Goal: Task Accomplishment & Management: Complete application form

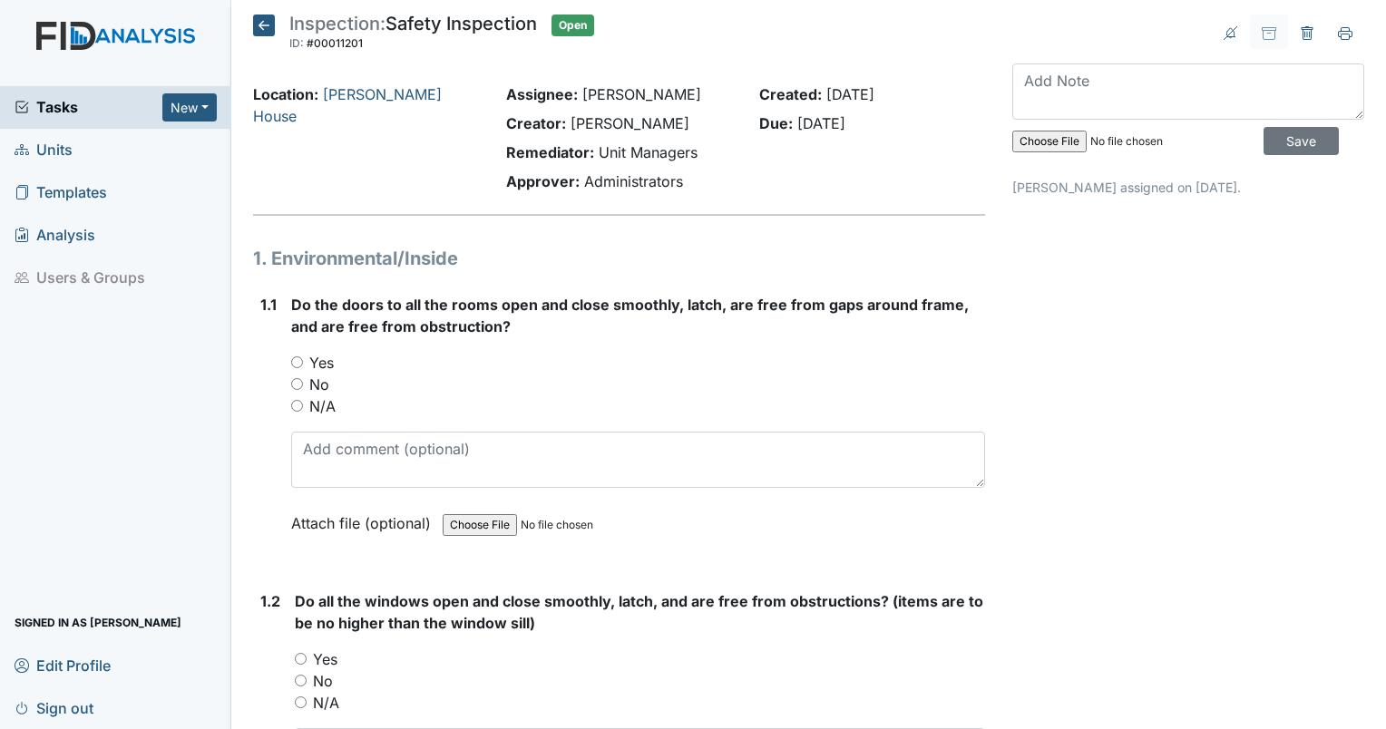
click at [297, 356] on input "Yes" at bounding box center [297, 362] width 12 height 12
radio input "true"
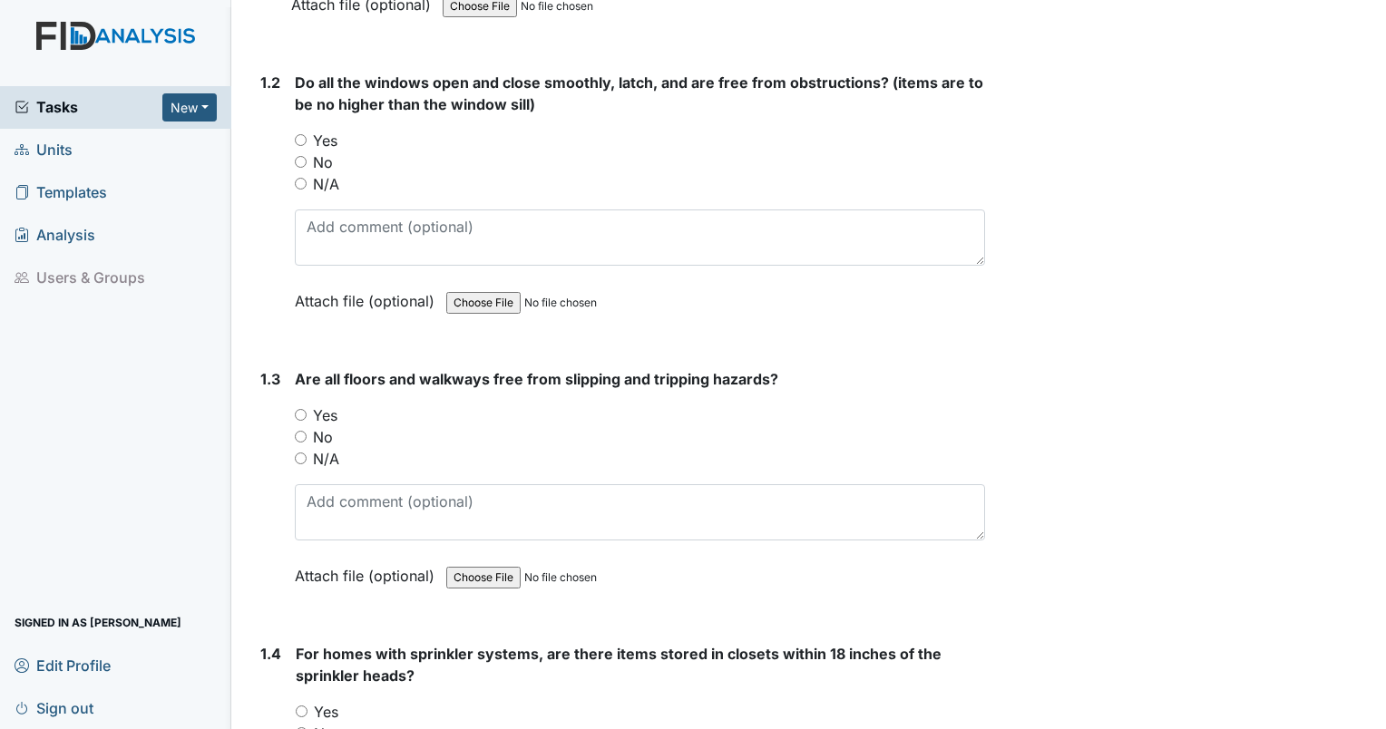
scroll to position [522, 0]
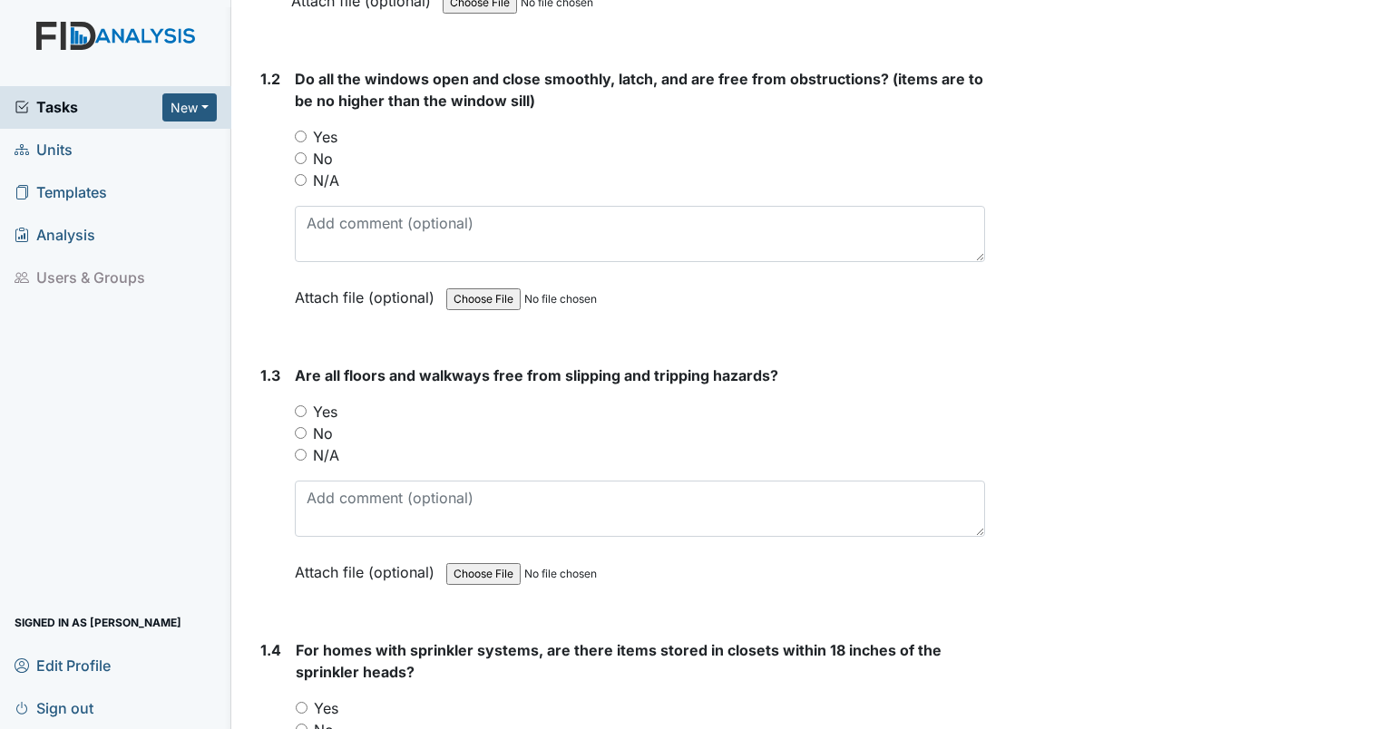
click at [298, 135] on input "Yes" at bounding box center [301, 137] width 12 height 12
radio input "true"
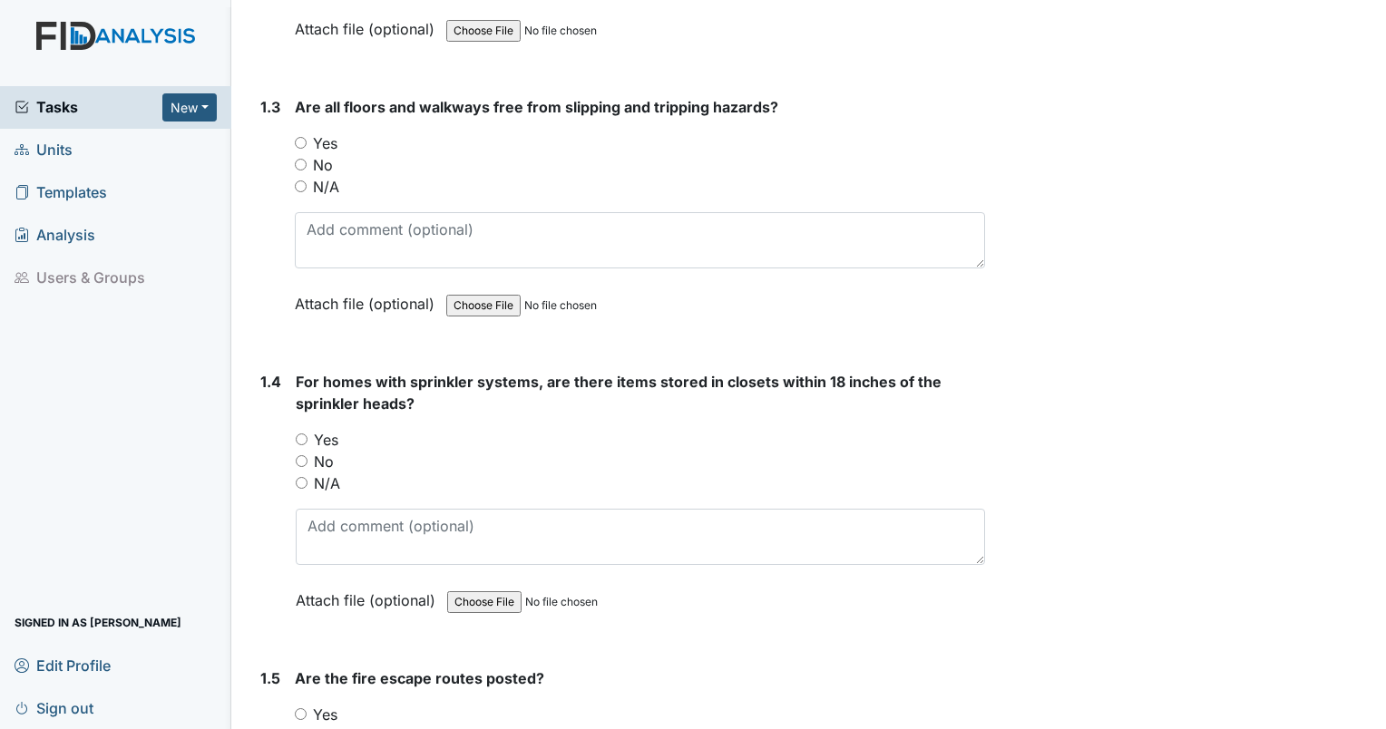
scroll to position [796, 0]
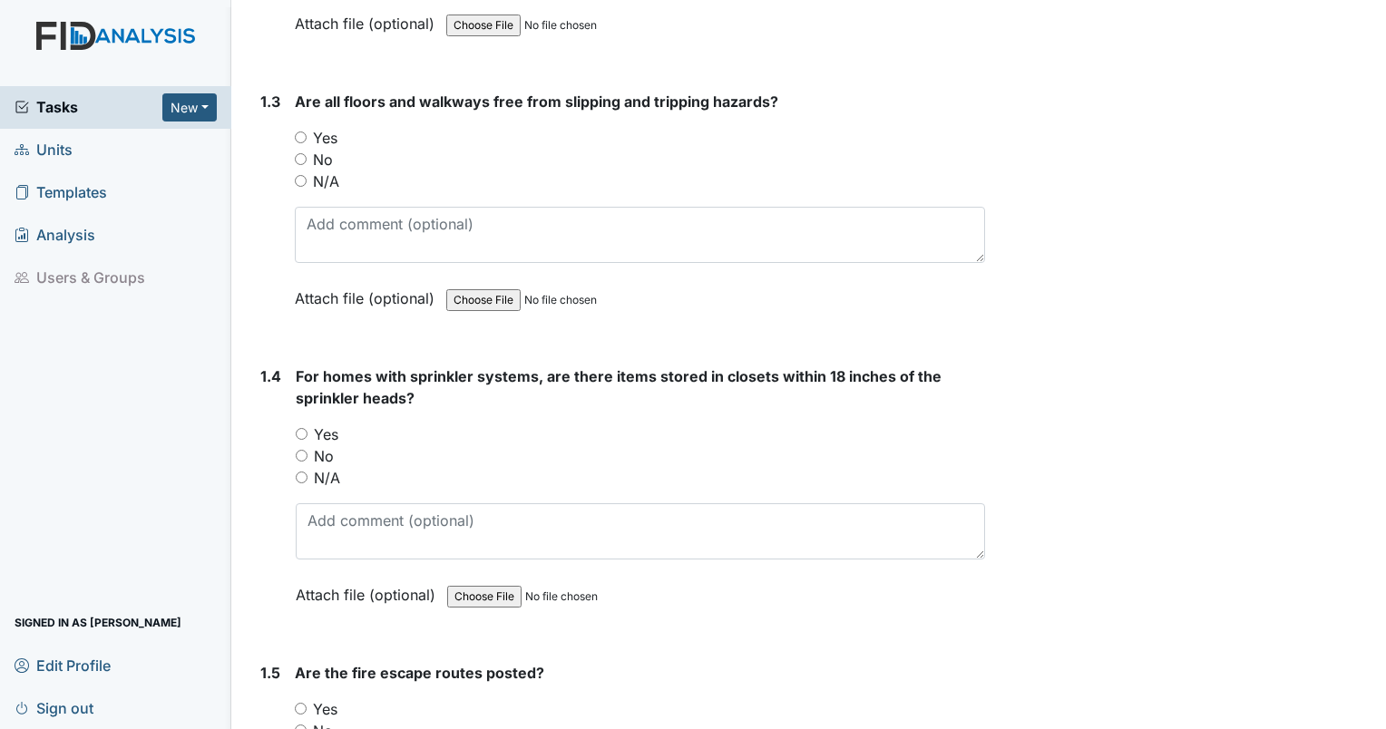
click at [301, 132] on input "Yes" at bounding box center [301, 138] width 12 height 12
radio input "true"
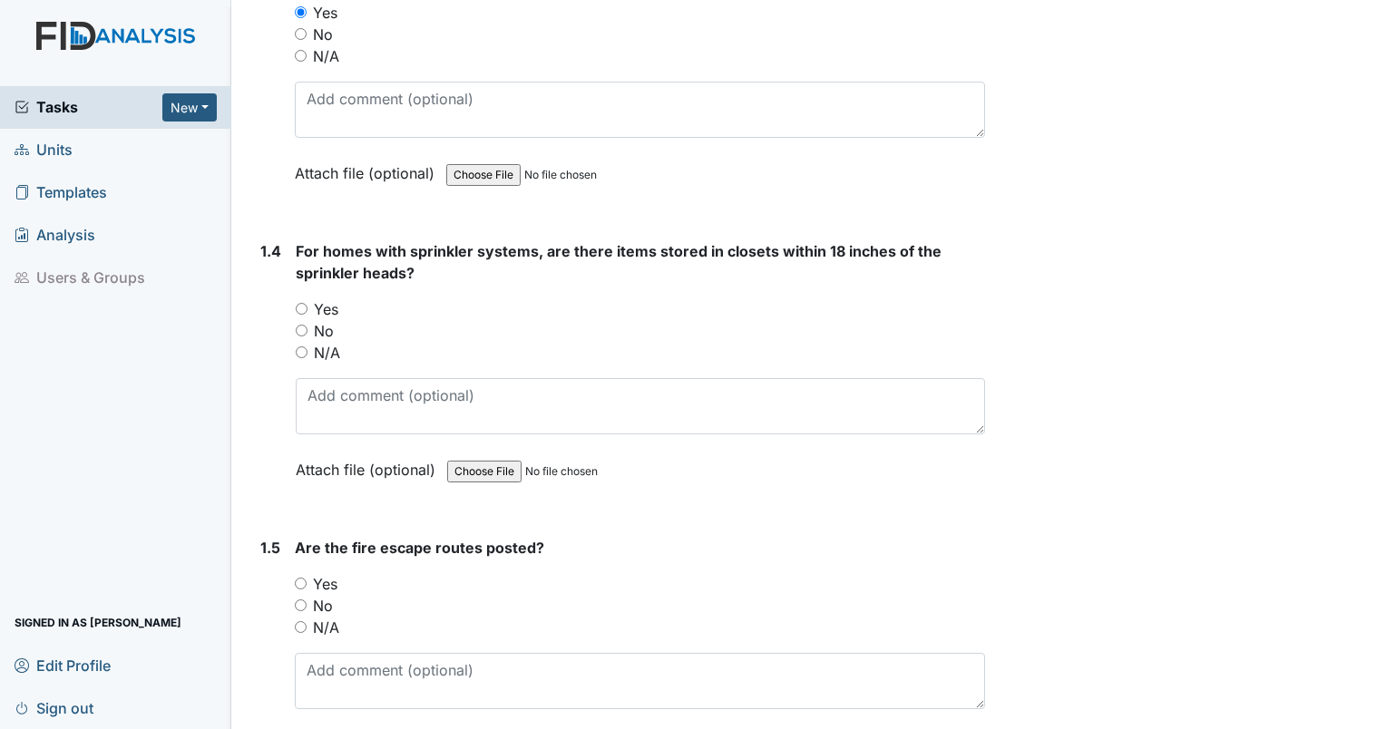
scroll to position [1043, 0]
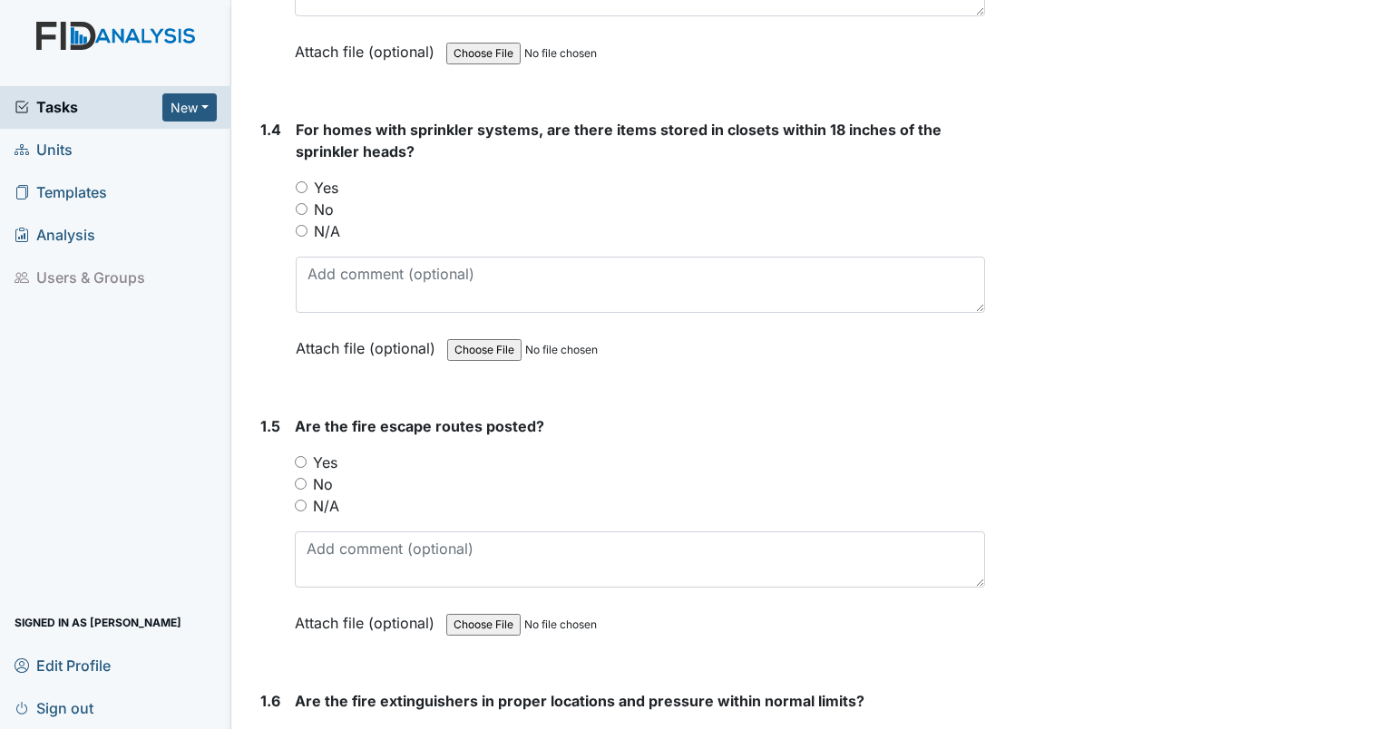
click at [303, 185] on input "Yes" at bounding box center [302, 187] width 12 height 12
radio input "true"
click at [298, 461] on input "Yes" at bounding box center [301, 462] width 12 height 12
radio input "true"
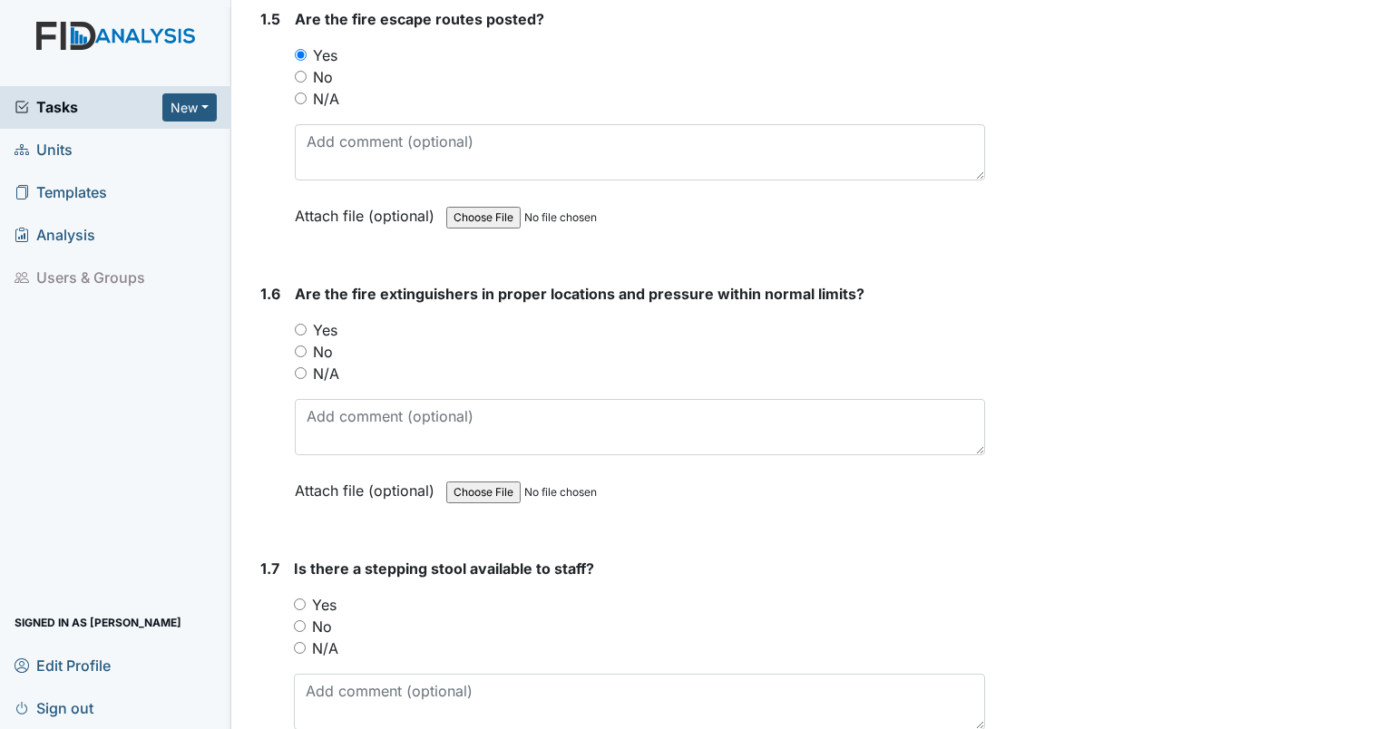
scroll to position [1452, 0]
click at [337, 320] on label "Yes" at bounding box center [325, 328] width 24 height 22
click at [307, 322] on input "Yes" at bounding box center [301, 328] width 12 height 12
radio input "true"
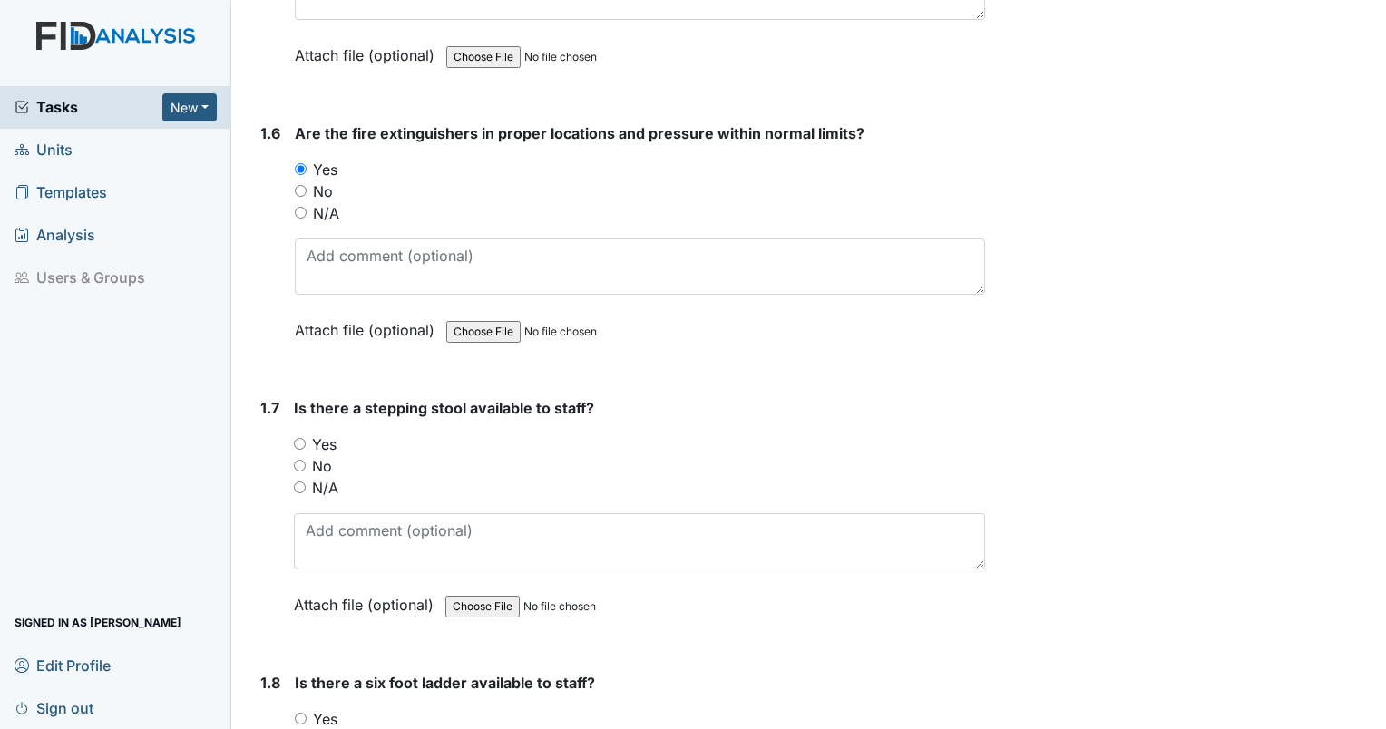
scroll to position [1615, 0]
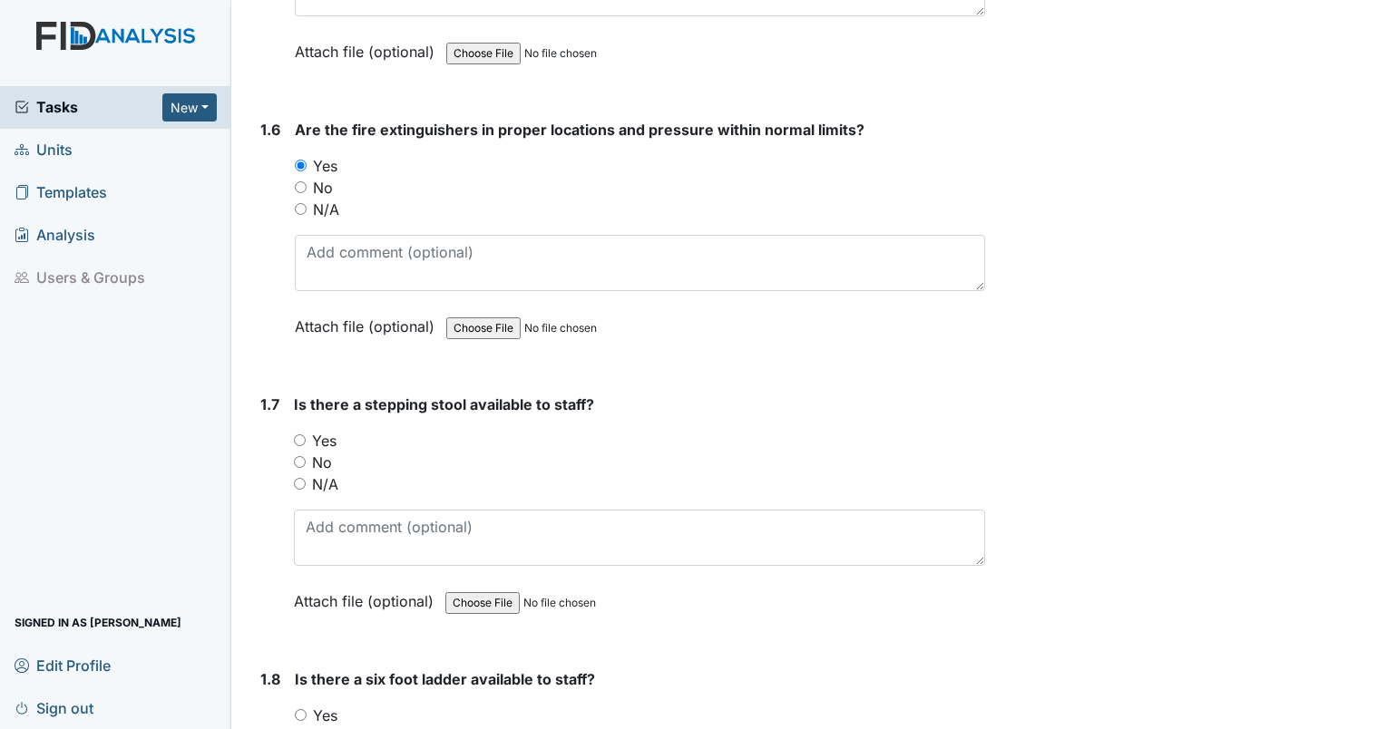
click at [332, 433] on label "Yes" at bounding box center [324, 441] width 24 height 22
click at [306, 434] on input "Yes" at bounding box center [300, 440] width 12 height 12
radio input "true"
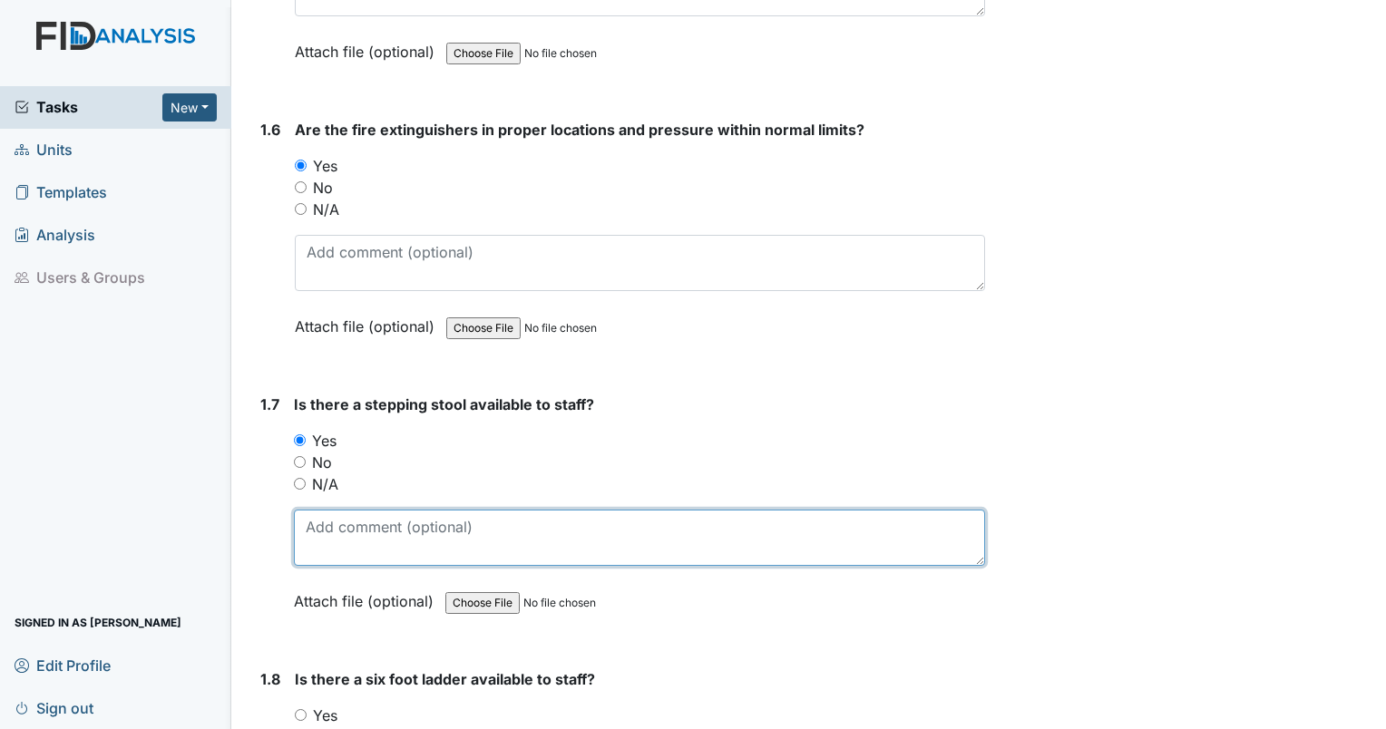
click at [605, 512] on textarea at bounding box center [639, 538] width 691 height 56
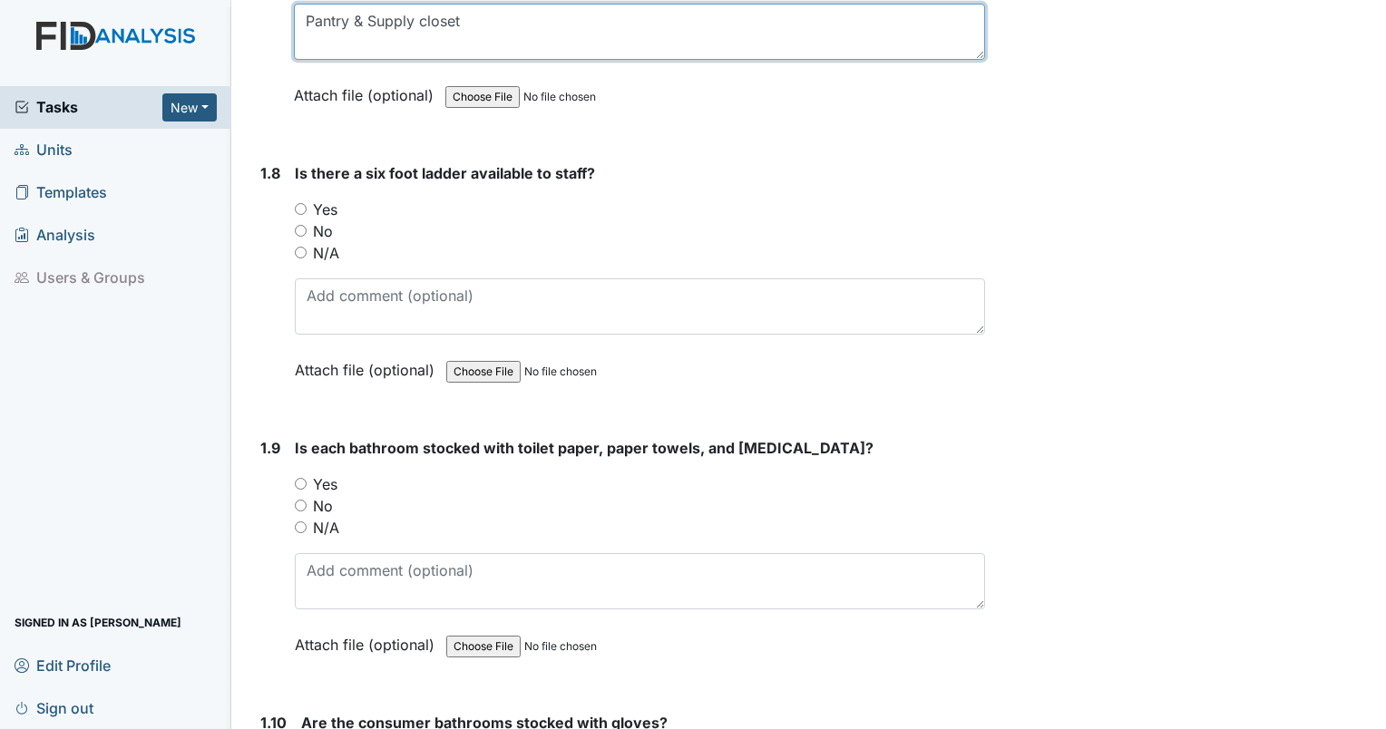
scroll to position [2145, 0]
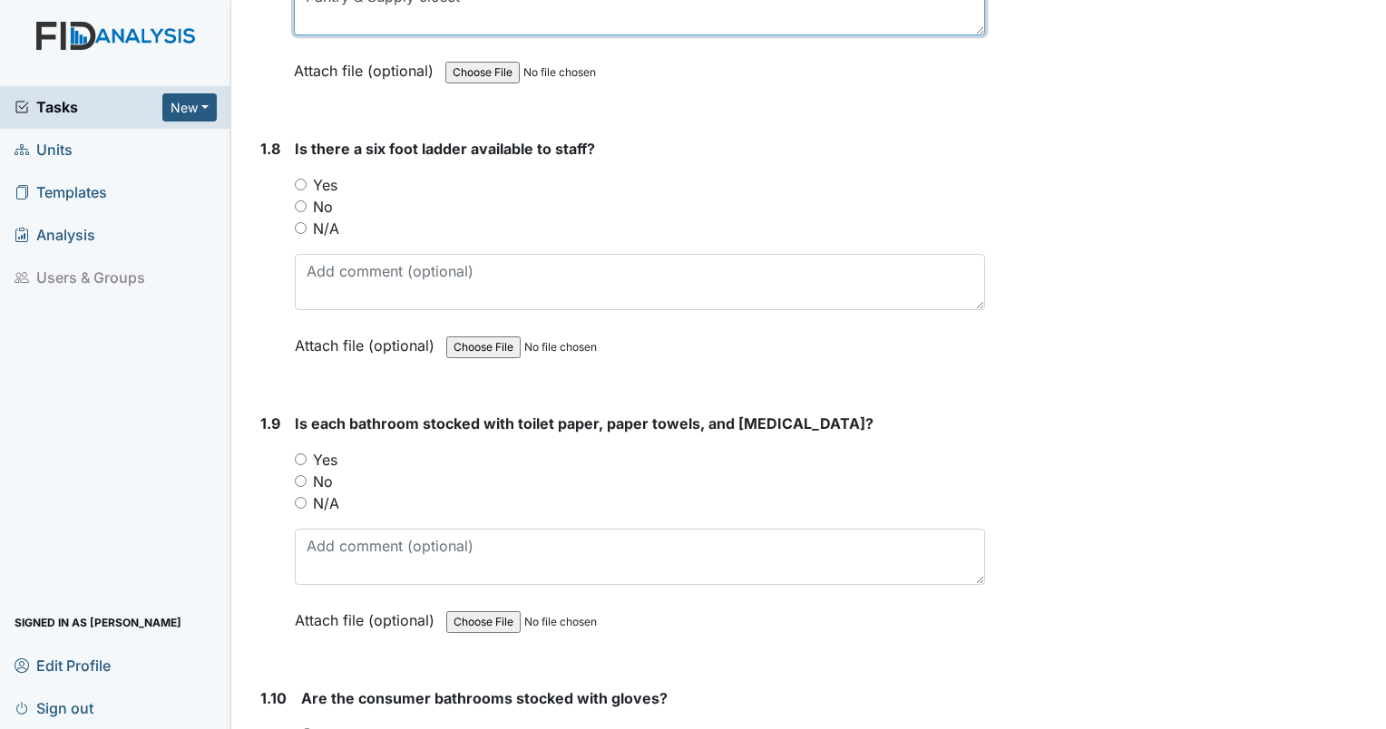
type textarea "Pantry & Supply closet"
click at [324, 174] on label "Yes" at bounding box center [325, 185] width 24 height 22
click at [307, 179] on input "Yes" at bounding box center [301, 185] width 12 height 12
radio input "true"
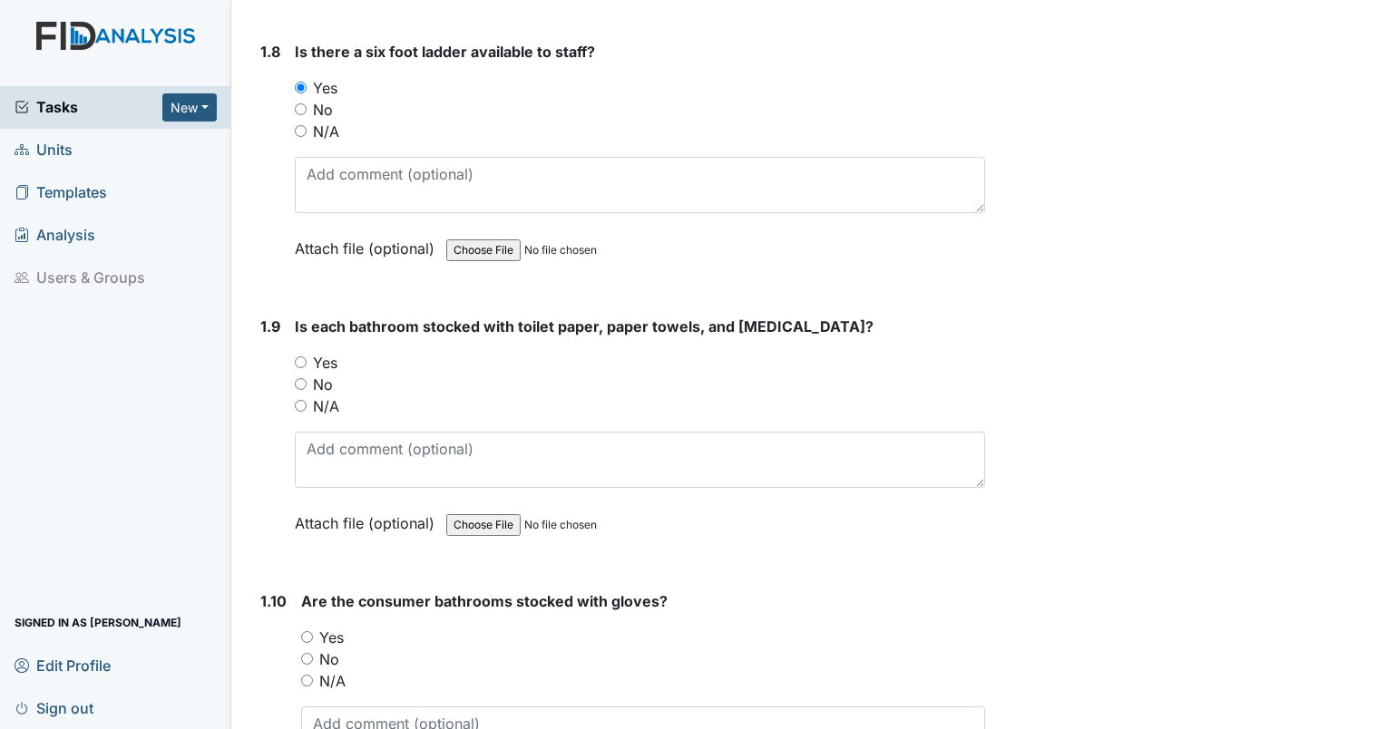
scroll to position [2246, 0]
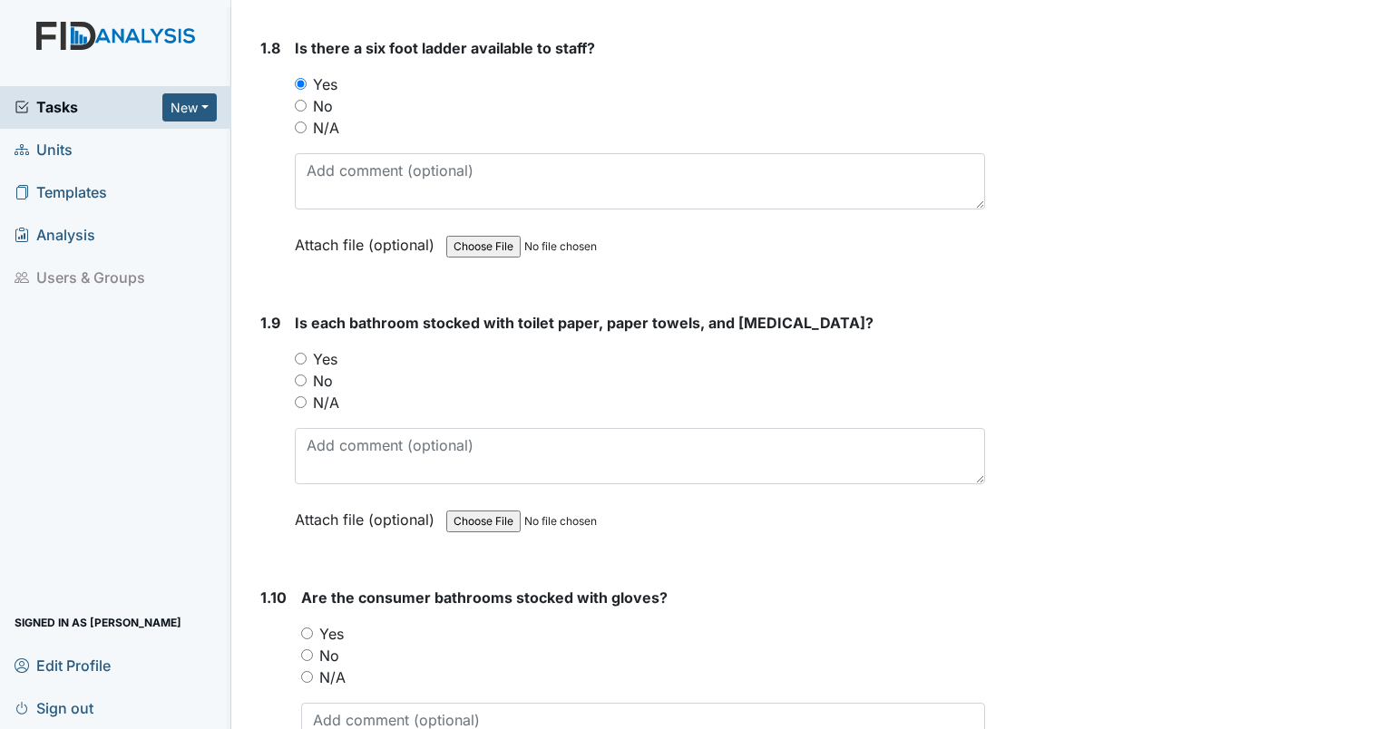
click at [337, 356] on label "Yes" at bounding box center [325, 359] width 24 height 22
click at [307, 356] on input "Yes" at bounding box center [301, 359] width 12 height 12
radio input "true"
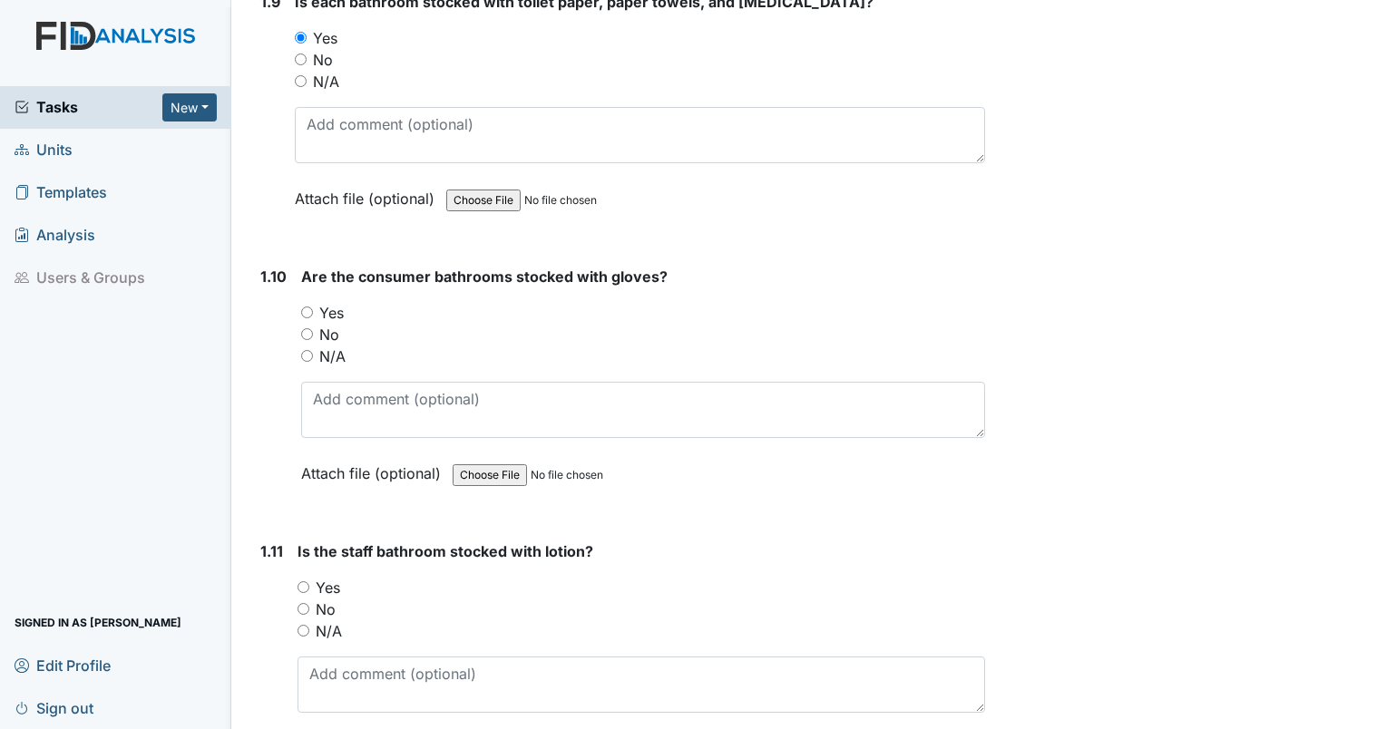
scroll to position [2576, 0]
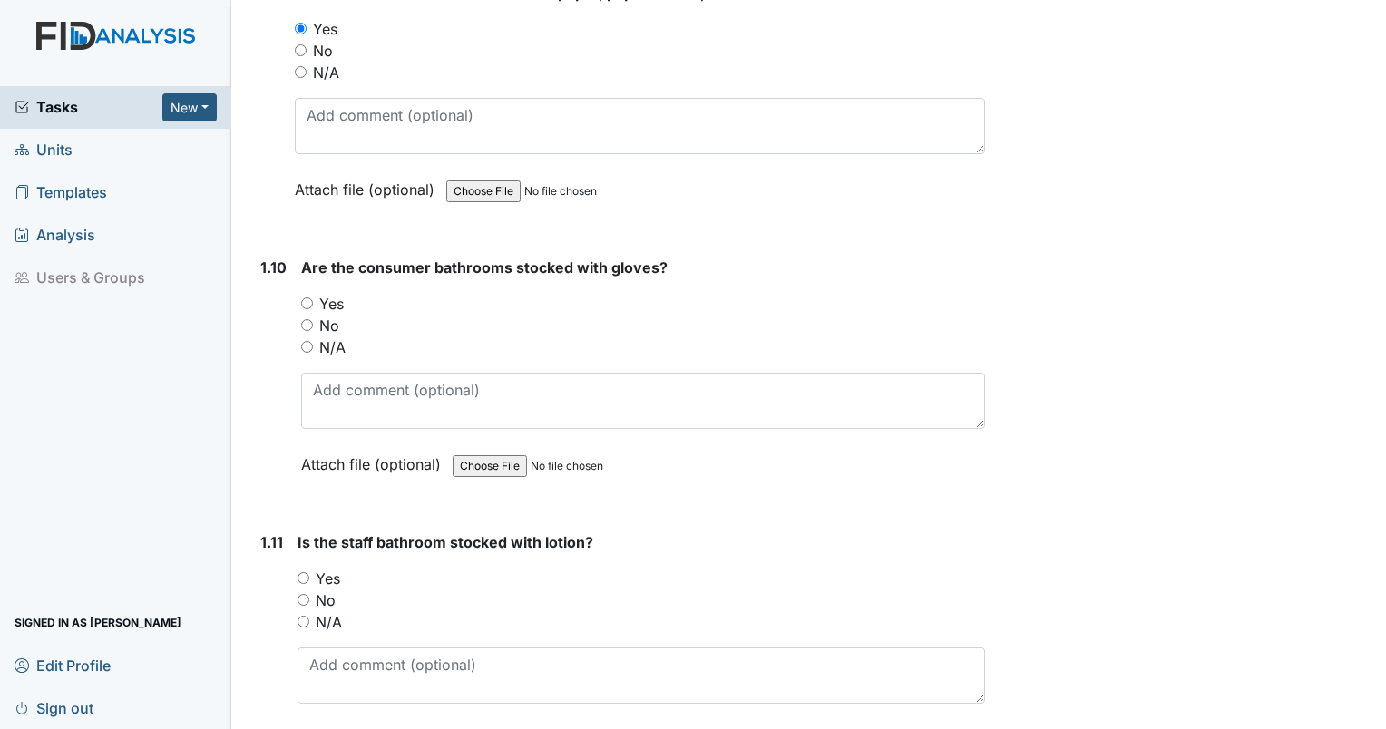
click at [342, 293] on label "Yes" at bounding box center [331, 304] width 24 height 22
click at [313, 298] on input "Yes" at bounding box center [307, 304] width 12 height 12
radio input "true"
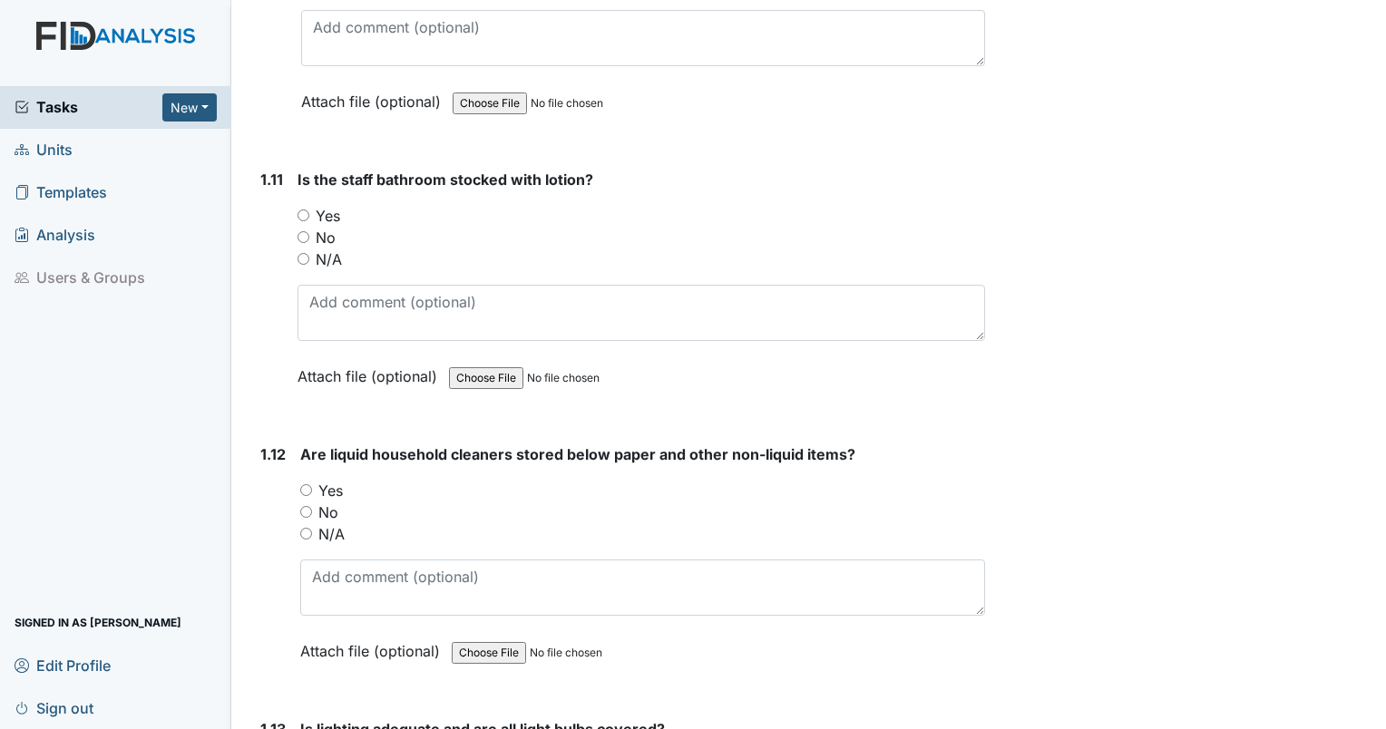
scroll to position [2940, 0]
click at [329, 204] on label "Yes" at bounding box center [328, 215] width 24 height 22
click at [309, 209] on input "Yes" at bounding box center [304, 215] width 12 height 12
radio input "true"
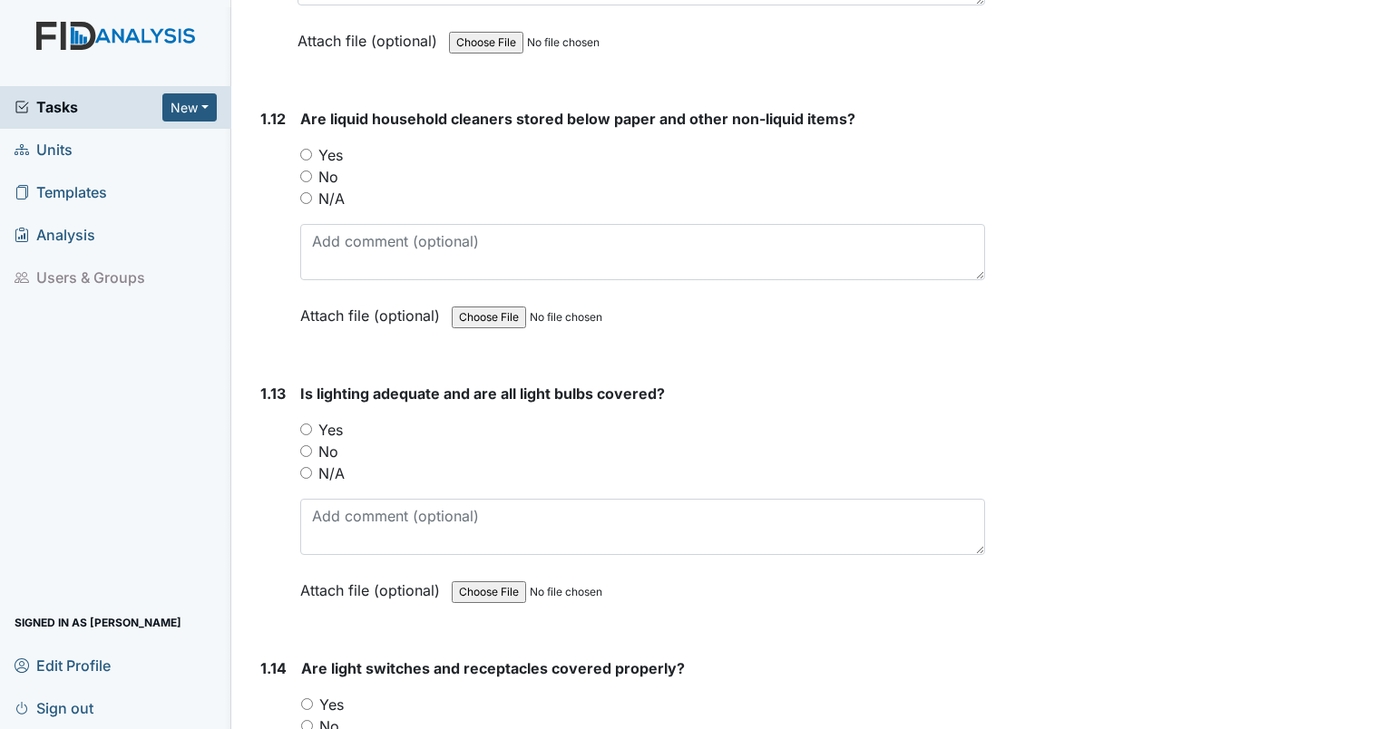
scroll to position [3276, 0]
click at [337, 142] on label "Yes" at bounding box center [330, 153] width 24 height 22
click at [312, 147] on input "Yes" at bounding box center [306, 153] width 12 height 12
radio input "true"
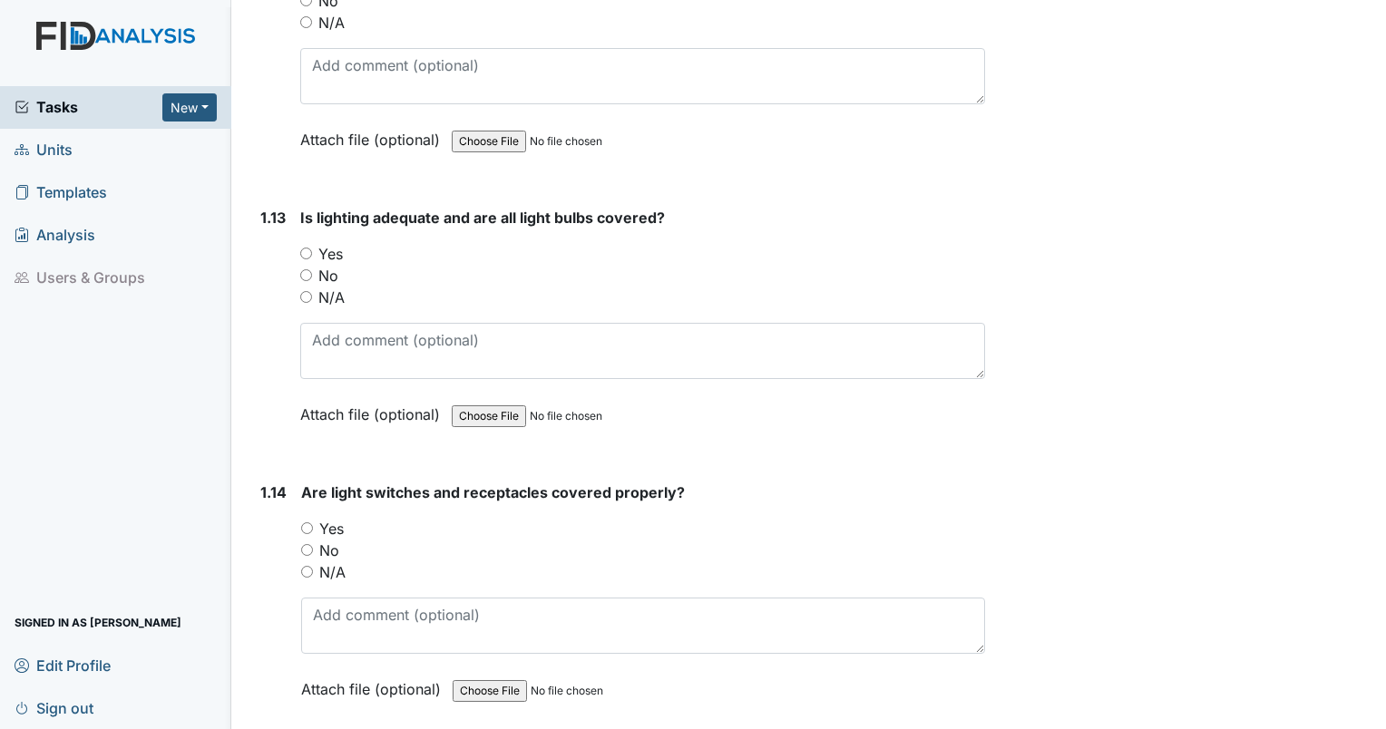
scroll to position [3469, 0]
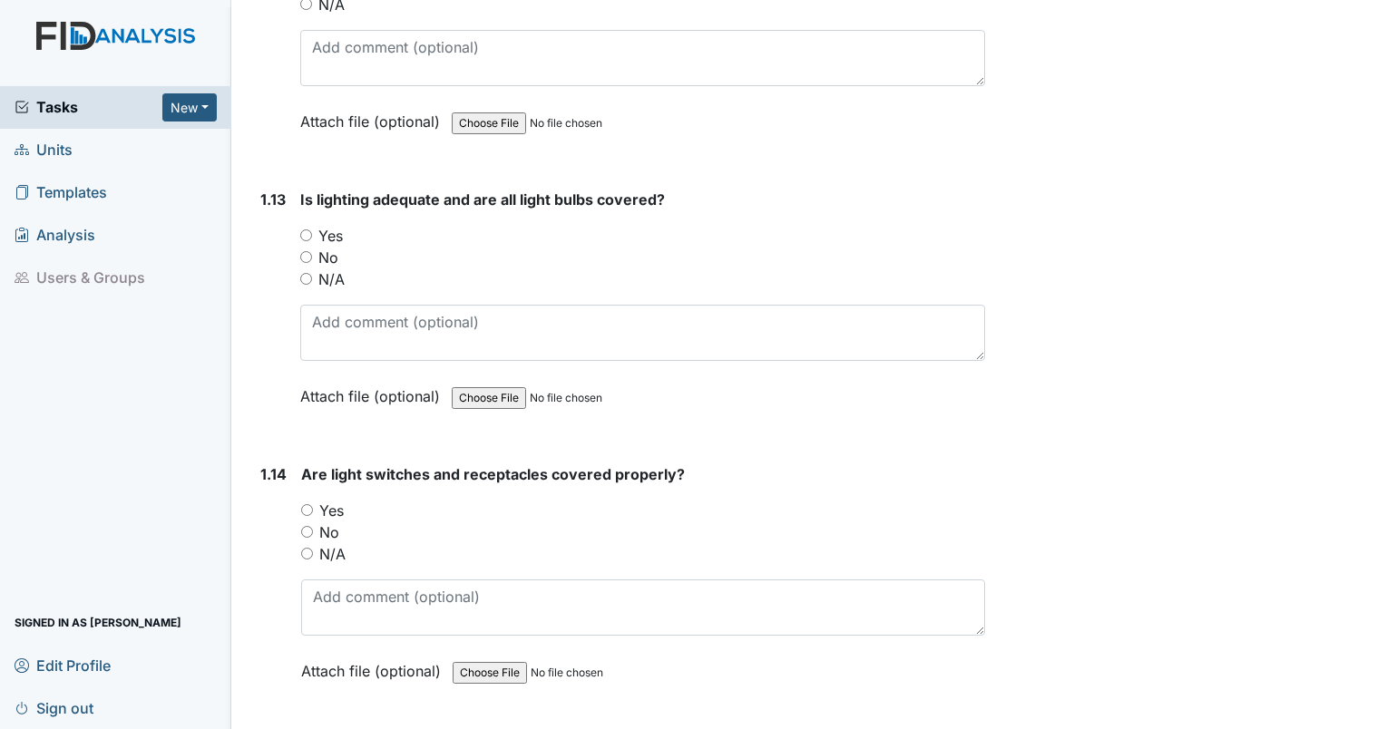
click at [333, 225] on label "Yes" at bounding box center [330, 236] width 24 height 22
click at [312, 229] on input "Yes" at bounding box center [306, 235] width 12 height 12
radio input "true"
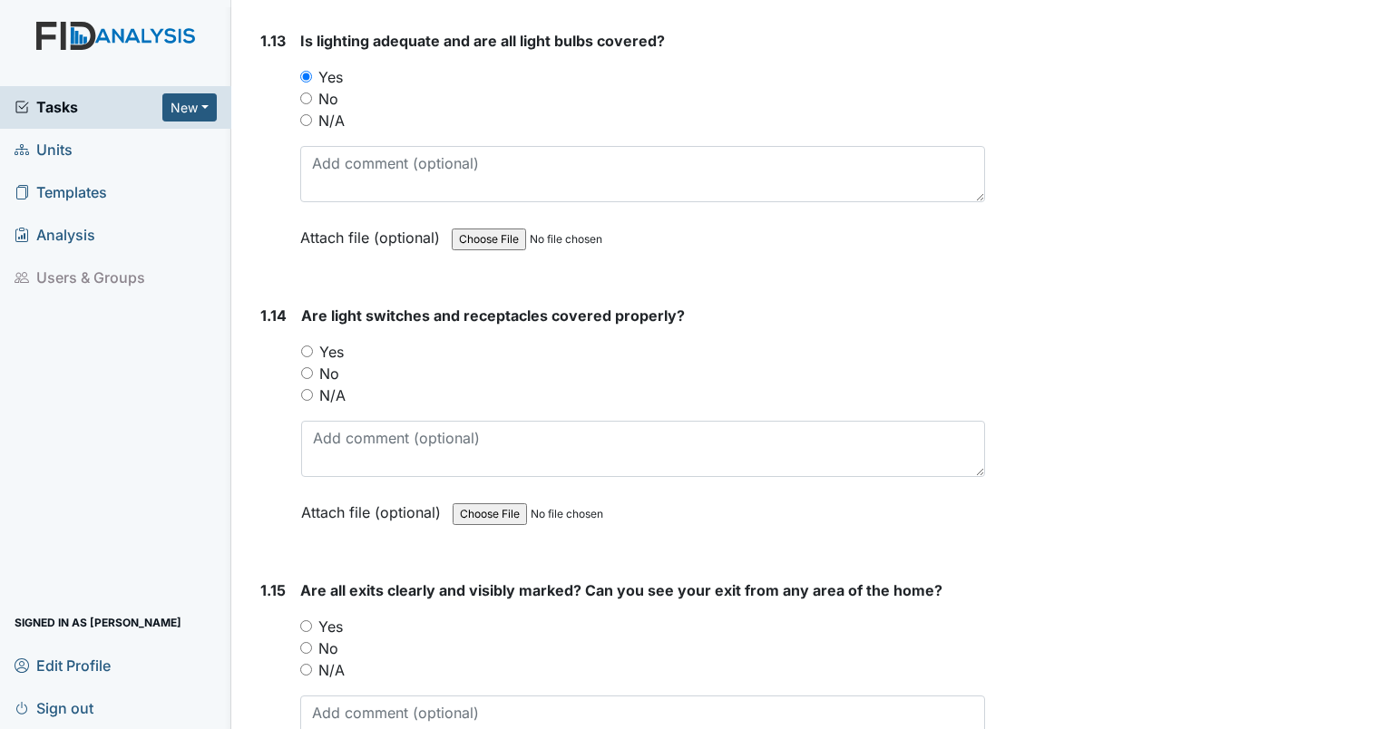
scroll to position [3635, 0]
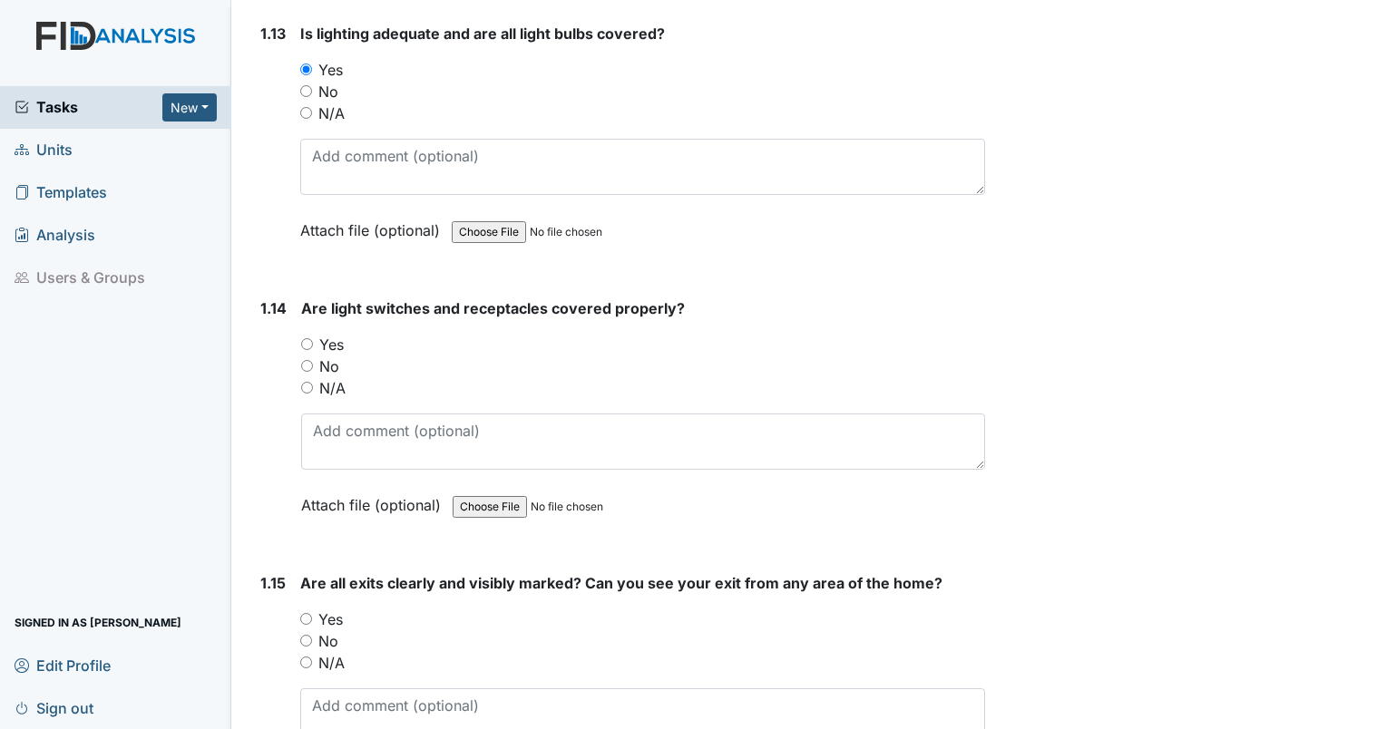
click at [342, 341] on label "Yes" at bounding box center [331, 345] width 24 height 22
click at [313, 341] on input "Yes" at bounding box center [307, 344] width 12 height 12
radio input "true"
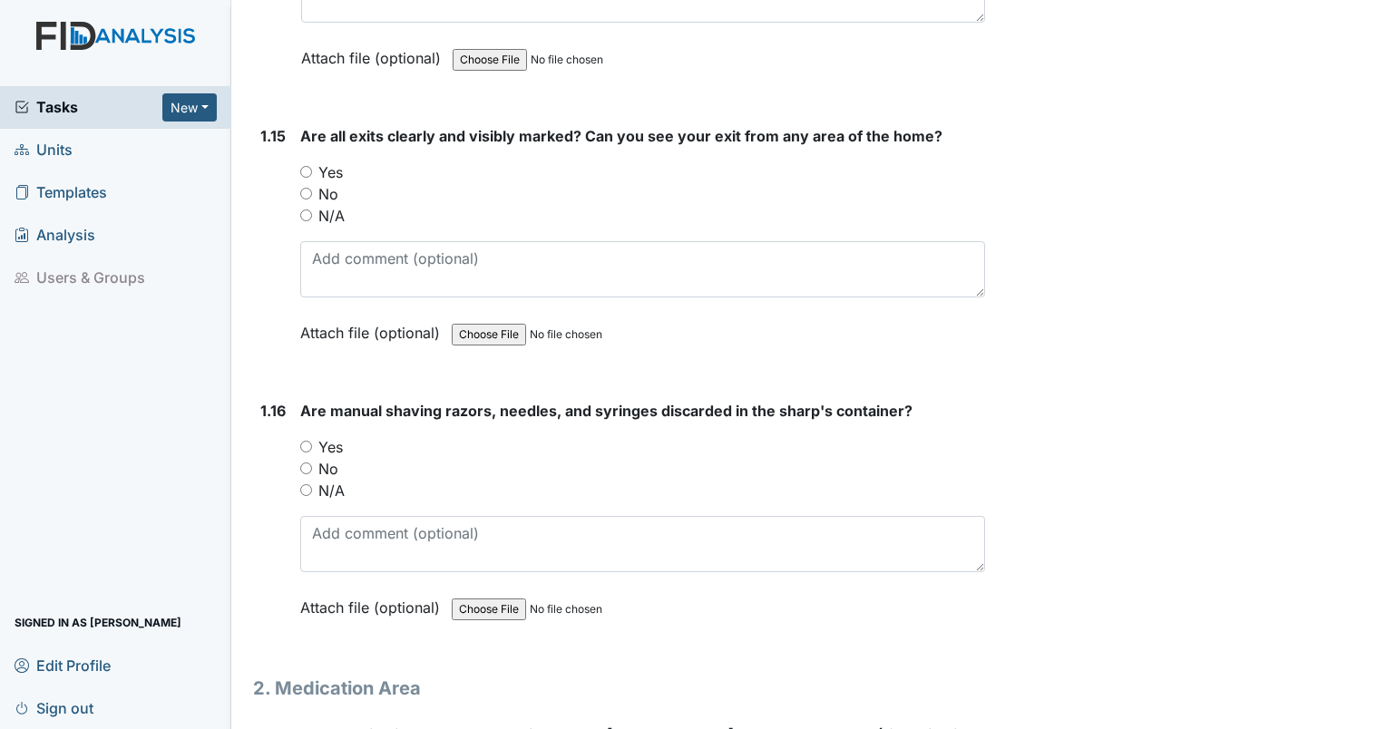
scroll to position [4089, 0]
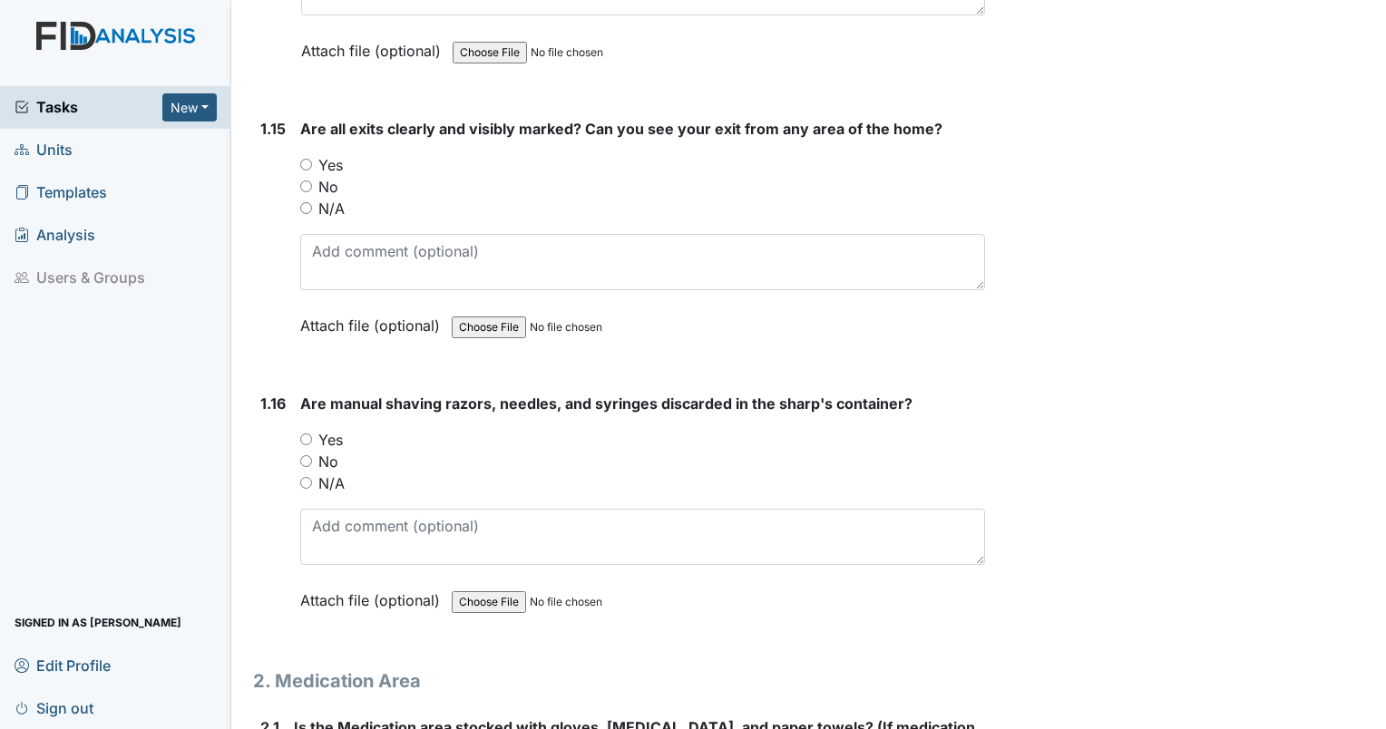
click at [337, 155] on label "Yes" at bounding box center [330, 165] width 24 height 22
click at [312, 159] on input "Yes" at bounding box center [306, 165] width 12 height 12
radio input "true"
click at [337, 429] on label "Yes" at bounding box center [330, 440] width 24 height 22
click at [312, 434] on input "Yes" at bounding box center [306, 440] width 12 height 12
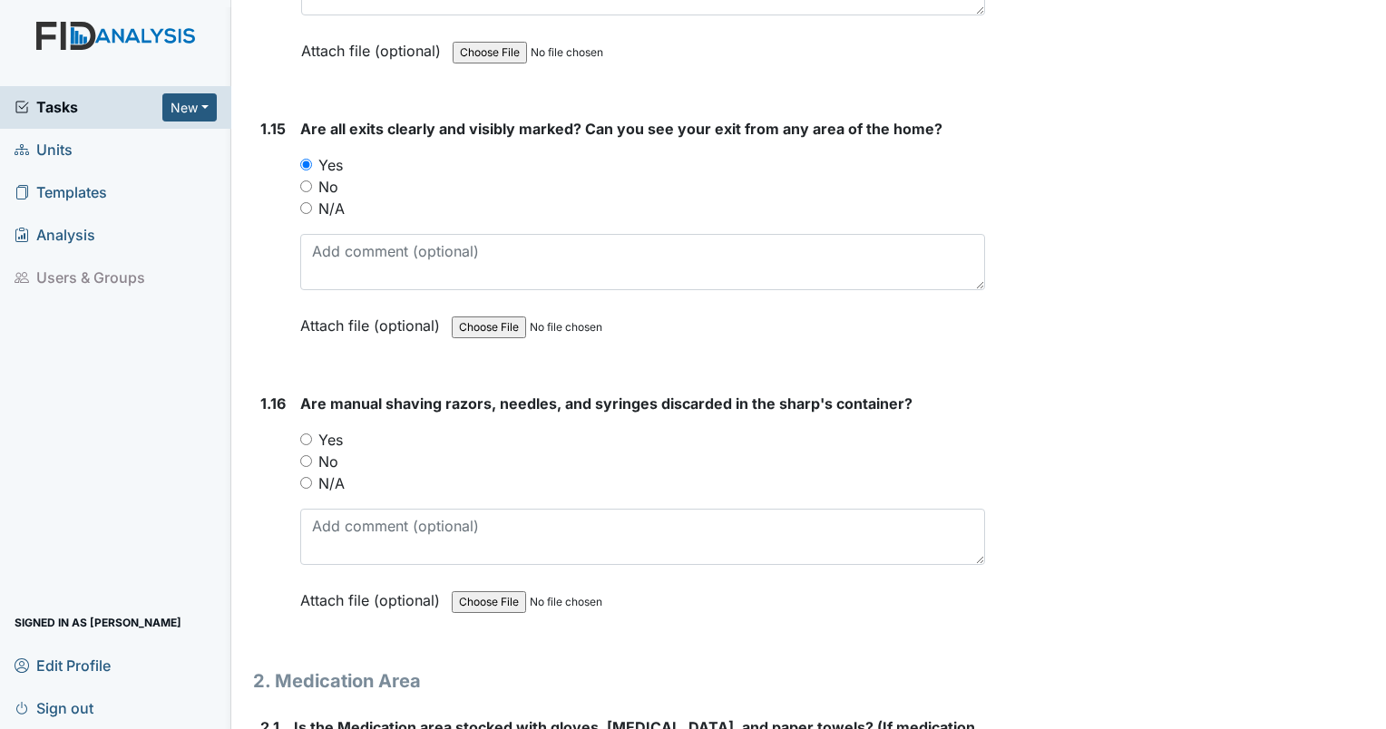
radio input "true"
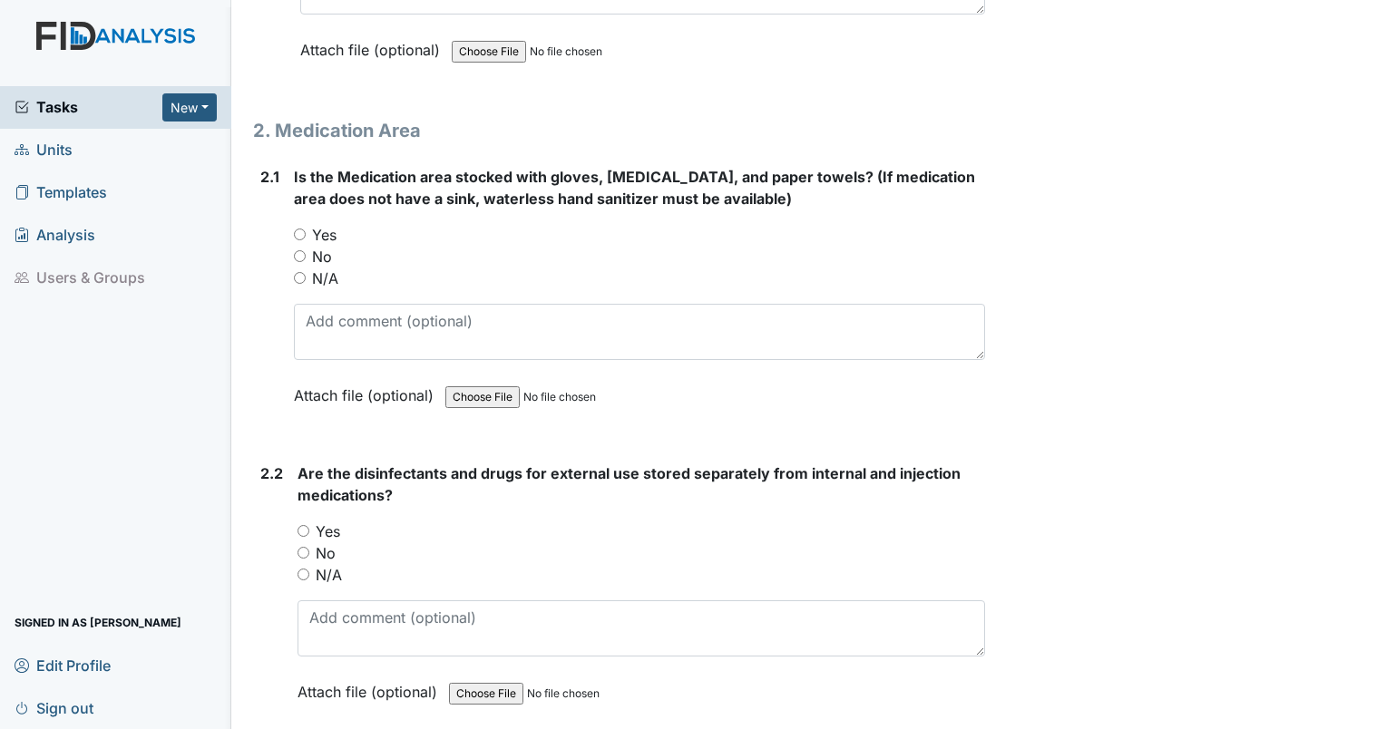
scroll to position [4647, 0]
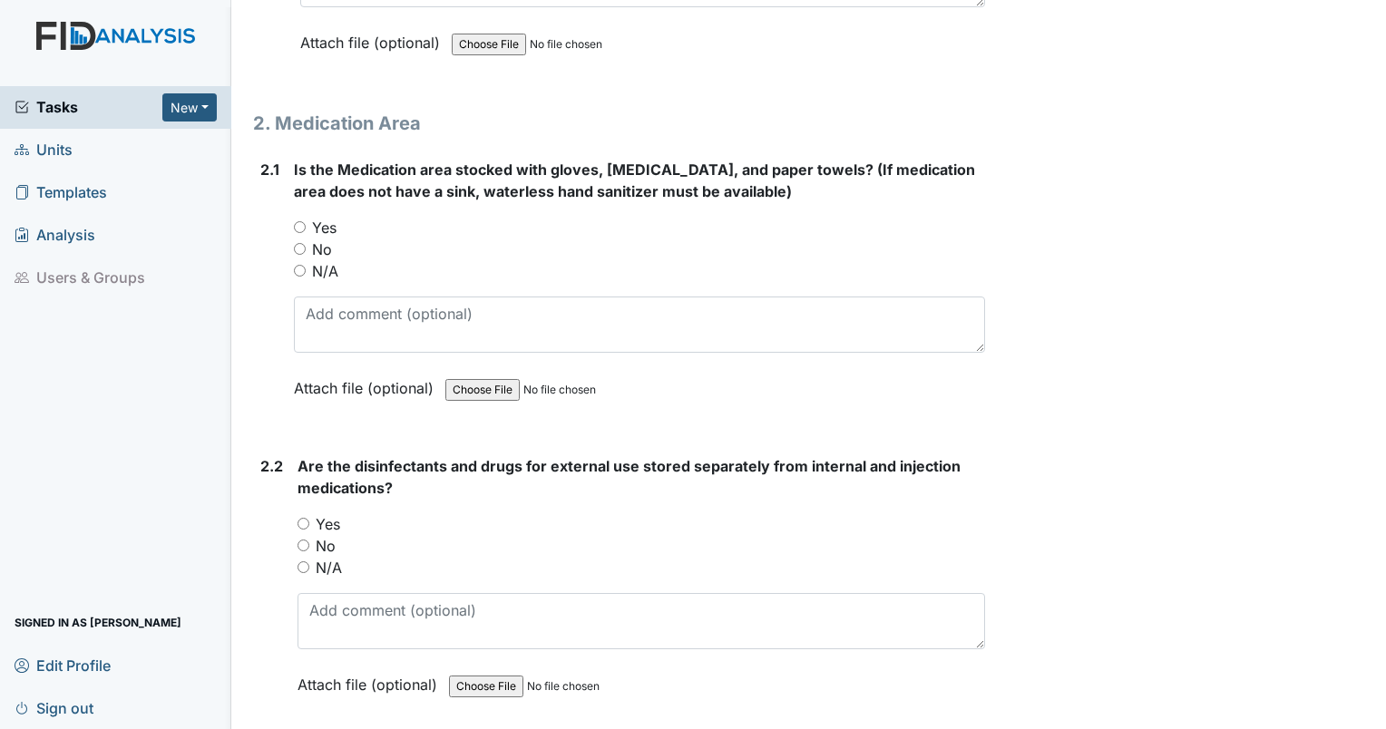
click at [321, 239] on label "No" at bounding box center [322, 250] width 20 height 22
click at [306, 243] on input "No" at bounding box center [300, 249] width 12 height 12
radio input "true"
click at [305, 221] on input "Yes" at bounding box center [300, 227] width 12 height 12
radio input "true"
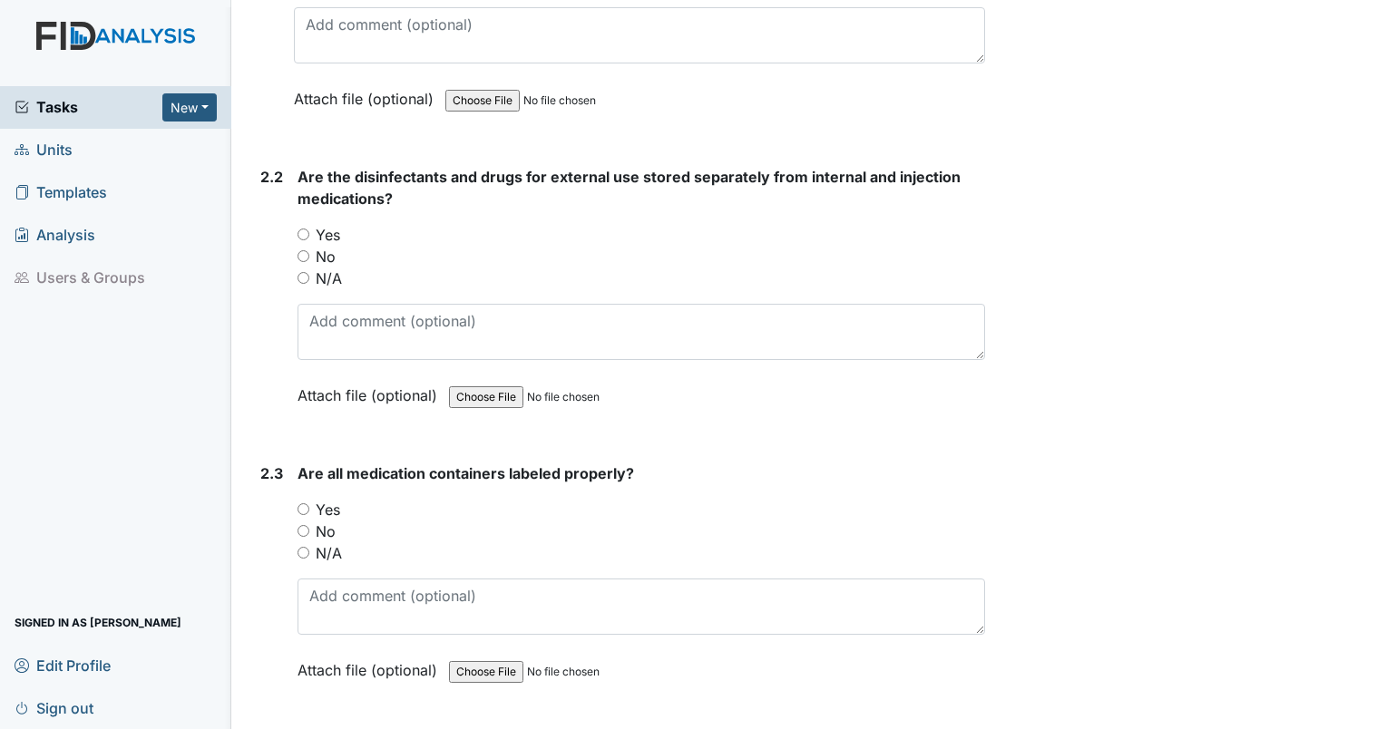
scroll to position [4942, 0]
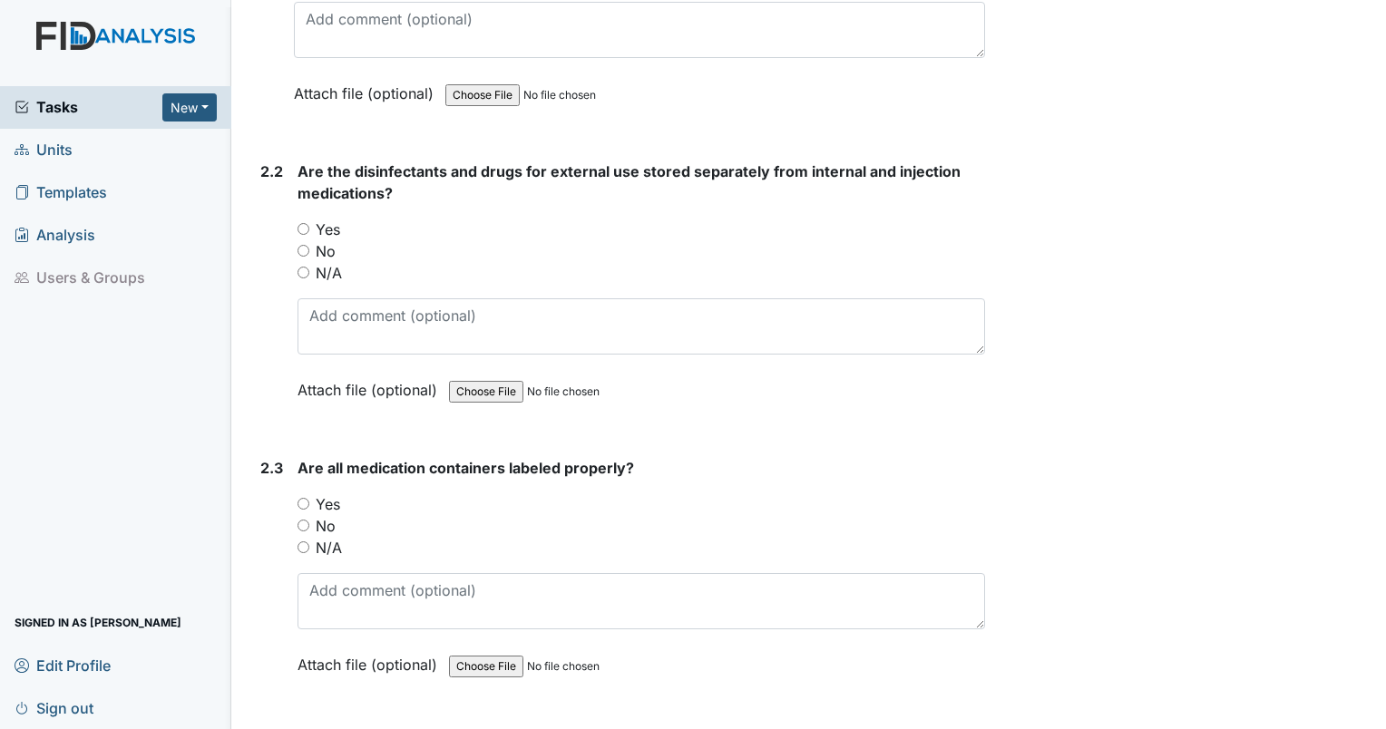
drag, startPoint x: 305, startPoint y: 211, endPoint x: 1324, endPoint y: 704, distance: 1132.3
drag, startPoint x: 304, startPoint y: 210, endPoint x: 261, endPoint y: 602, distance: 394.2
drag, startPoint x: 261, startPoint y: 602, endPoint x: 266, endPoint y: 229, distance: 373.7
drag, startPoint x: 266, startPoint y: 229, endPoint x: 311, endPoint y: 211, distance: 48.5
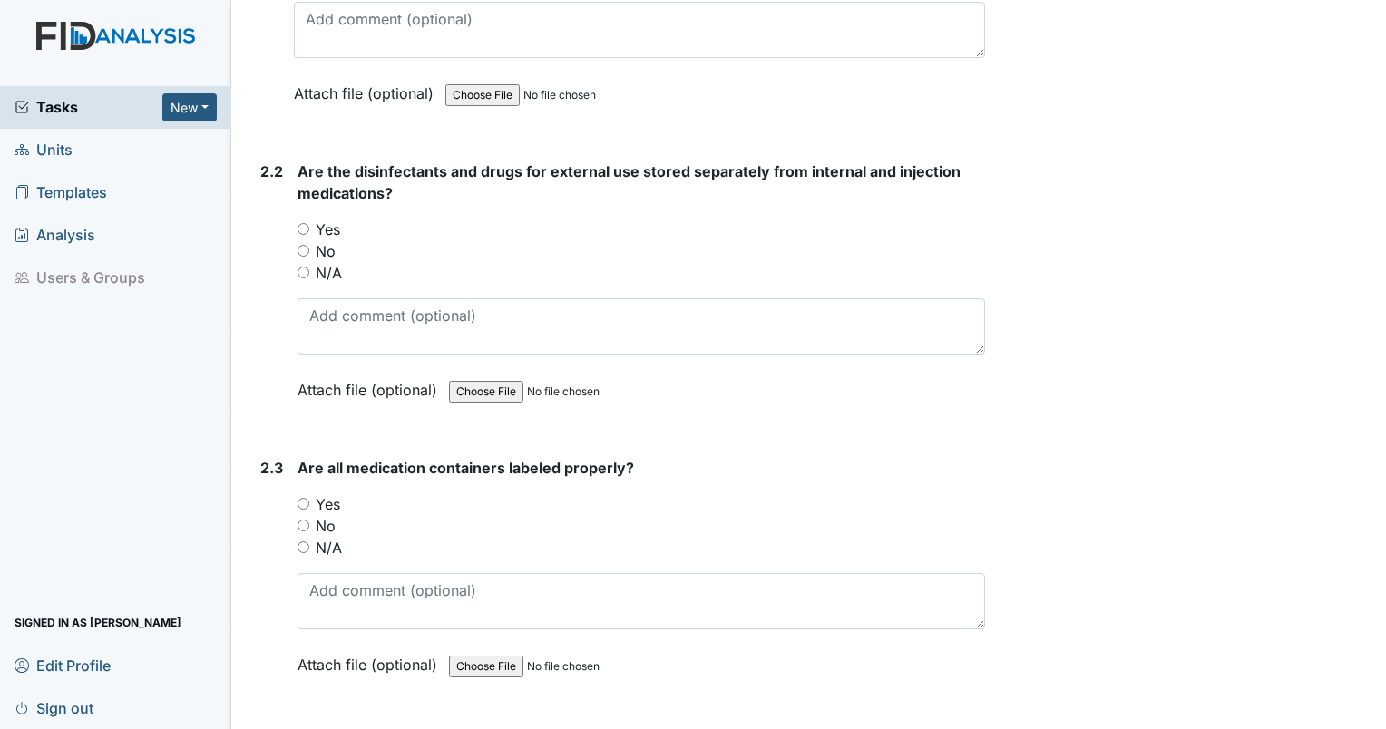
click at [305, 223] on input "Yes" at bounding box center [304, 229] width 12 height 12
radio input "true"
click at [304, 498] on input "Yes" at bounding box center [304, 504] width 12 height 12
radio input "true"
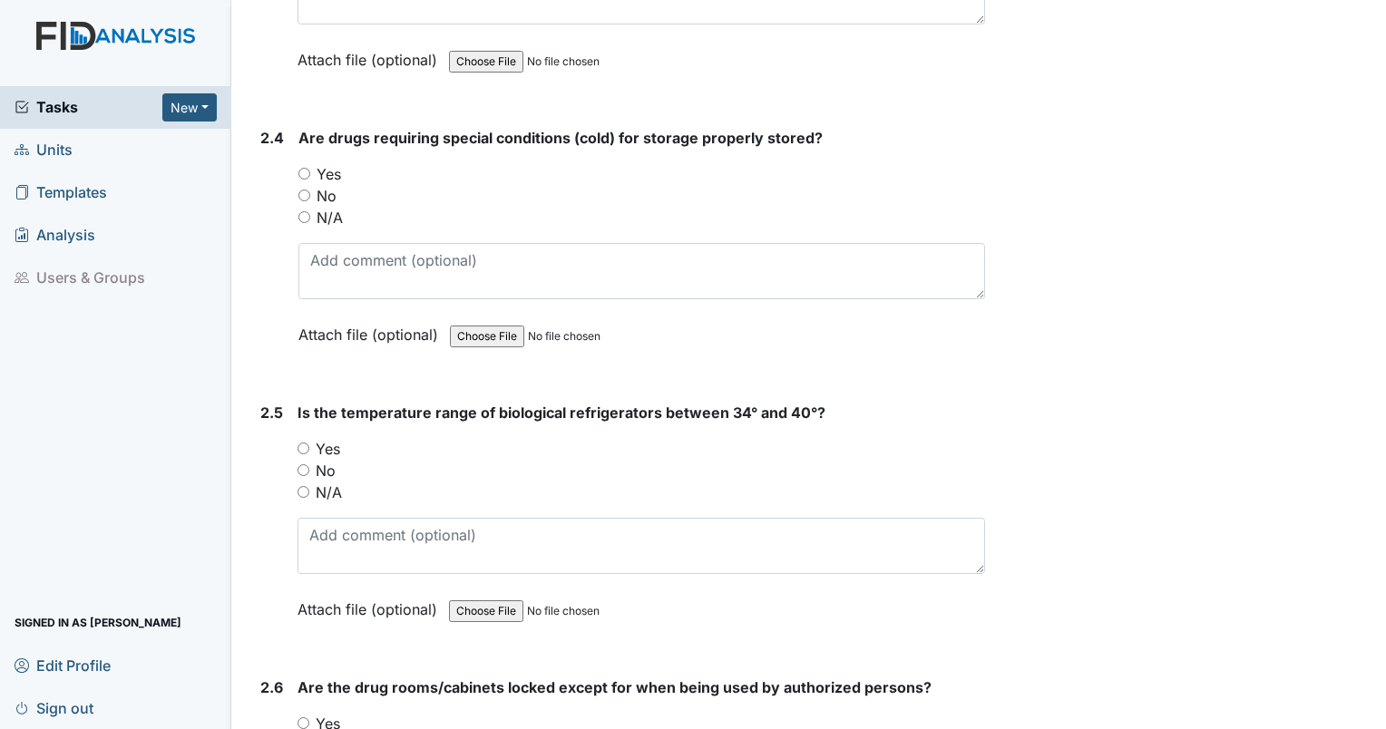
scroll to position [5548, 0]
click at [306, 167] on input "Yes" at bounding box center [304, 173] width 12 height 12
radio input "true"
click at [303, 442] on input "Yes" at bounding box center [304, 448] width 12 height 12
radio input "true"
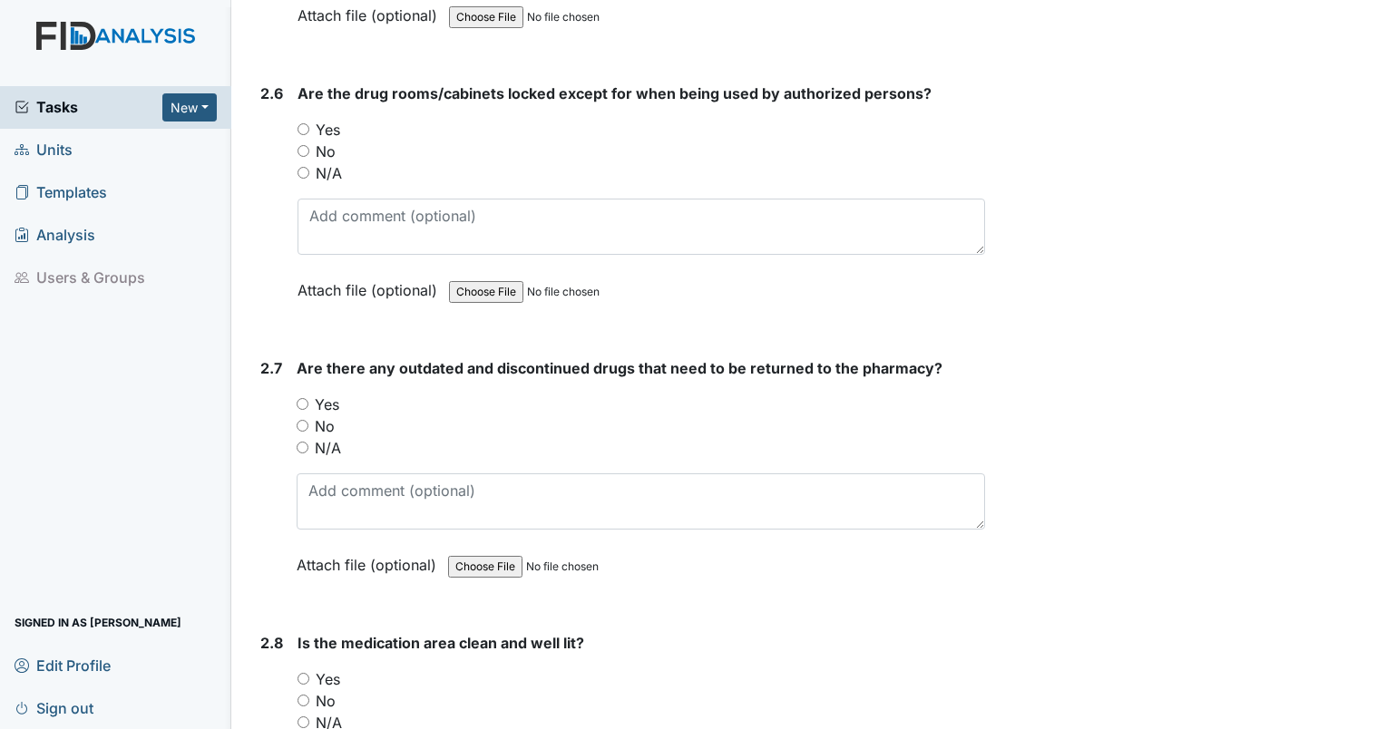
scroll to position [6165, 0]
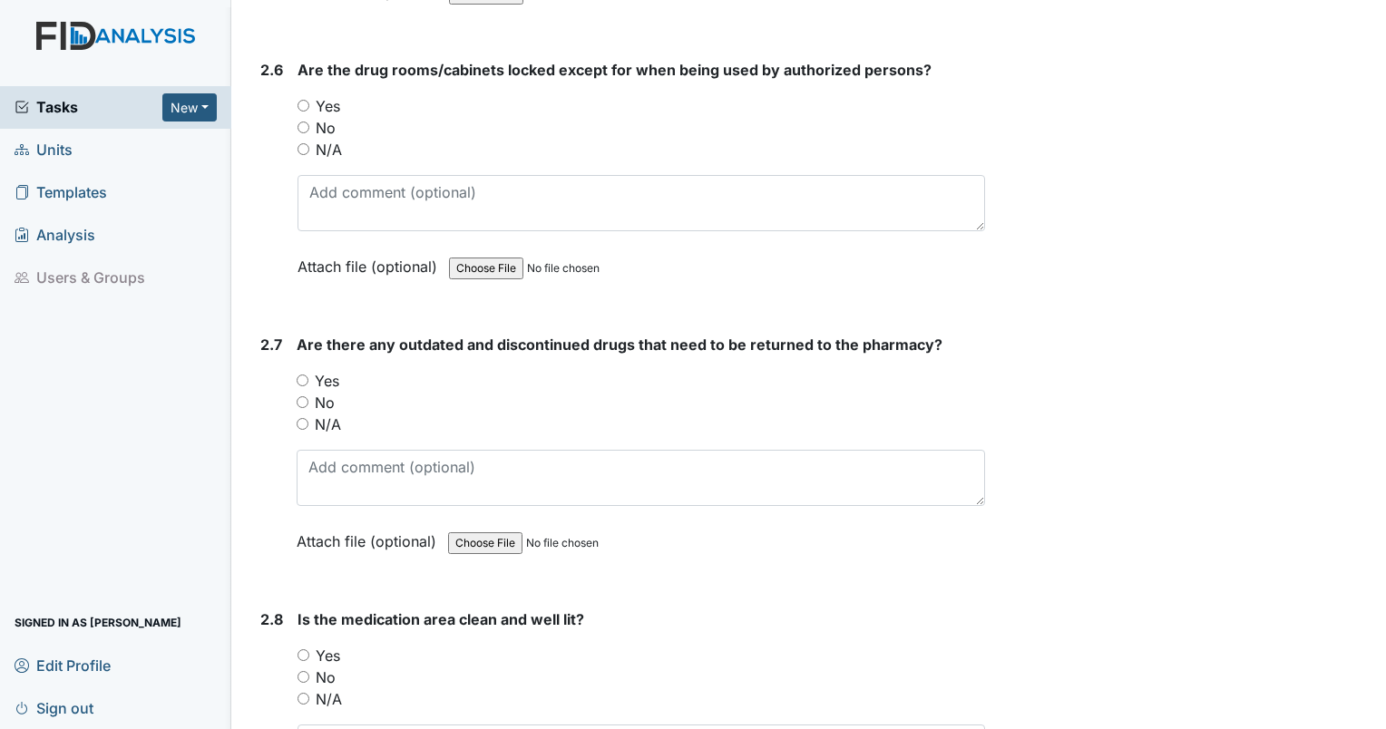
click at [304, 100] on input "Yes" at bounding box center [304, 106] width 12 height 12
radio input "true"
click at [299, 396] on input "No" at bounding box center [303, 402] width 12 height 12
radio input "true"
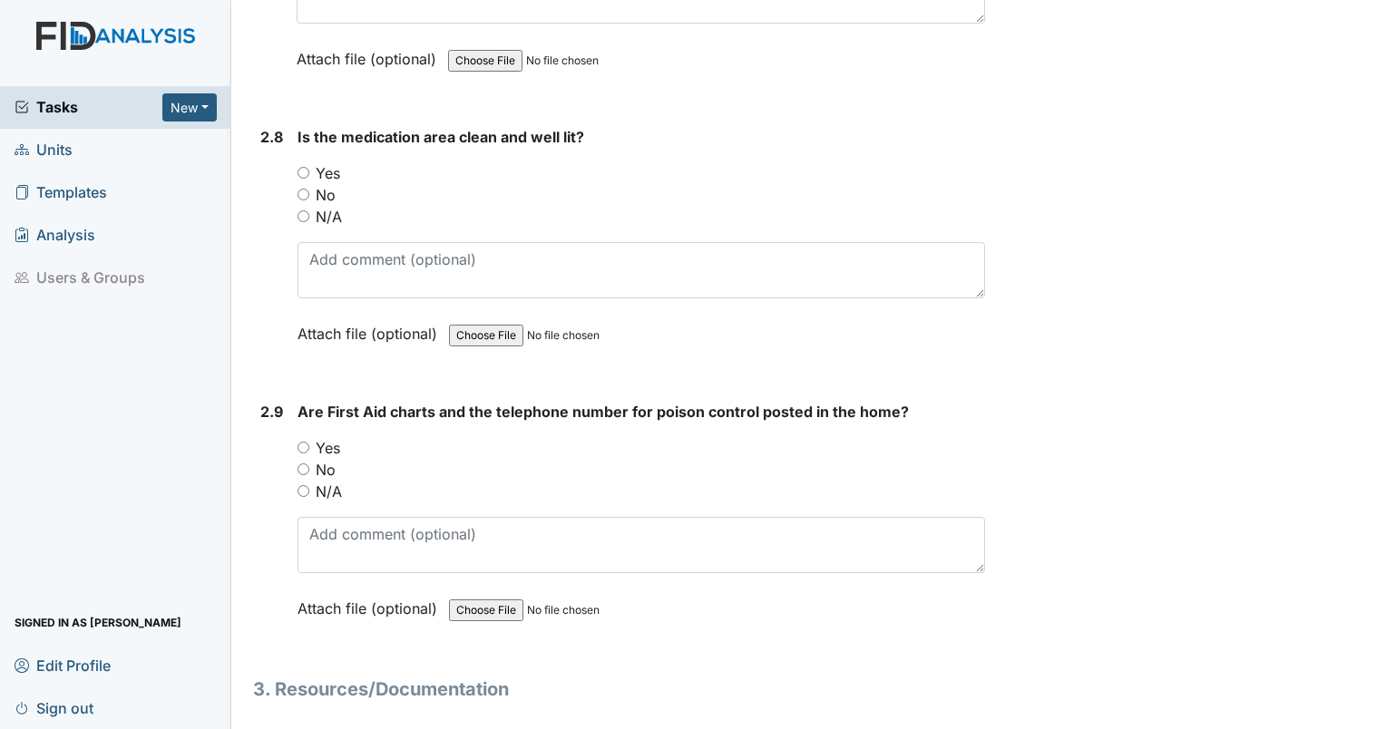
scroll to position [6672, 0]
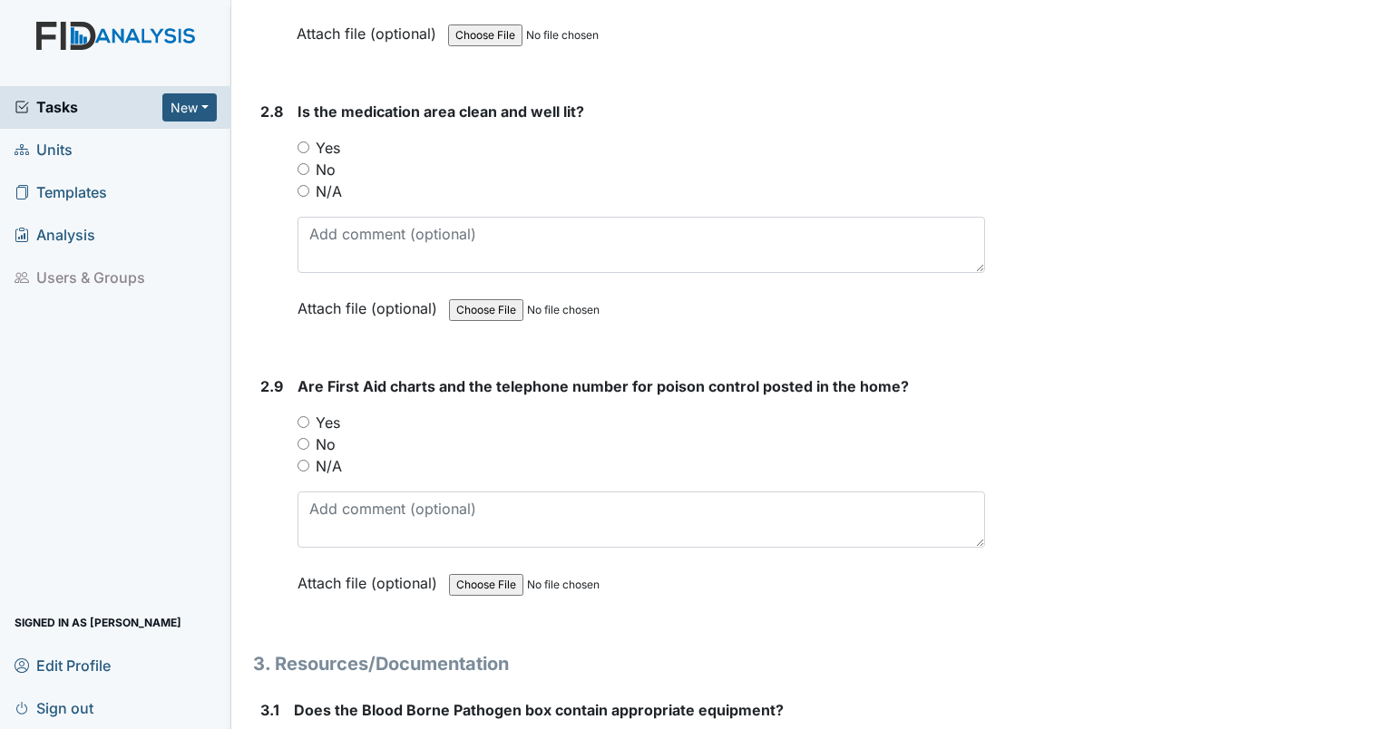
click at [308, 159] on div "No" at bounding box center [642, 170] width 688 height 22
click at [301, 142] on input "Yes" at bounding box center [304, 148] width 12 height 12
radio input "true"
click at [301, 416] on input "Yes" at bounding box center [304, 422] width 12 height 12
radio input "true"
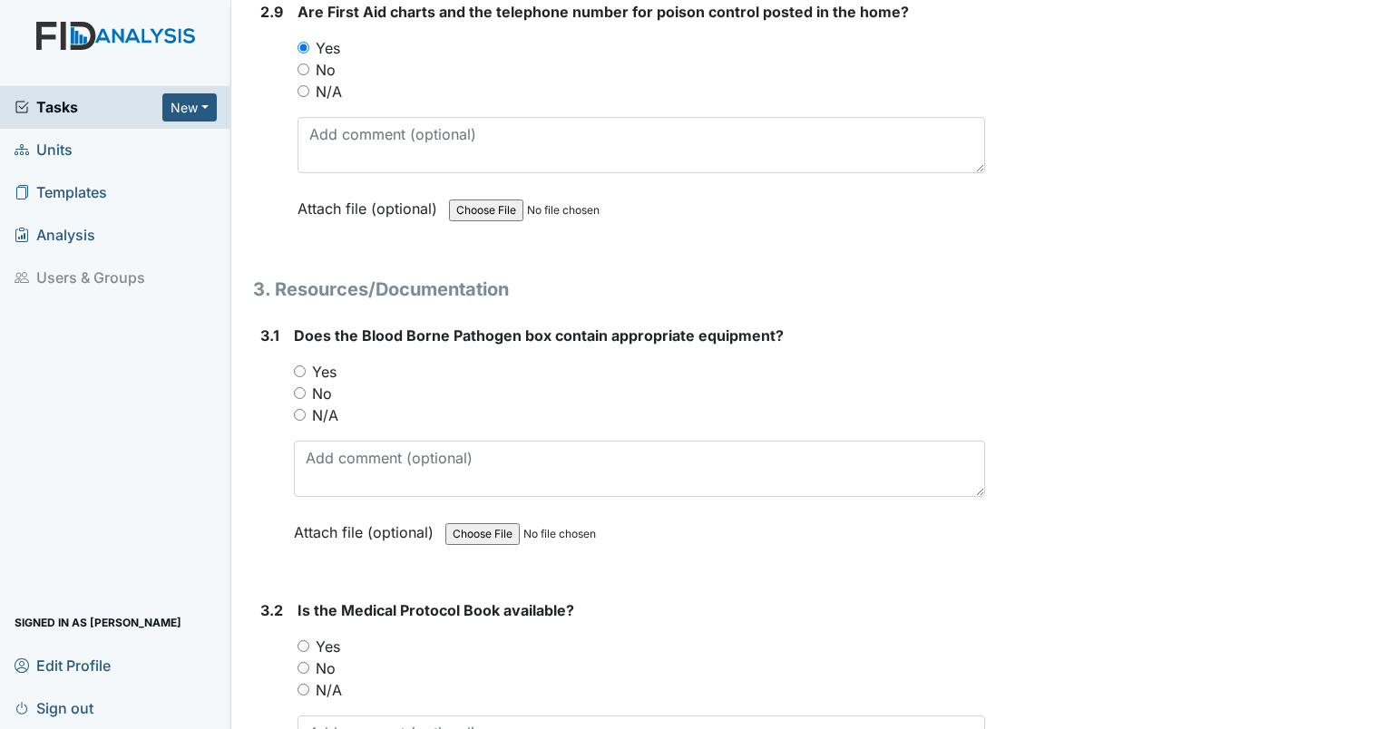
scroll to position [7169, 0]
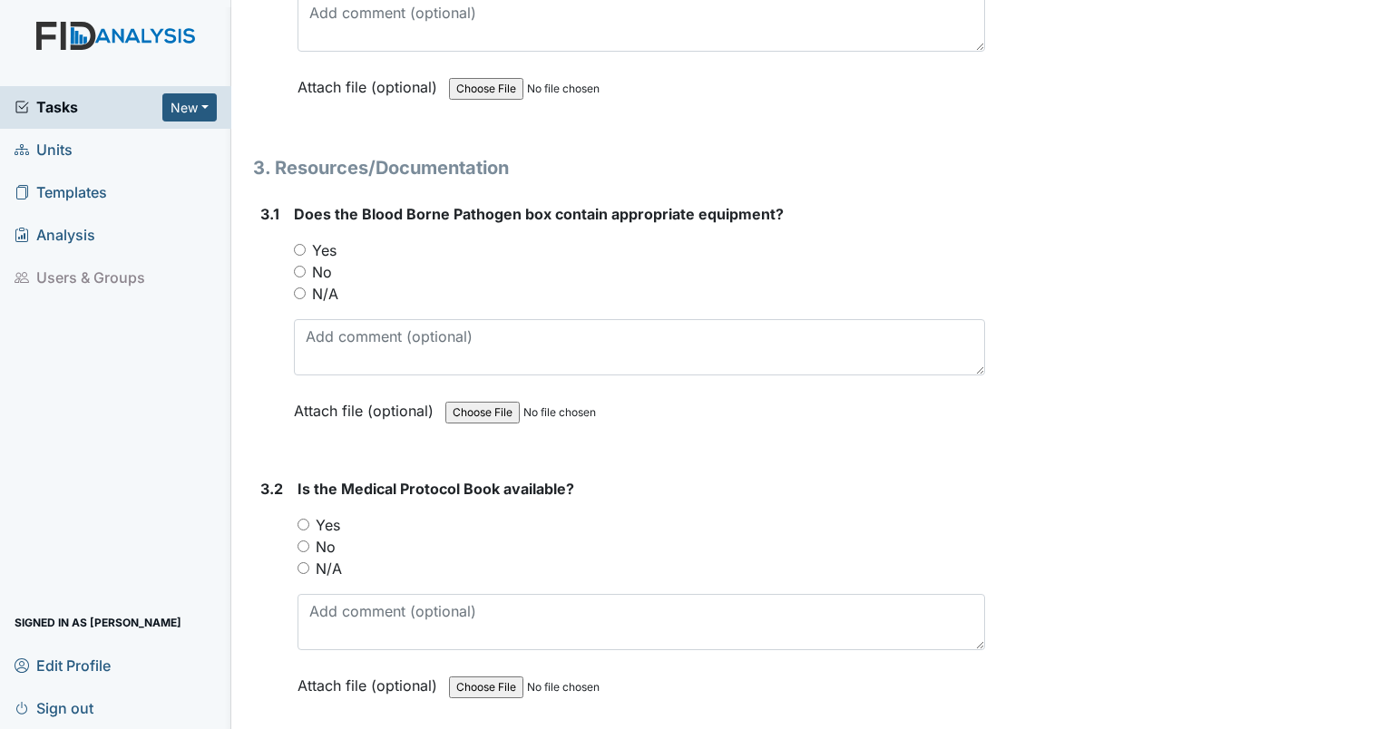
click at [299, 244] on input "Yes" at bounding box center [300, 250] width 12 height 12
radio input "true"
click at [305, 519] on input "Yes" at bounding box center [304, 525] width 12 height 12
radio input "true"
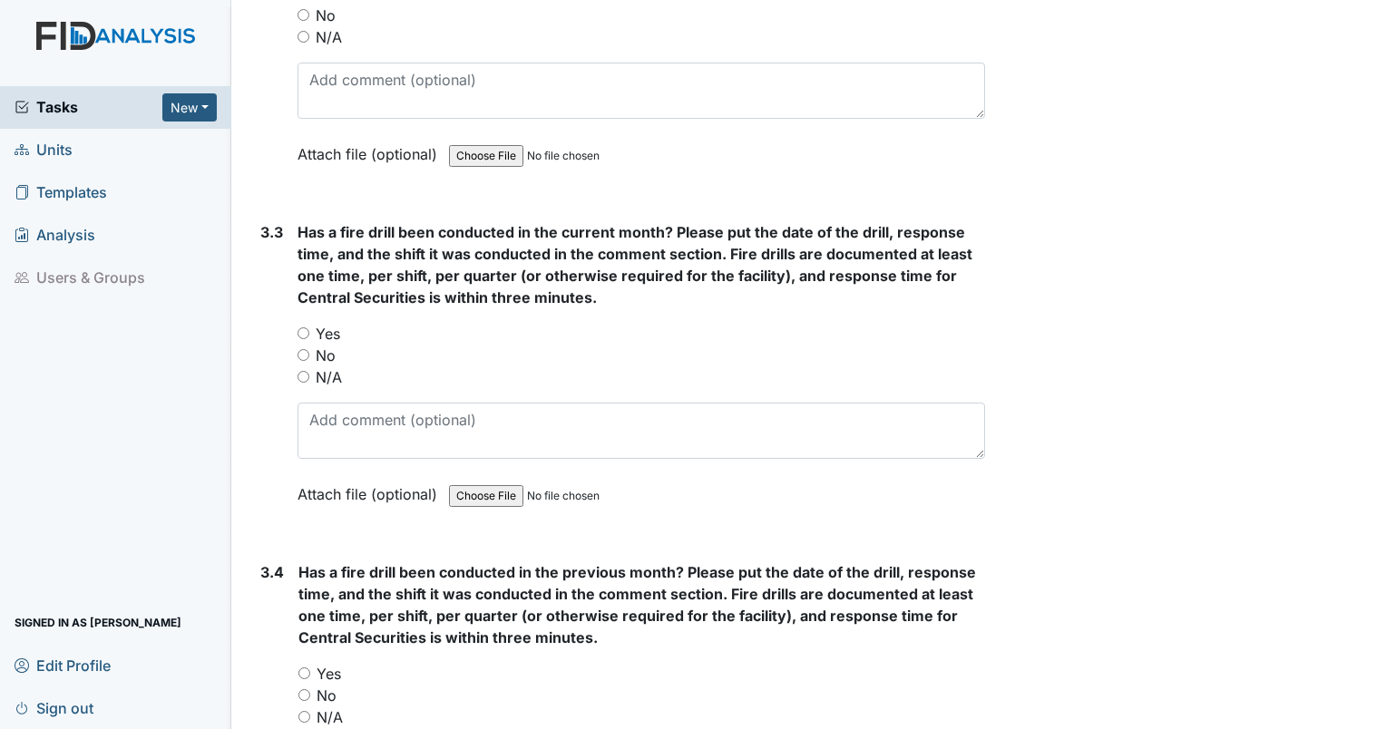
scroll to position [7785, 0]
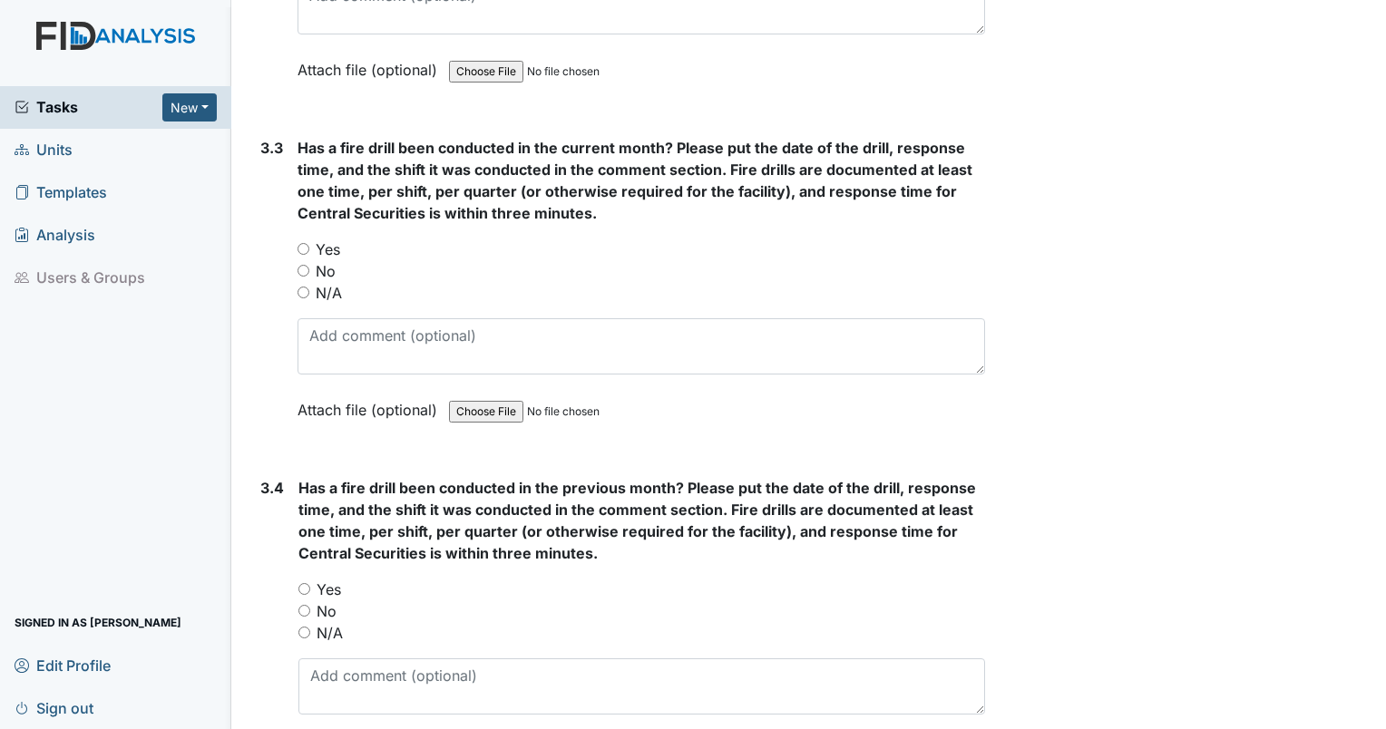
click at [296, 221] on div "3.3 Has a fire drill been conducted in the current month? Please put the date o…" at bounding box center [619, 292] width 732 height 311
click at [300, 243] on input "Yes" at bounding box center [304, 249] width 12 height 12
radio input "true"
click at [298, 583] on input "Yes" at bounding box center [304, 589] width 12 height 12
radio input "true"
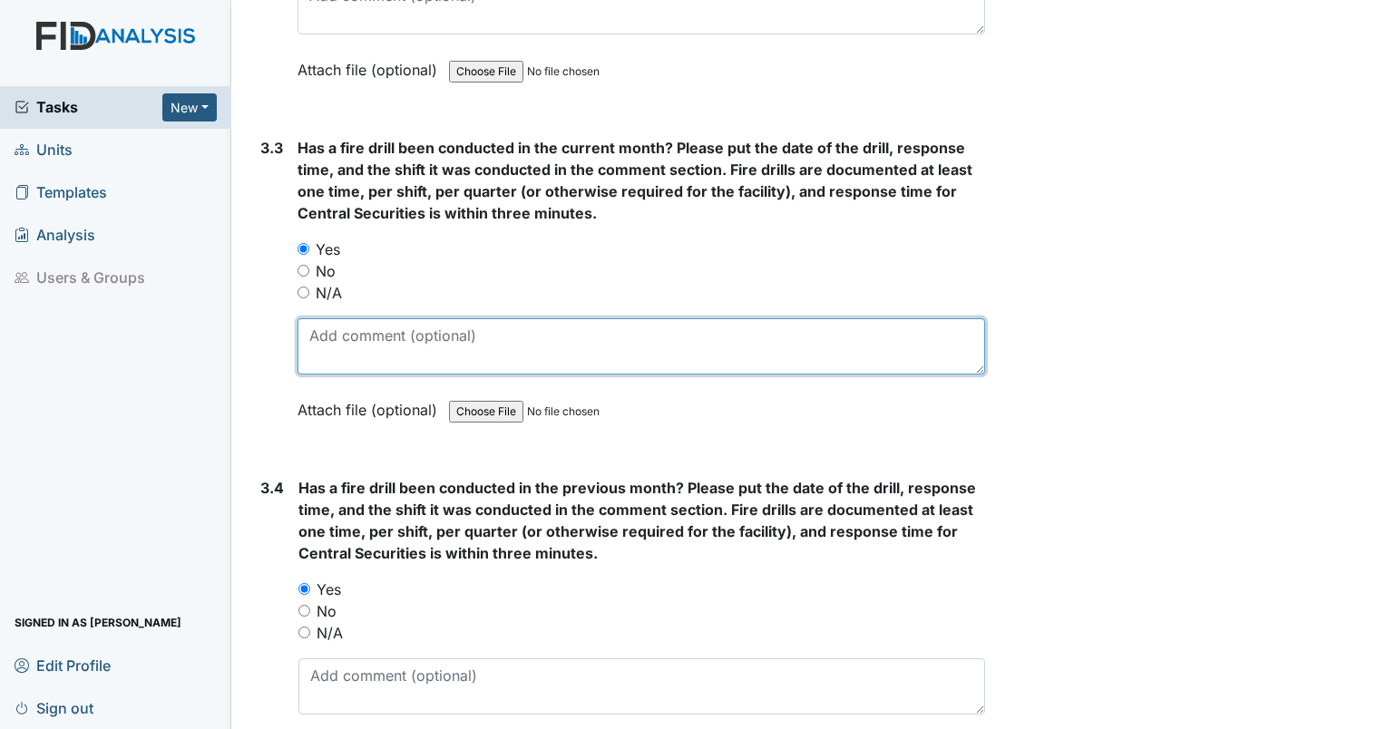
click at [355, 330] on textarea at bounding box center [642, 346] width 688 height 56
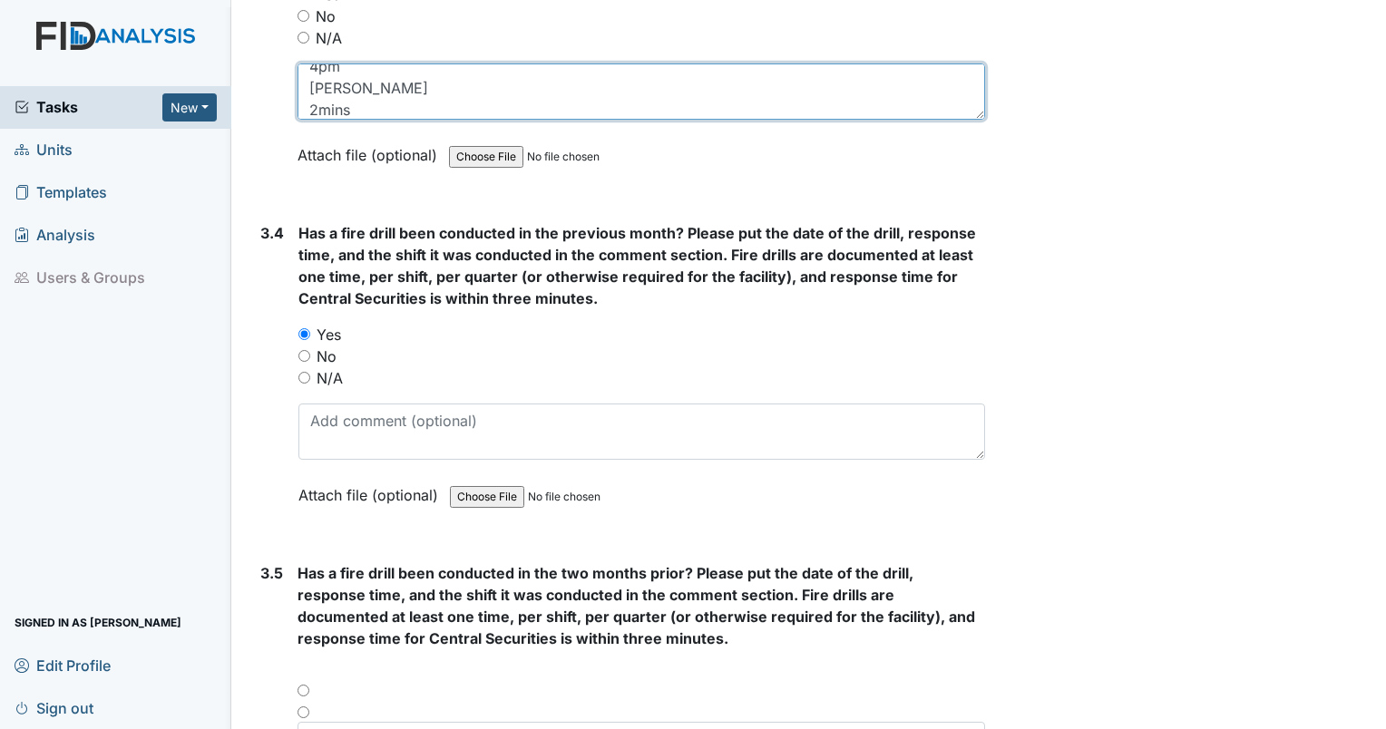
scroll to position [8041, 0]
type textarea "8/111/2025 2nd shift 4pm [PERSON_NAME] 2mins"
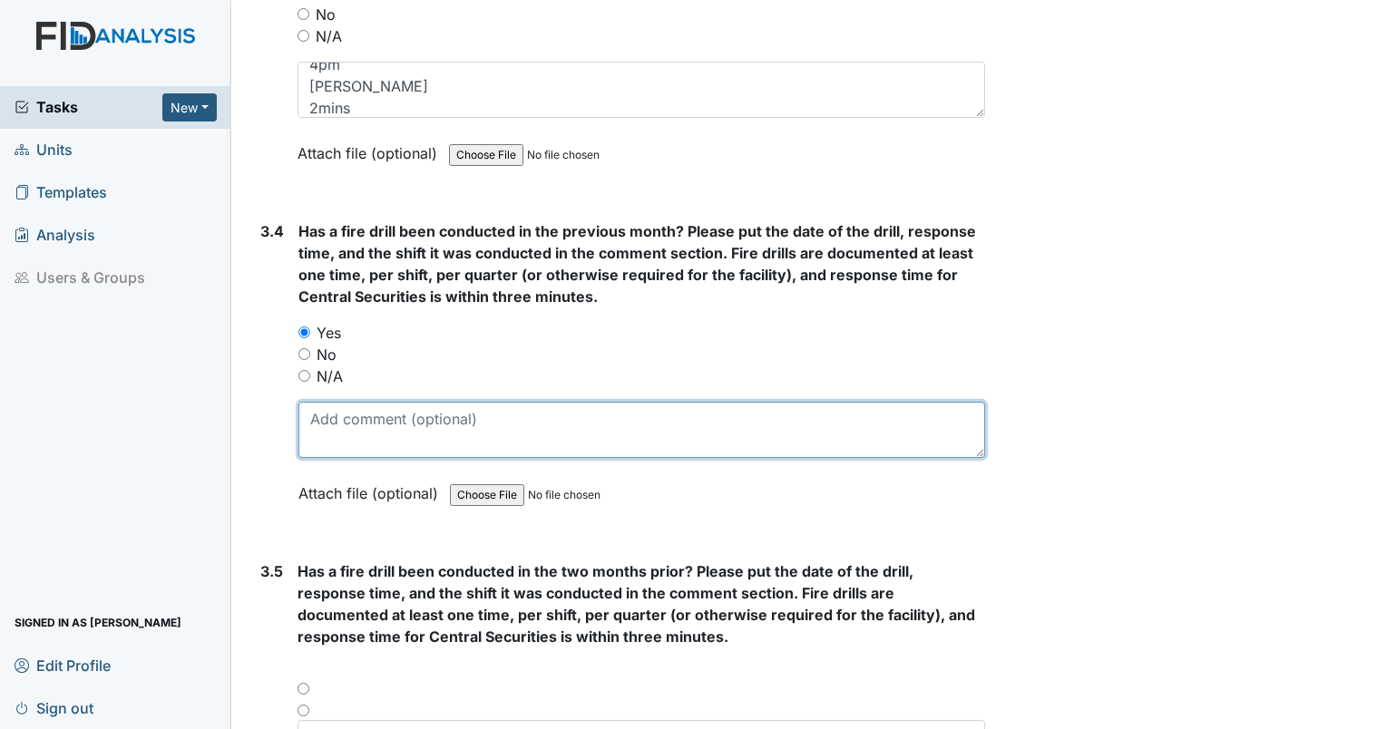
click at [621, 423] on textarea at bounding box center [641, 430] width 687 height 56
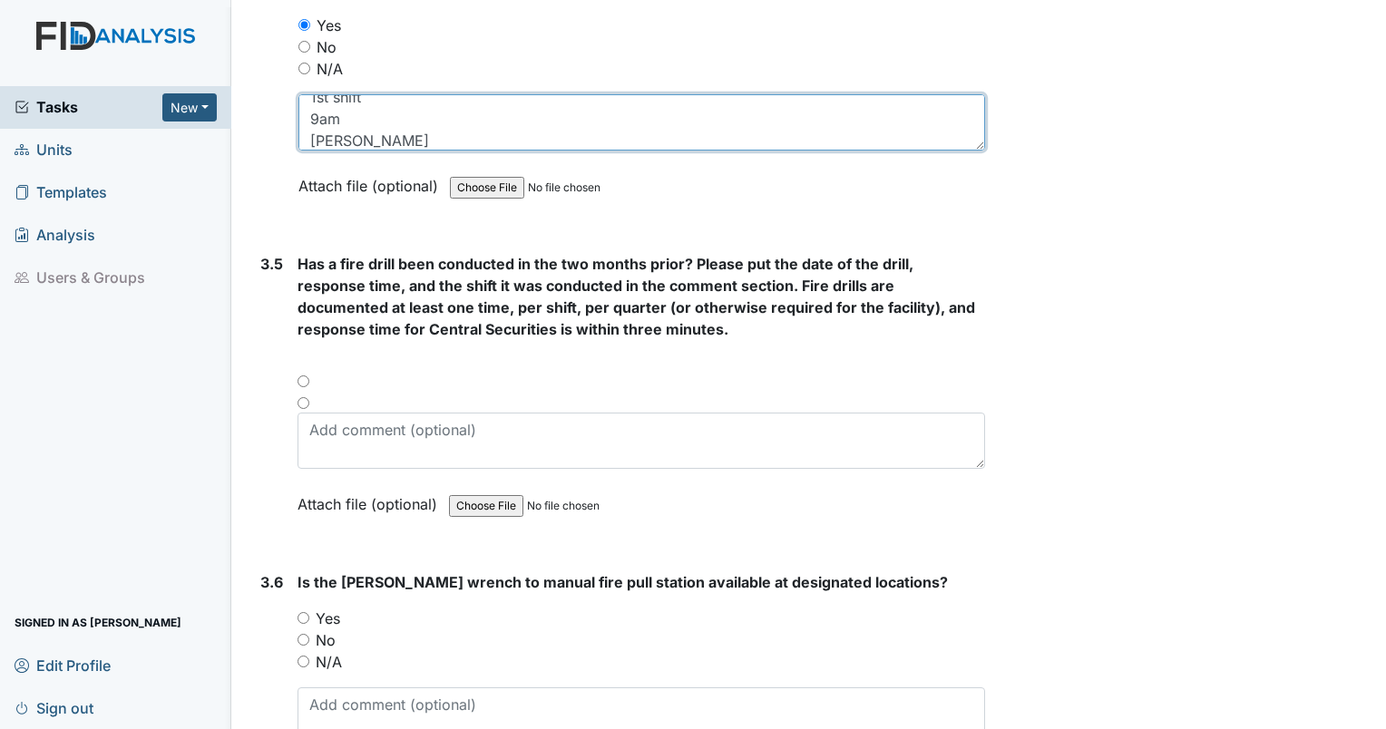
scroll to position [8359, 0]
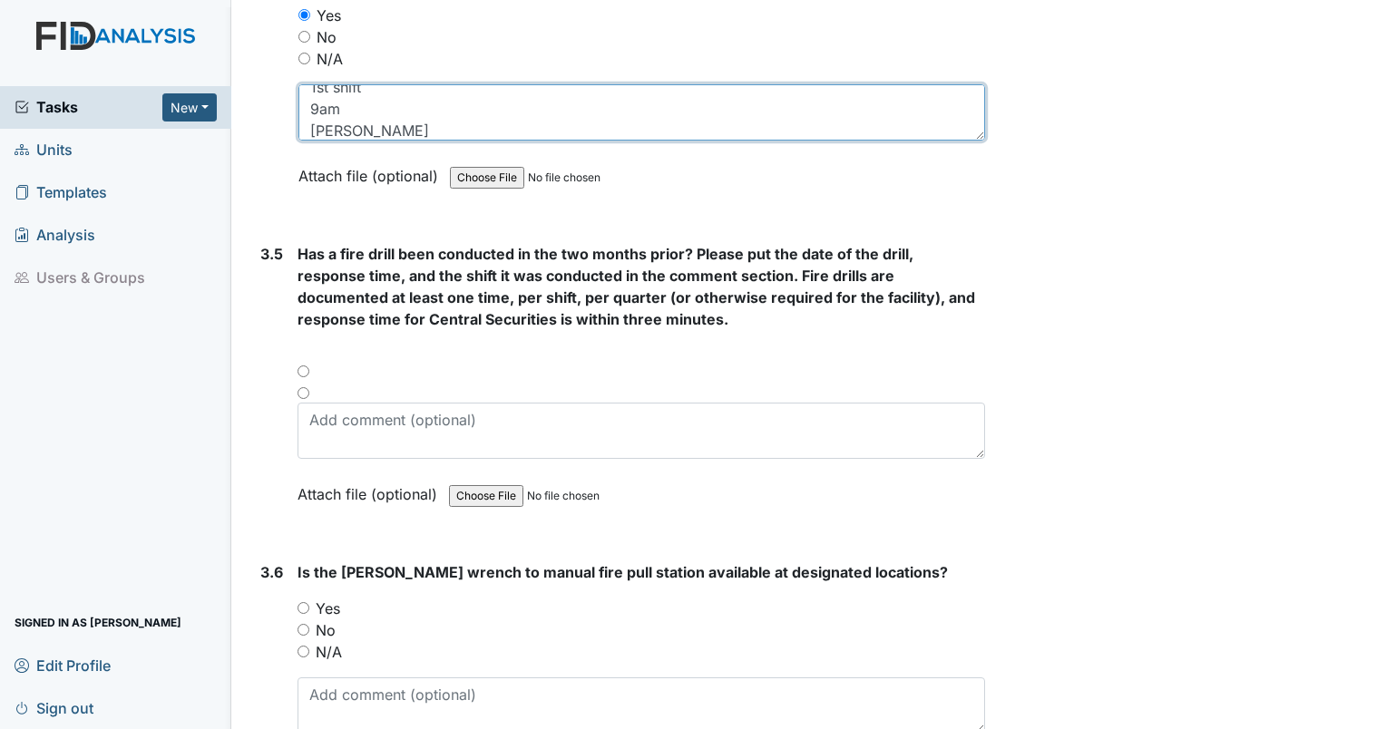
type textarea "[DATE] 1st shift 9am [PERSON_NAME]"
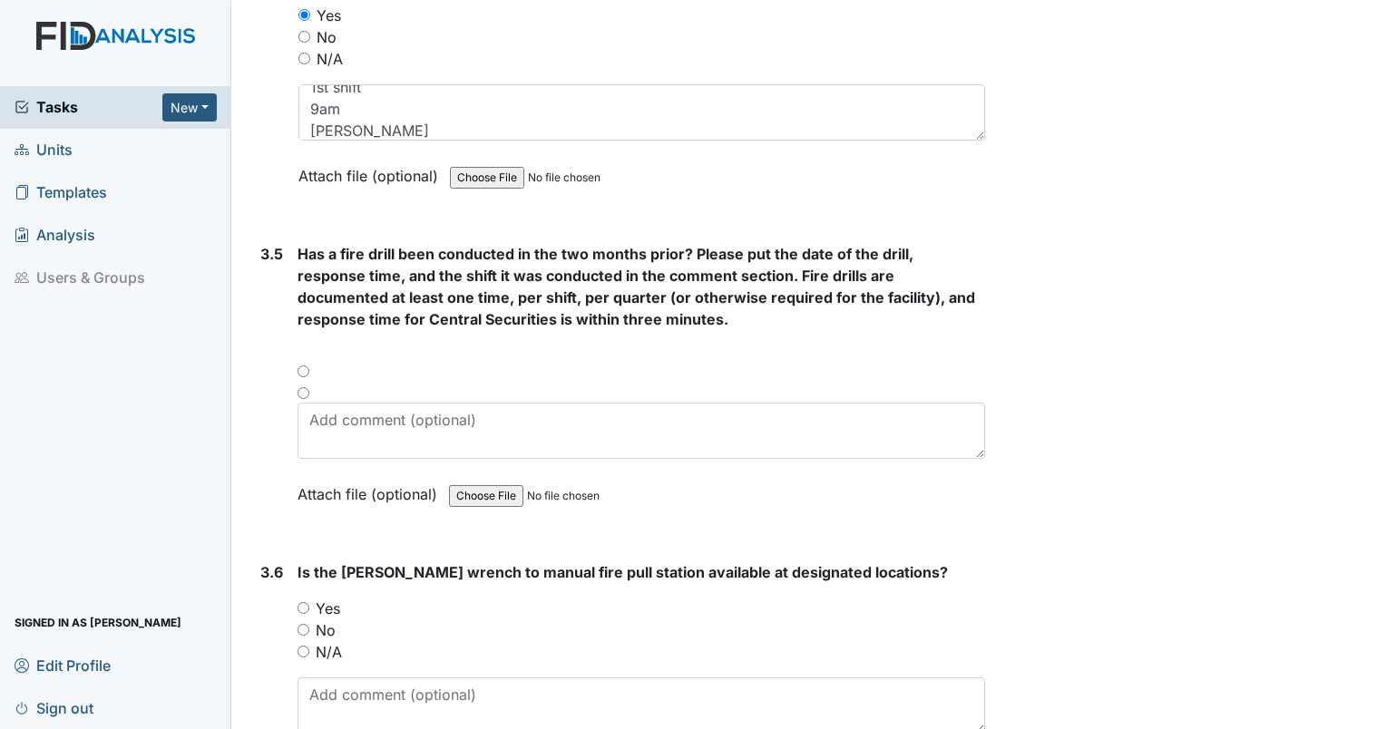
click at [301, 387] on input "radio" at bounding box center [304, 393] width 12 height 12
radio input "true"
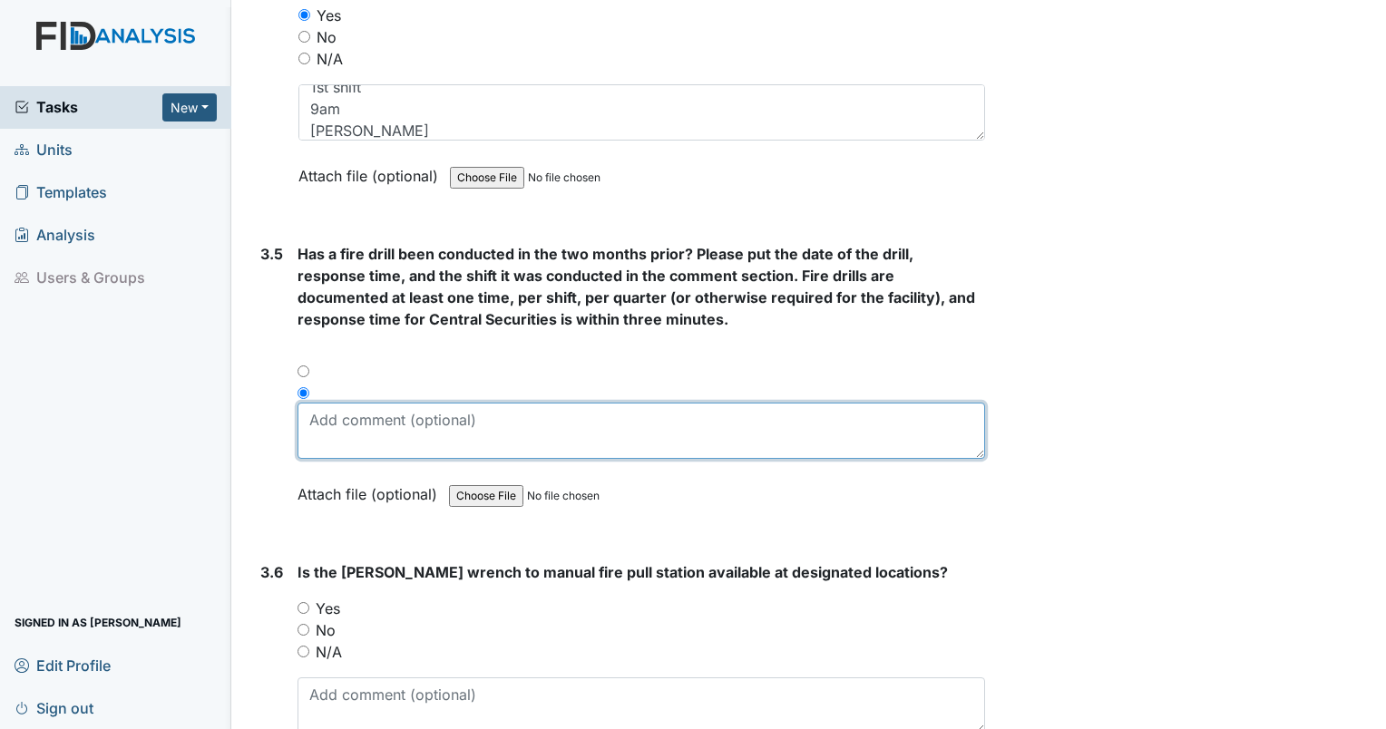
click at [309, 403] on textarea at bounding box center [642, 431] width 688 height 56
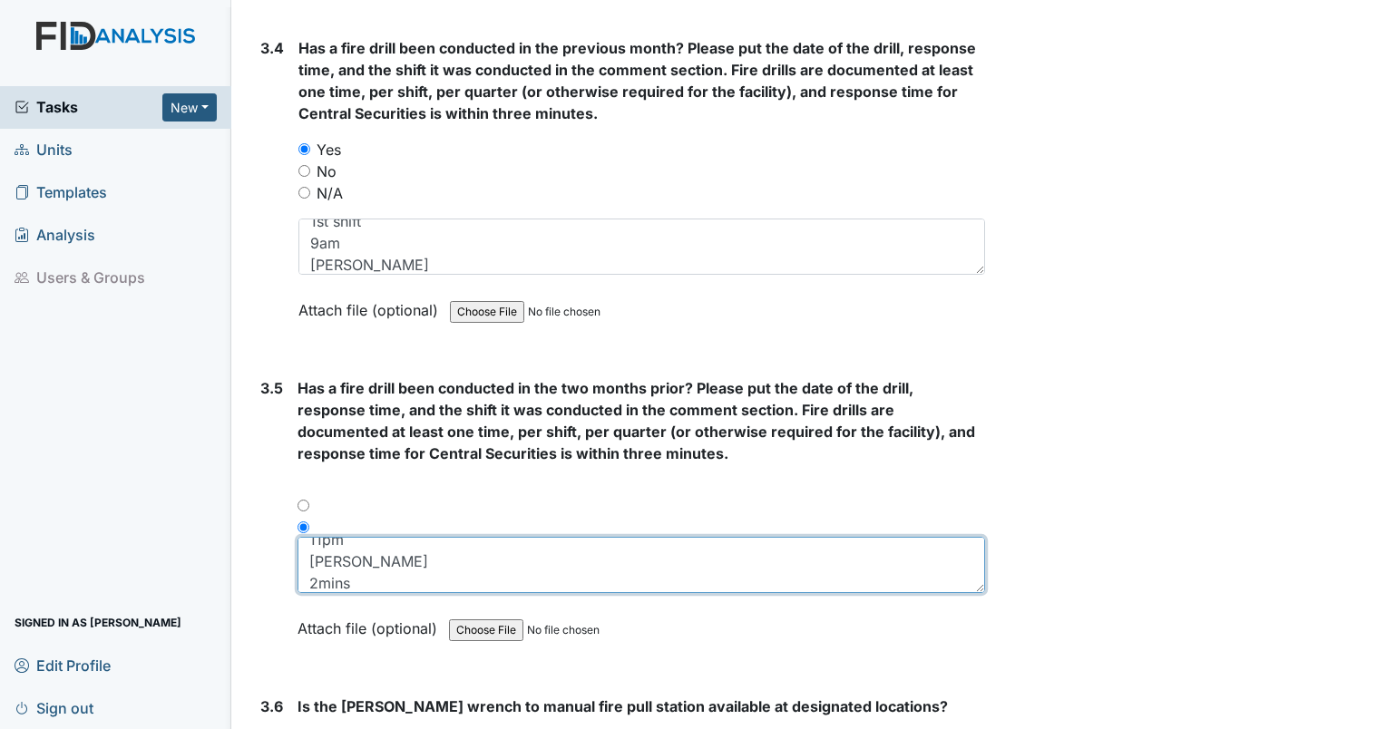
scroll to position [8225, 0]
type textarea "[DATE] 3rd shift 11pm [PERSON_NAME] 2mins"
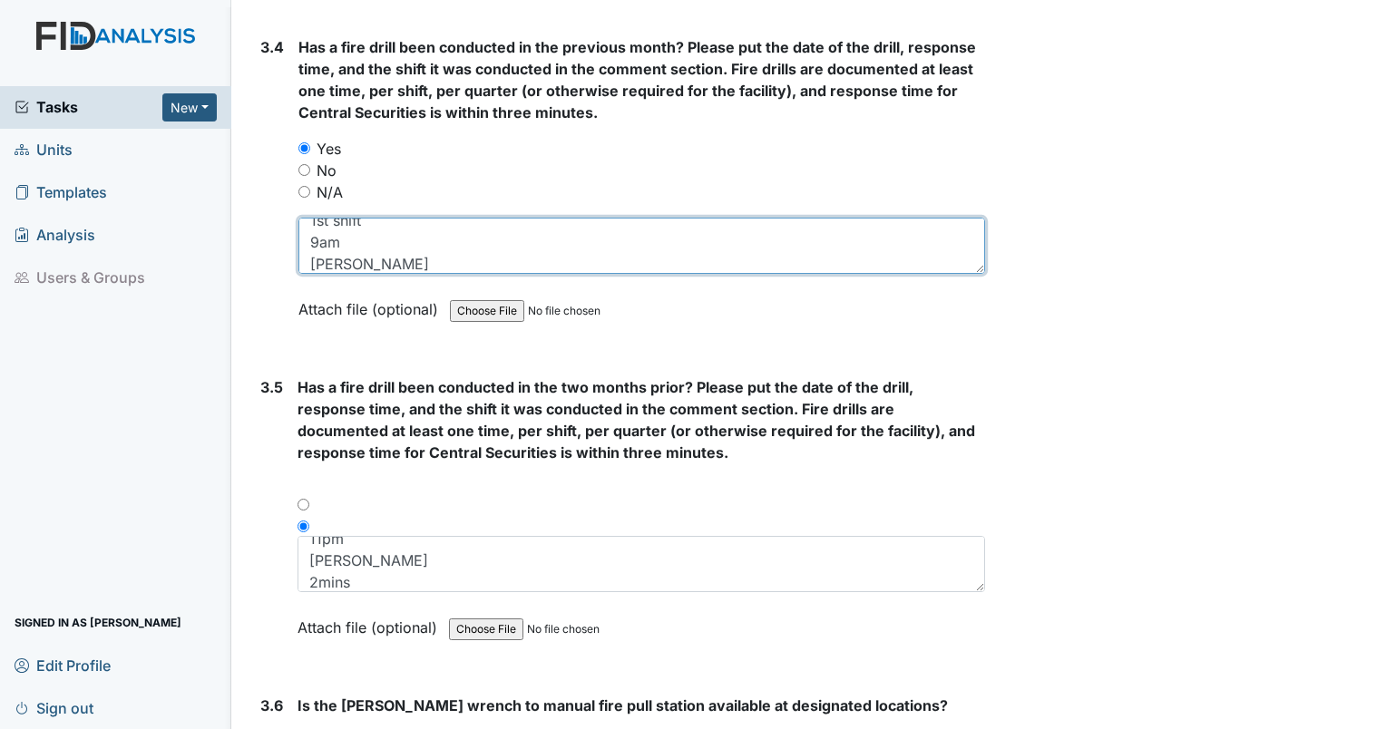
click at [454, 235] on textarea "[DATE] 1st shift 9am [PERSON_NAME]" at bounding box center [641, 246] width 687 height 56
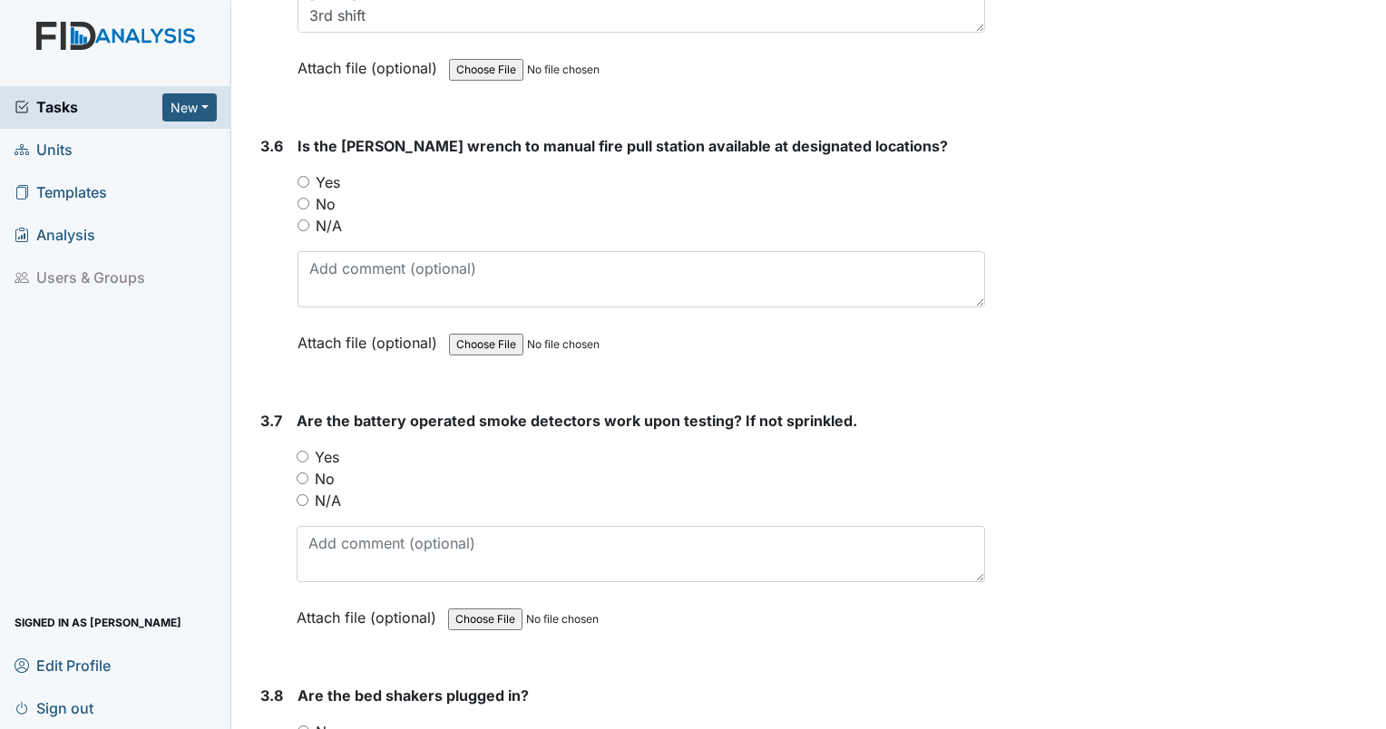
scroll to position [8783, 0]
type textarea "[DATE] 1st shift 9am [PERSON_NAME] 2mins"
click at [304, 178] on input "Yes" at bounding box center [304, 184] width 12 height 12
radio input "true"
click at [308, 448] on div "Yes" at bounding box center [641, 459] width 688 height 22
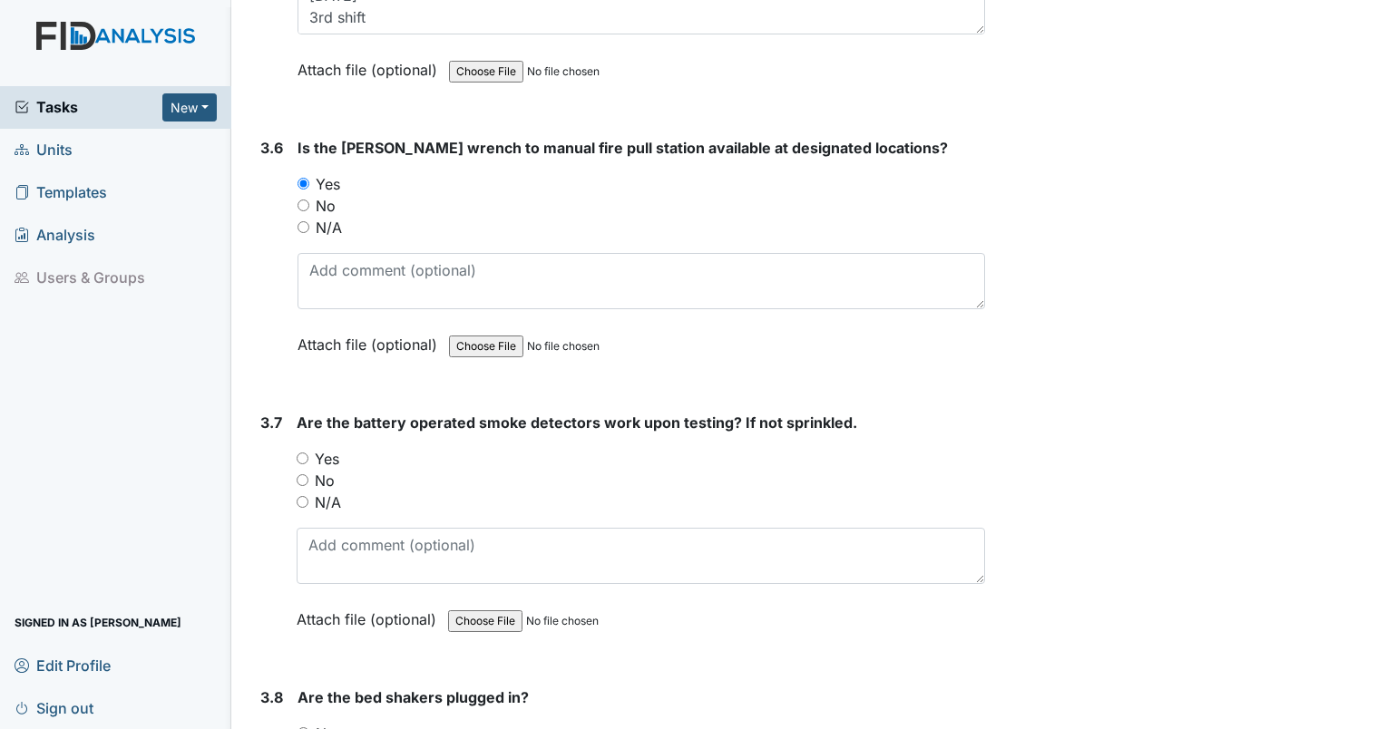
click at [301, 453] on input "Yes" at bounding box center [303, 459] width 12 height 12
radio input "true"
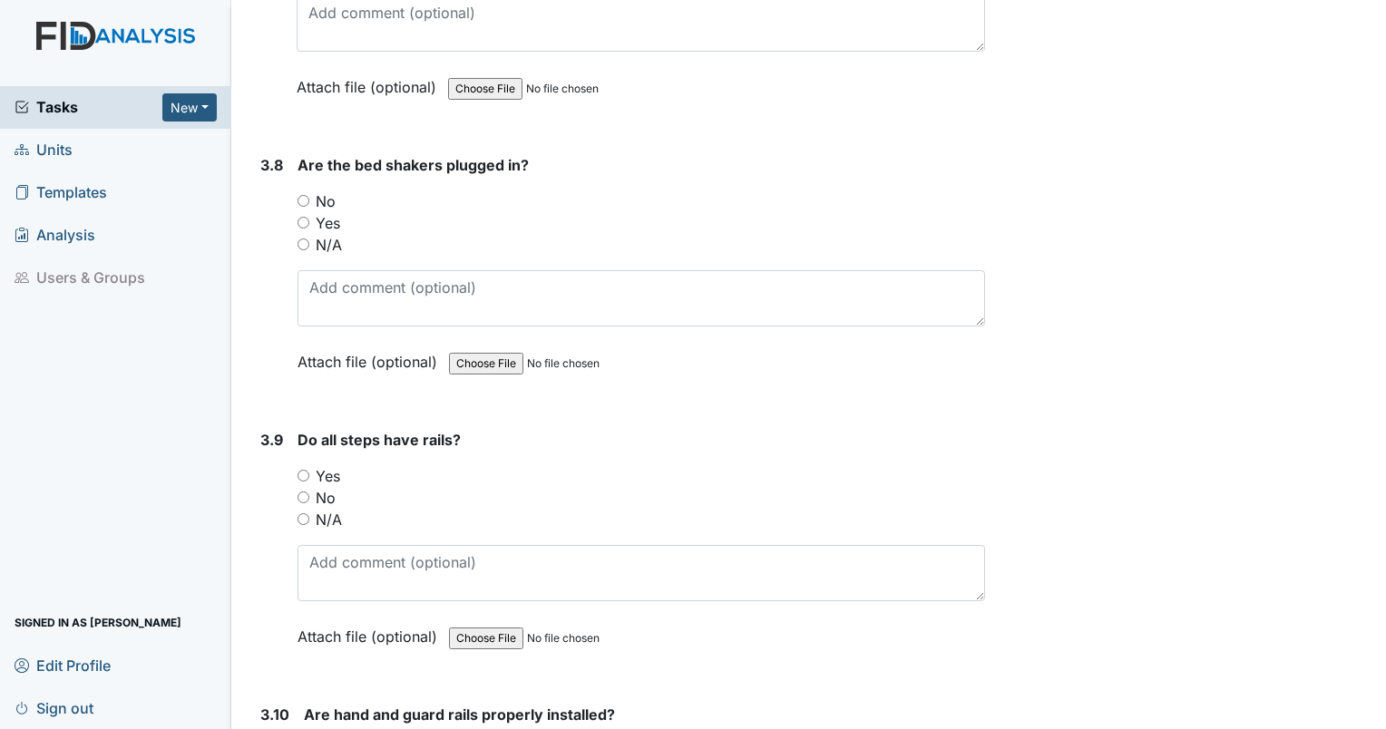
scroll to position [9365, 0]
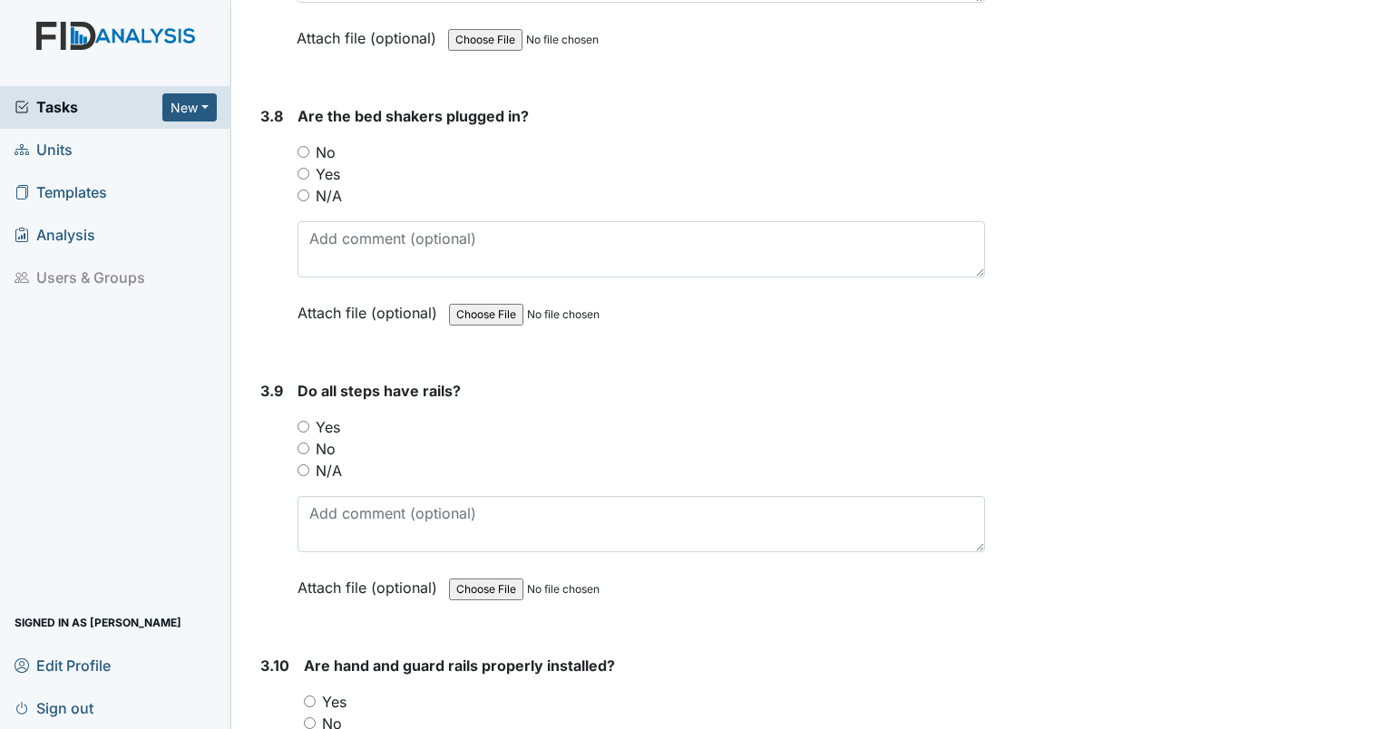
click at [308, 190] on input "N/A" at bounding box center [304, 196] width 12 height 12
radio input "true"
click at [300, 421] on input "Yes" at bounding box center [304, 427] width 12 height 12
radio input "true"
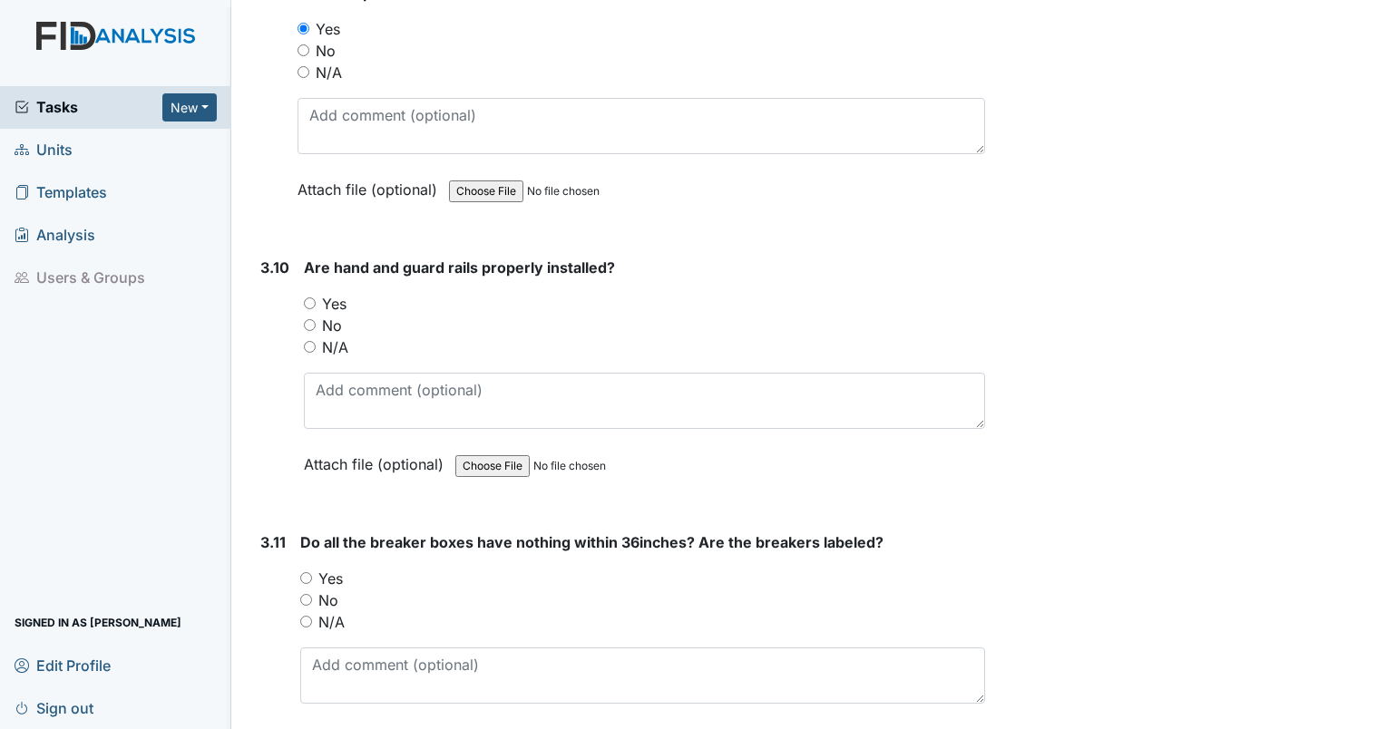
scroll to position [9860, 0]
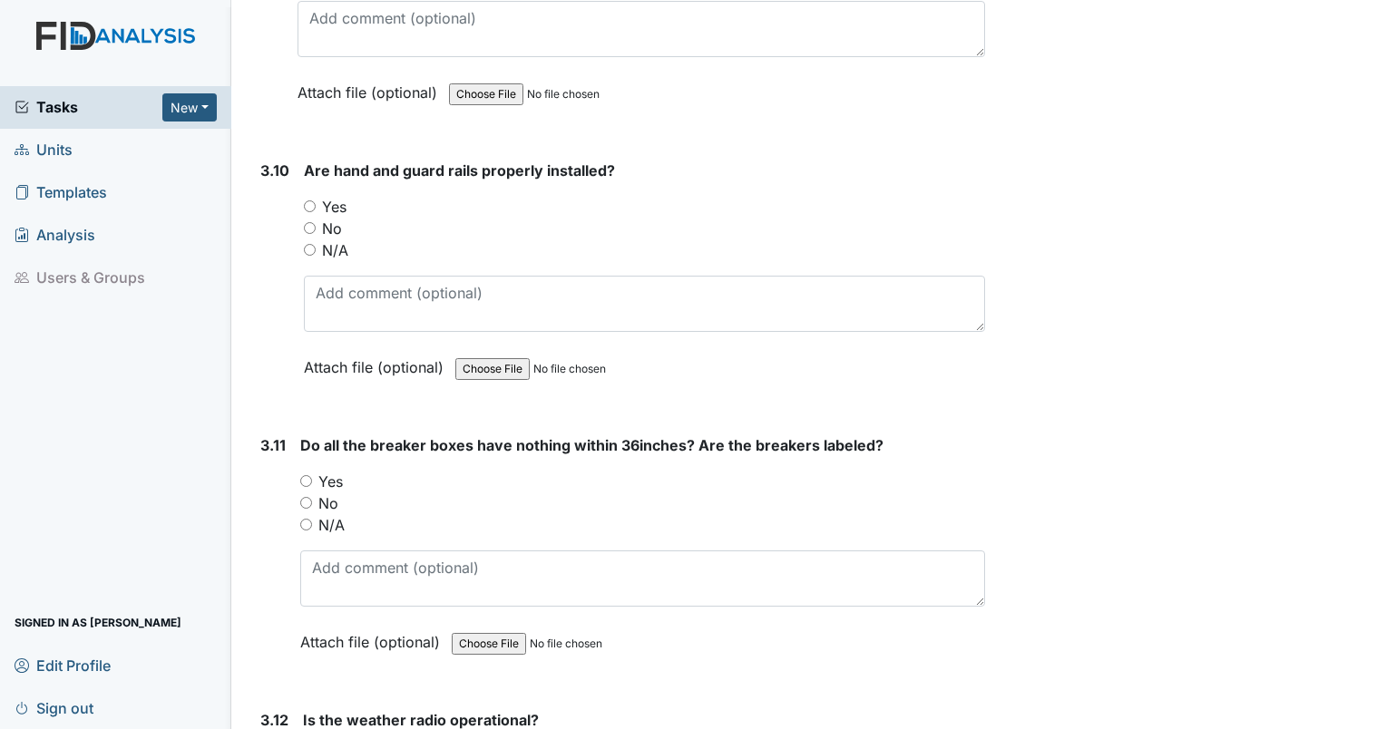
click at [311, 200] on input "Yes" at bounding box center [310, 206] width 12 height 12
radio input "true"
click at [301, 475] on input "Yes" at bounding box center [306, 481] width 12 height 12
radio input "true"
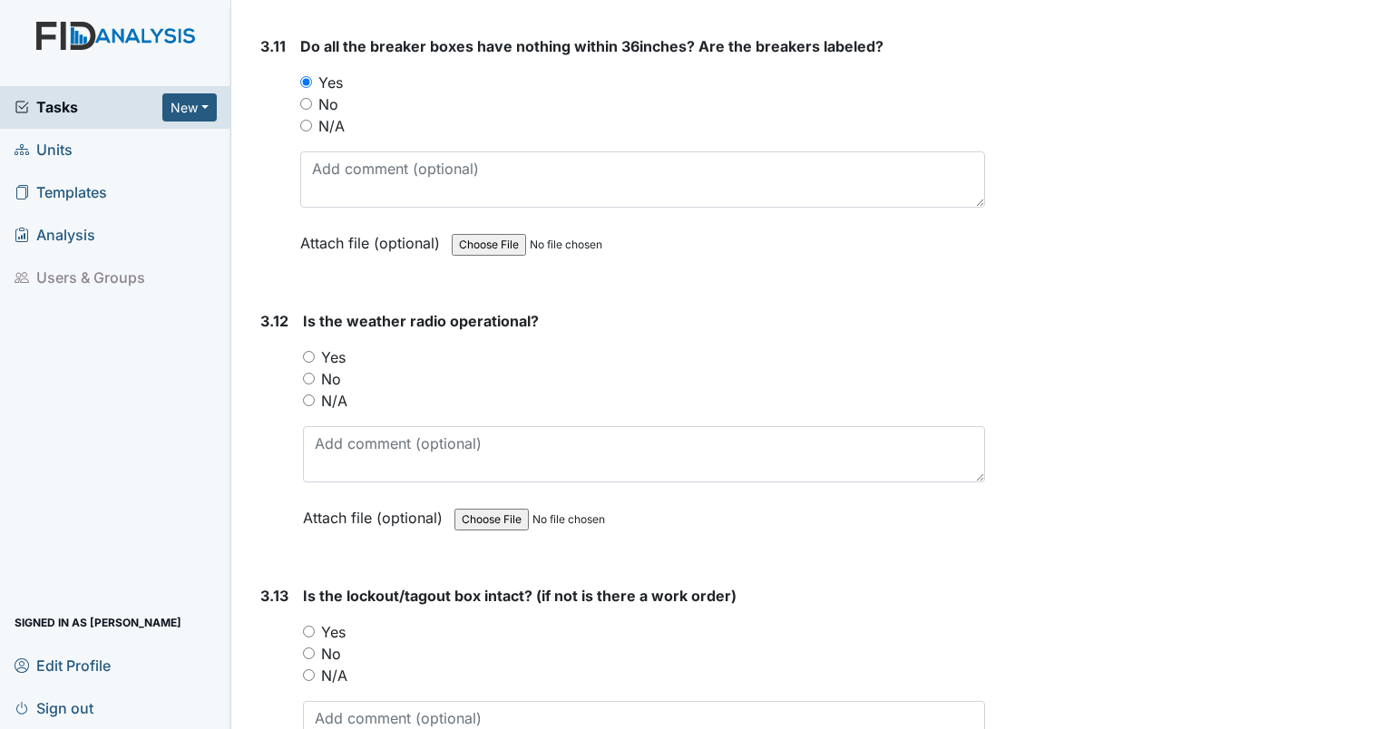
scroll to position [10307, 0]
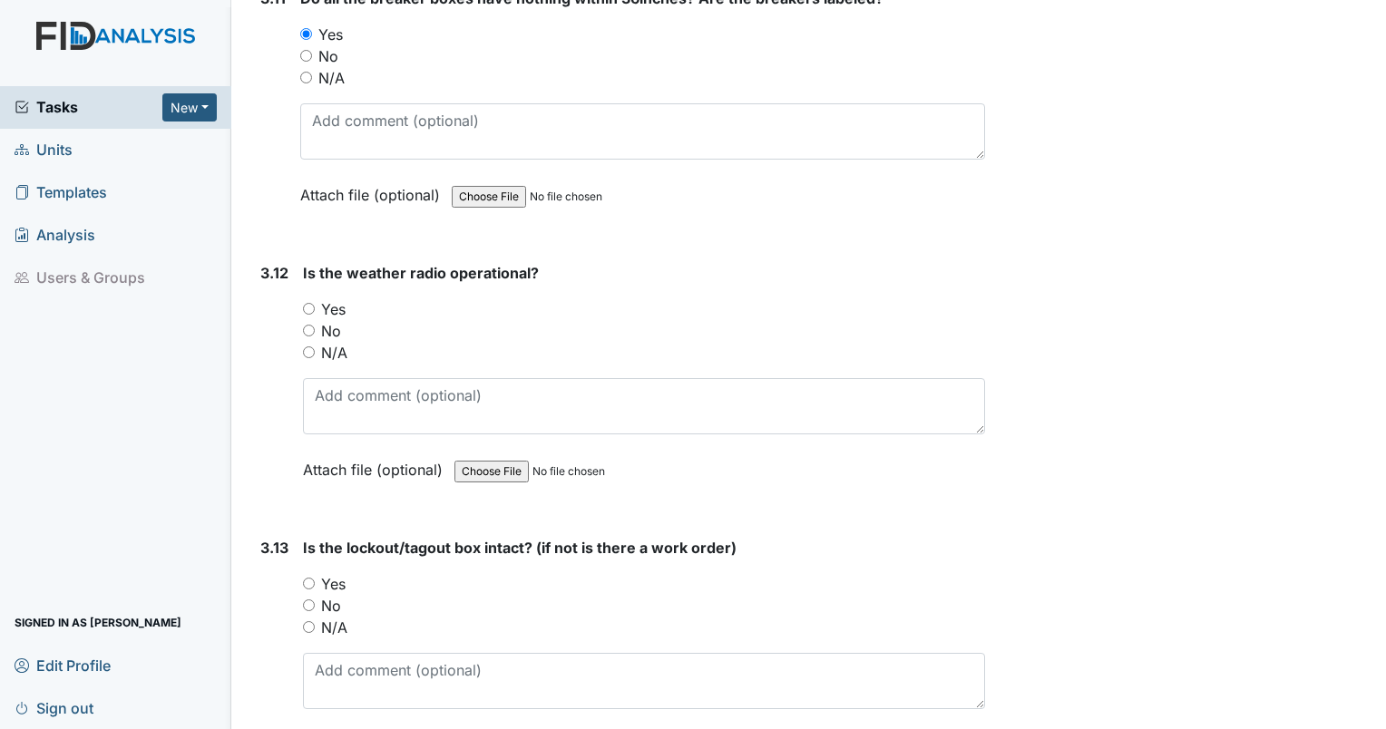
click at [308, 303] on input "Yes" at bounding box center [309, 309] width 12 height 12
radio input "true"
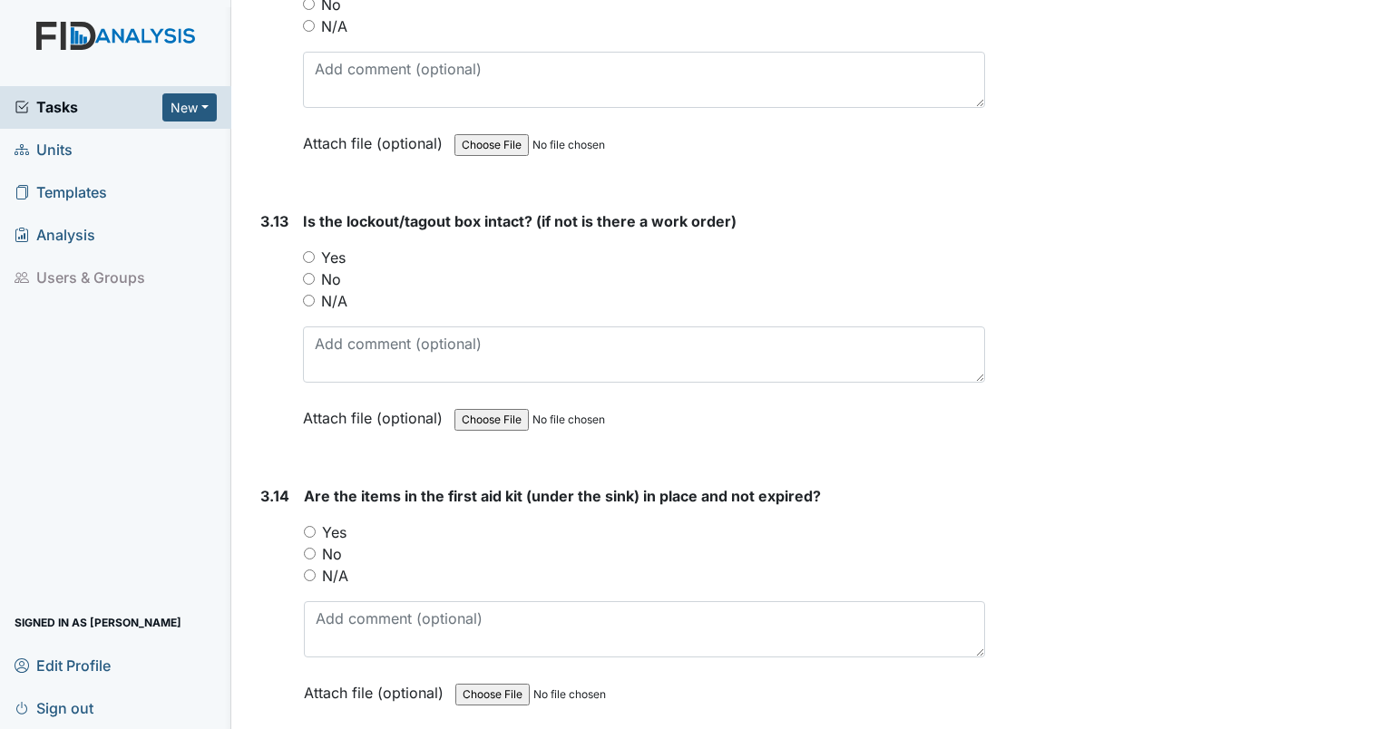
scroll to position [10706, 0]
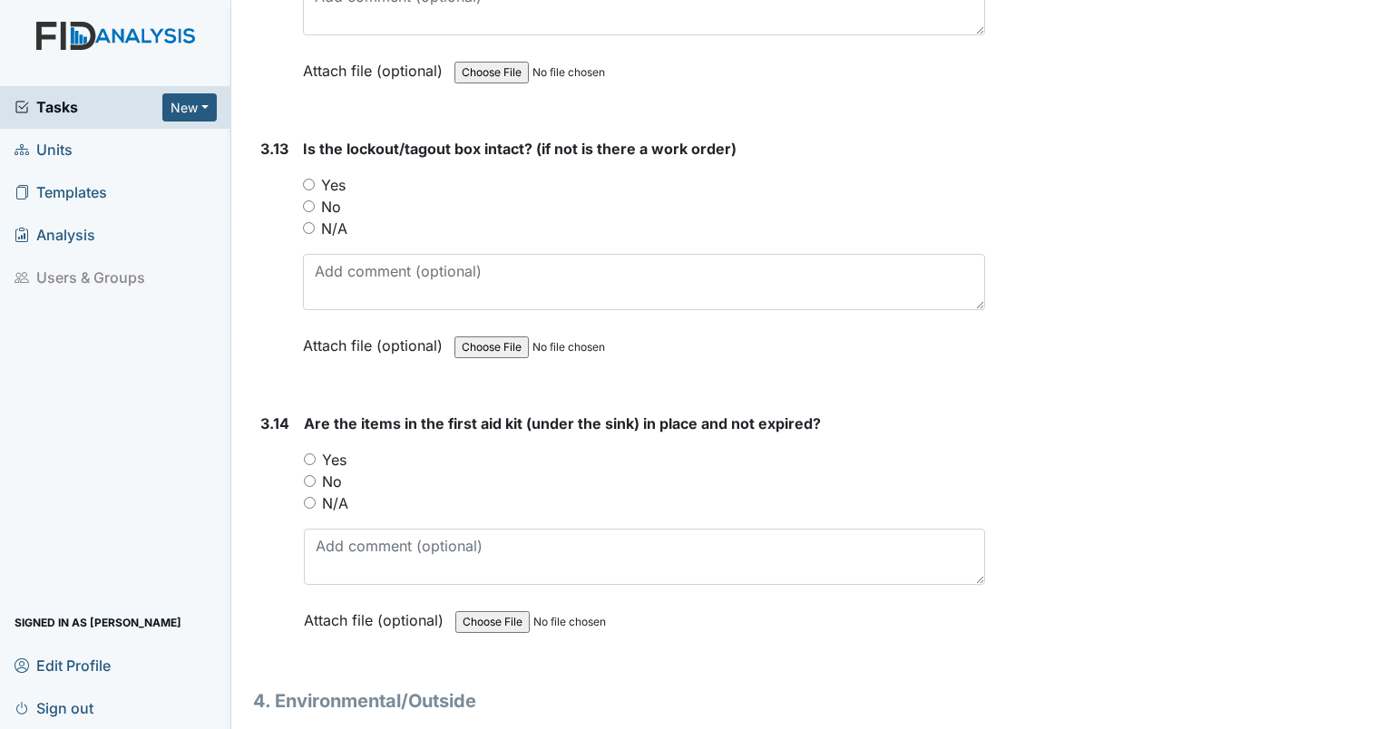
click at [309, 179] on input "Yes" at bounding box center [309, 185] width 12 height 12
radio input "true"
click at [311, 454] on input "Yes" at bounding box center [310, 460] width 12 height 12
radio input "true"
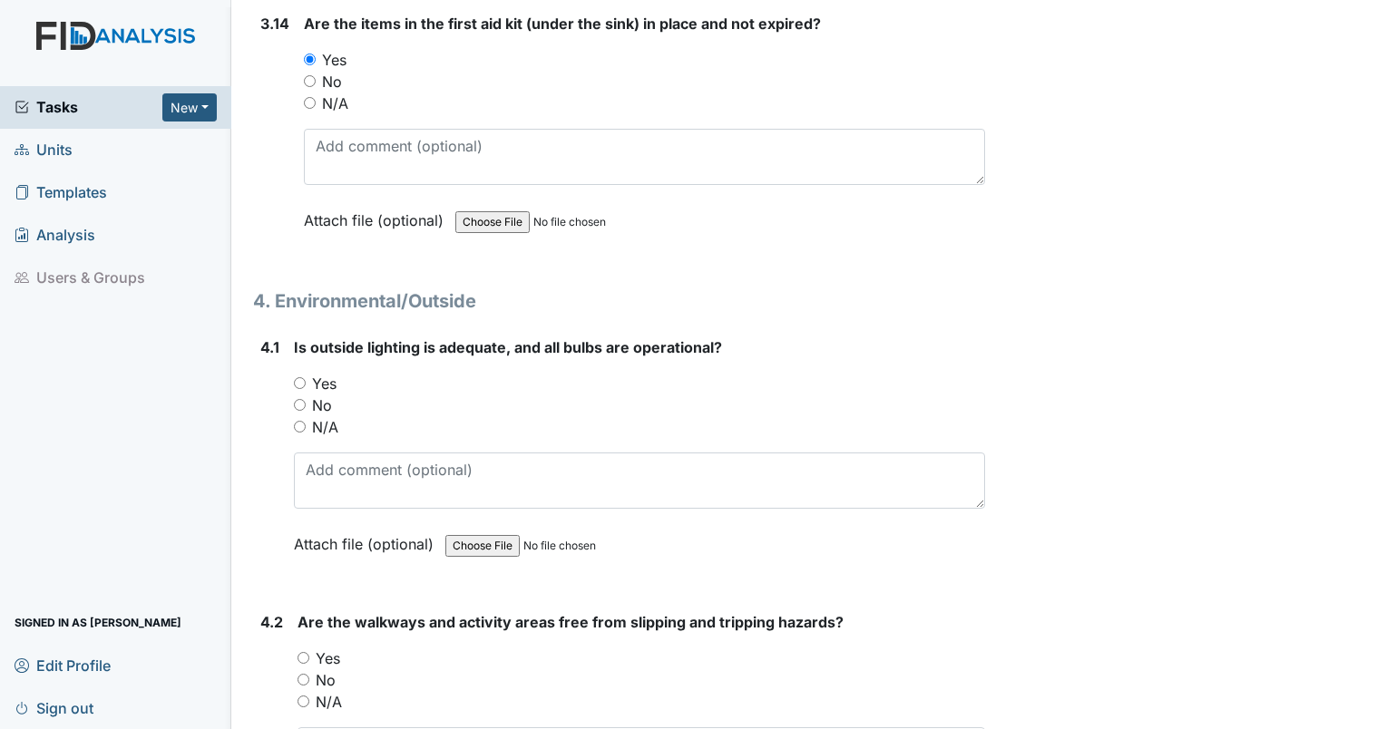
scroll to position [11226, 0]
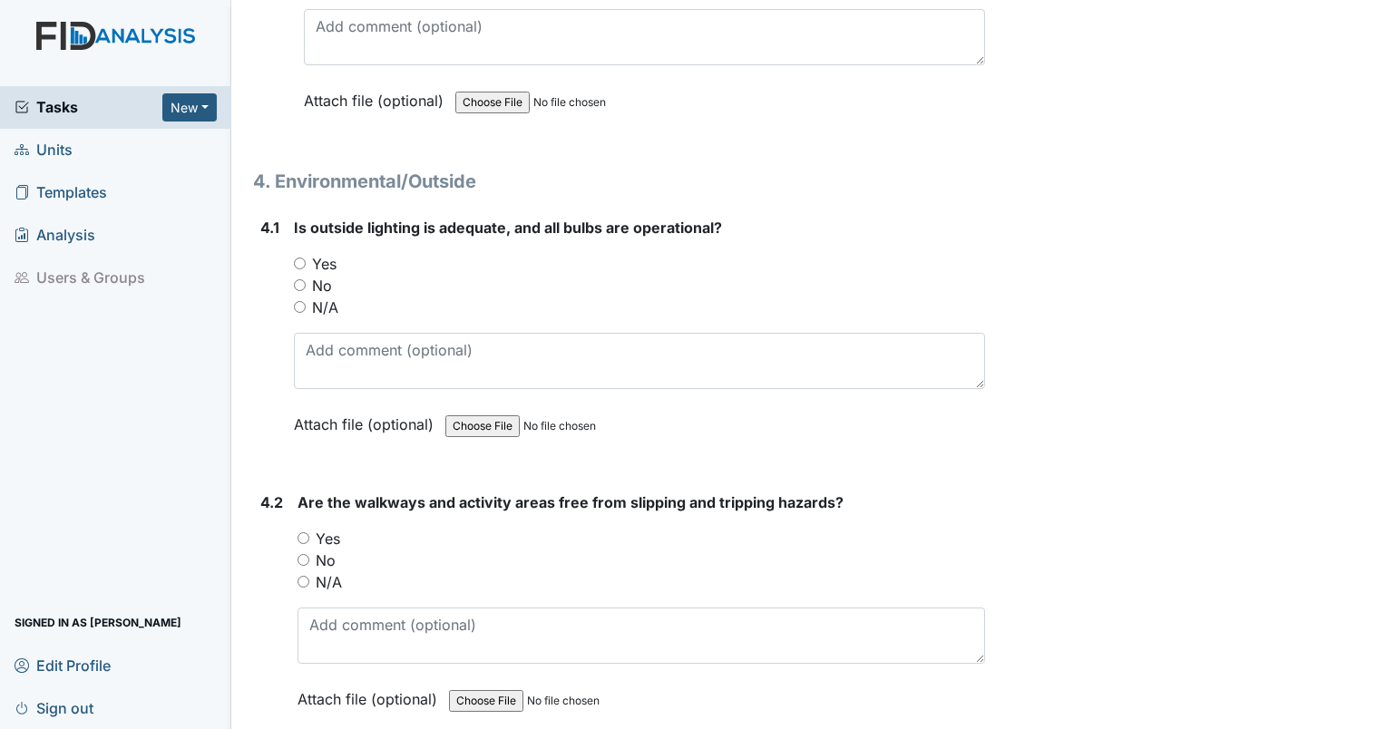
click at [298, 258] on input "Yes" at bounding box center [300, 264] width 12 height 12
radio input "true"
click at [300, 532] on input "Yes" at bounding box center [304, 538] width 12 height 12
radio input "true"
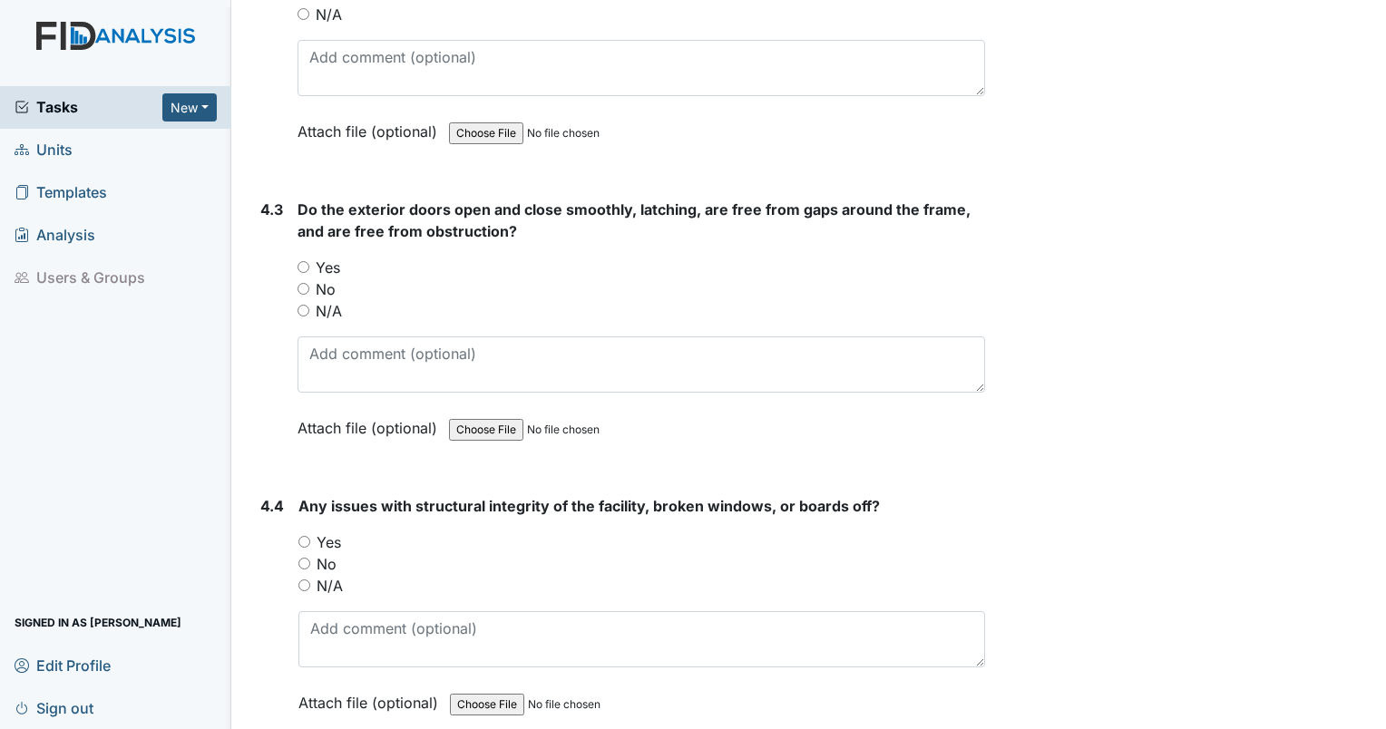
scroll to position [11818, 0]
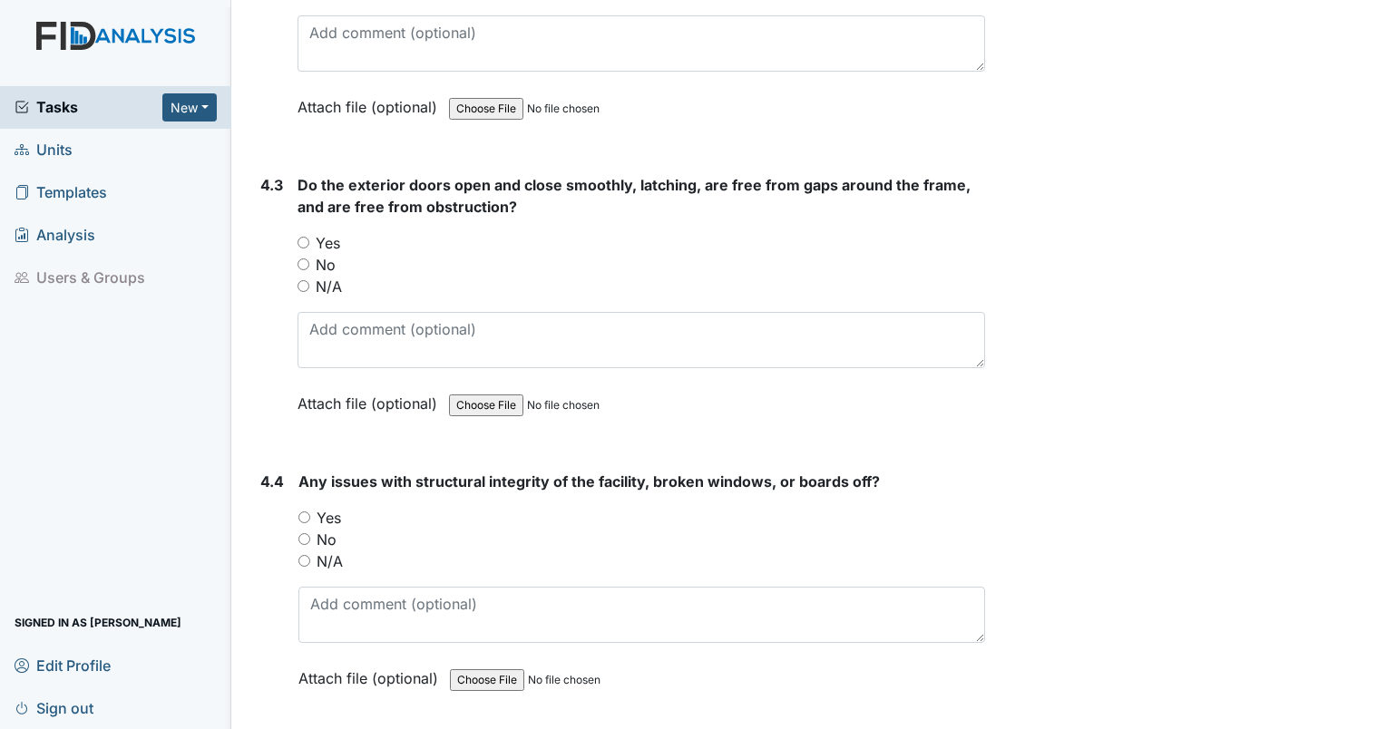
click at [303, 237] on input "Yes" at bounding box center [304, 243] width 12 height 12
radio input "true"
click at [307, 512] on input "Yes" at bounding box center [304, 518] width 12 height 12
radio input "true"
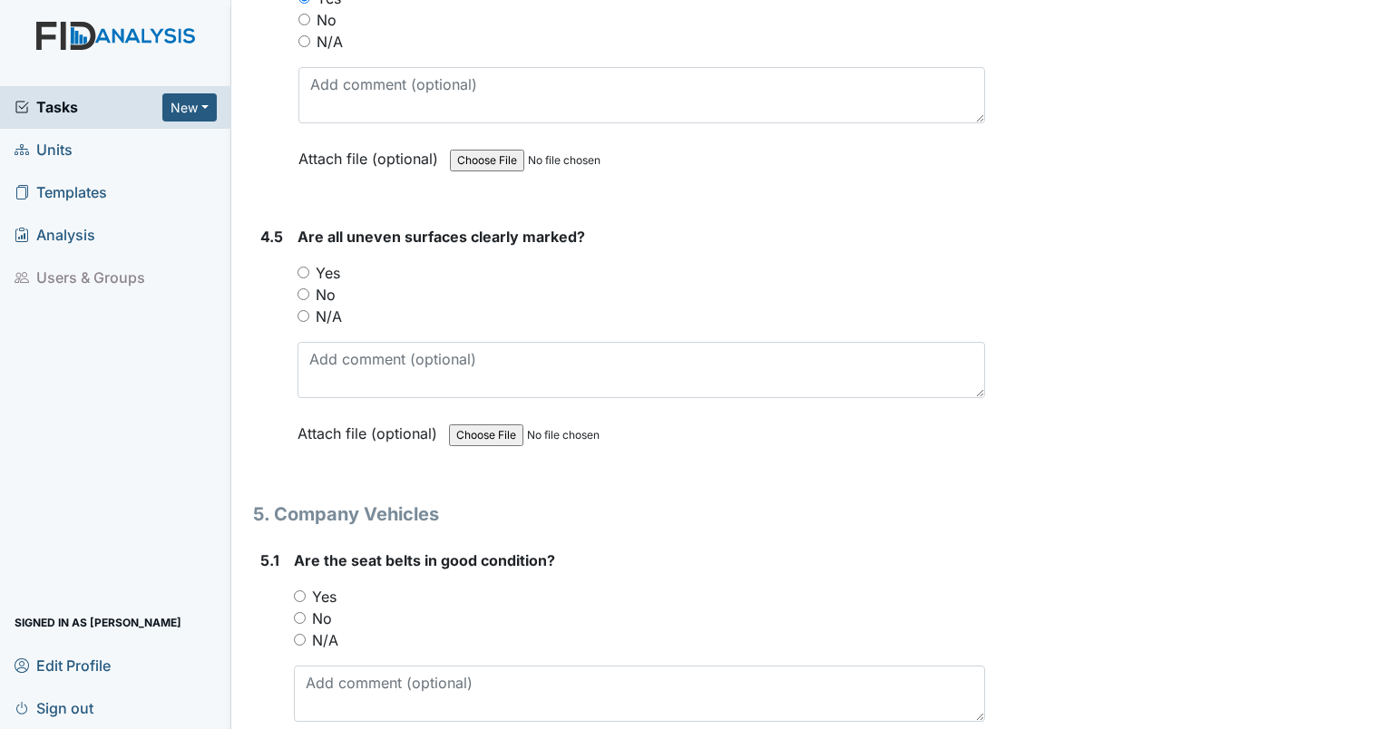
scroll to position [12435, 0]
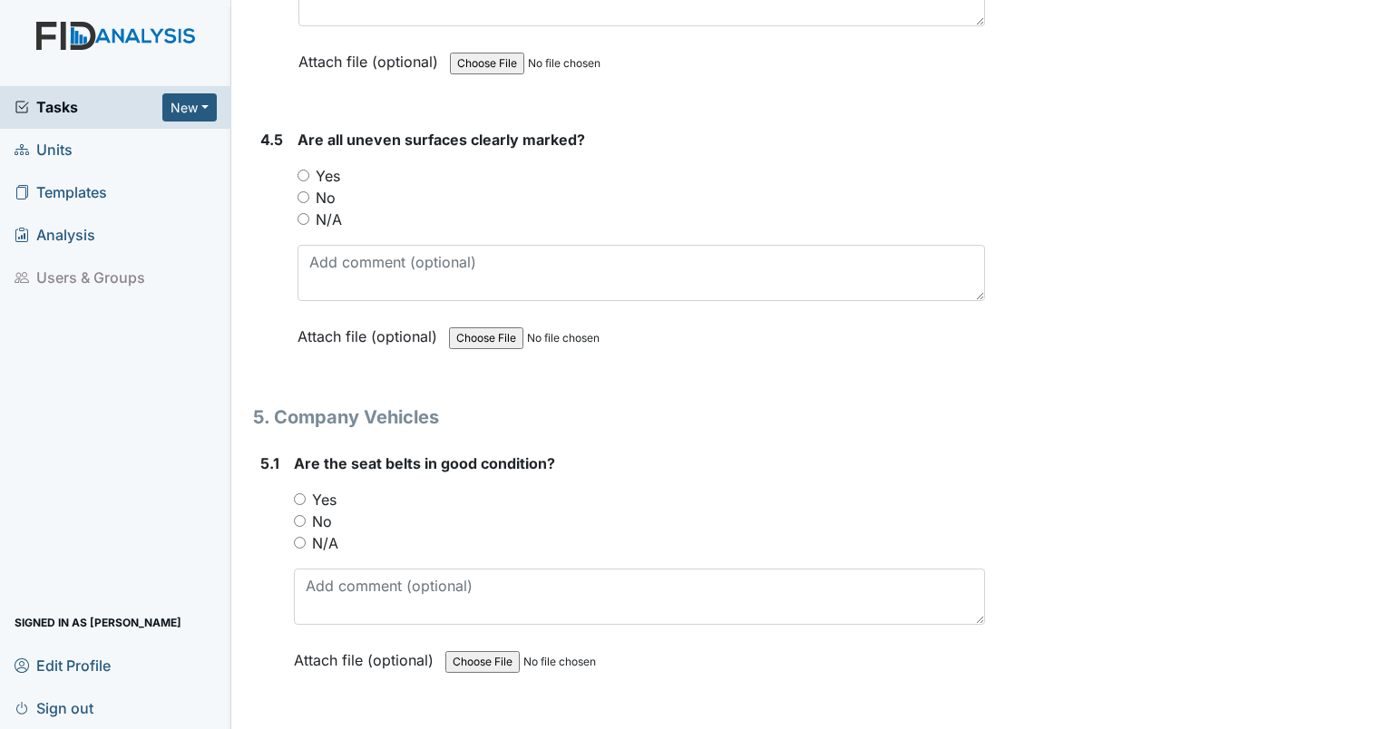
click at [301, 170] on input "Yes" at bounding box center [304, 176] width 12 height 12
radio input "true"
click at [301, 213] on input "N/A" at bounding box center [304, 219] width 12 height 12
radio input "true"
click at [300, 493] on input "Yes" at bounding box center [300, 499] width 12 height 12
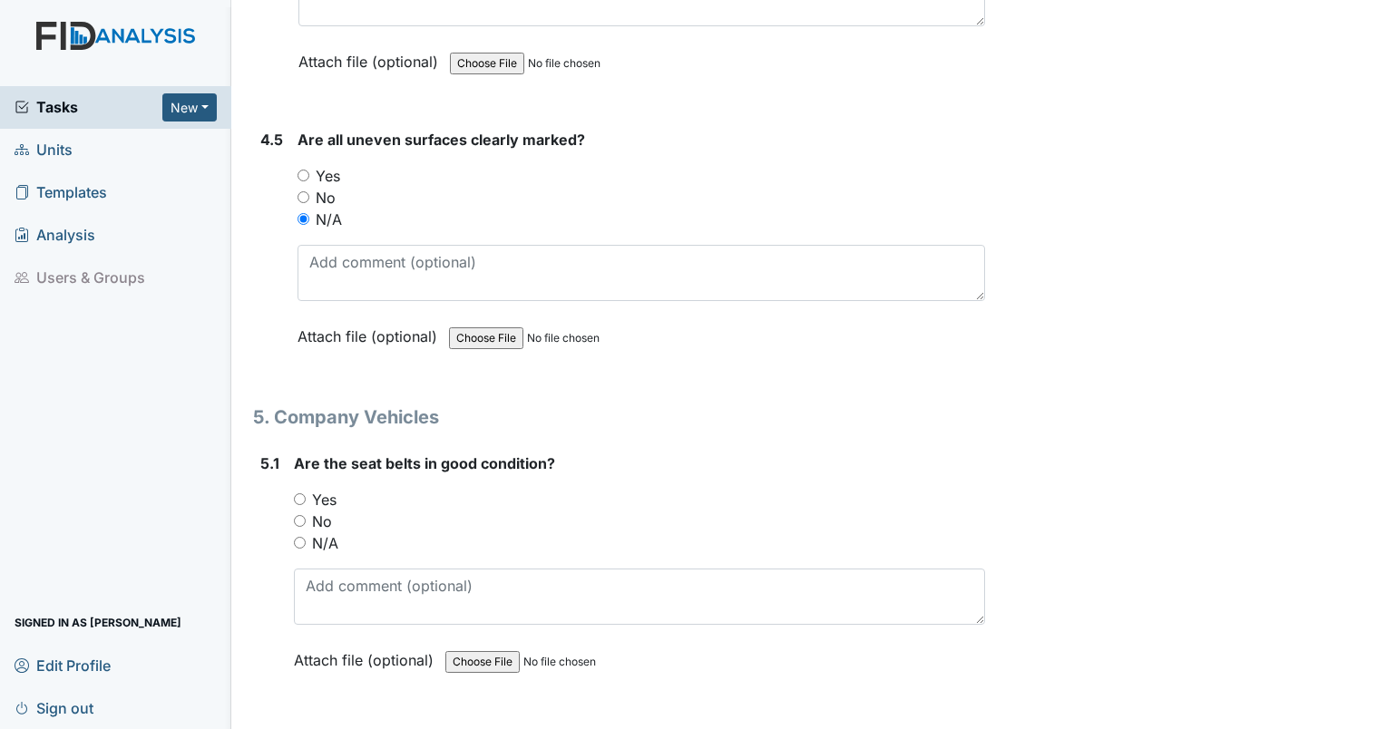
radio input "true"
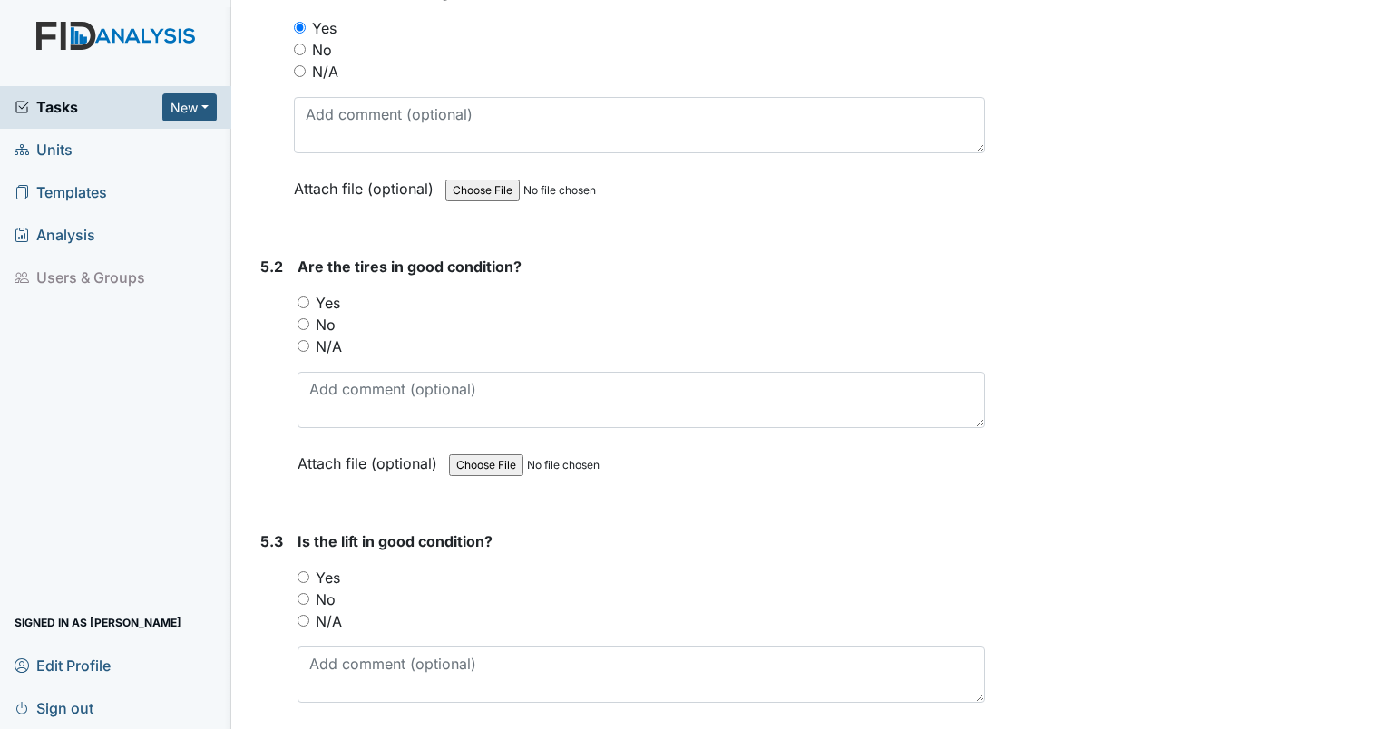
scroll to position [13028, 0]
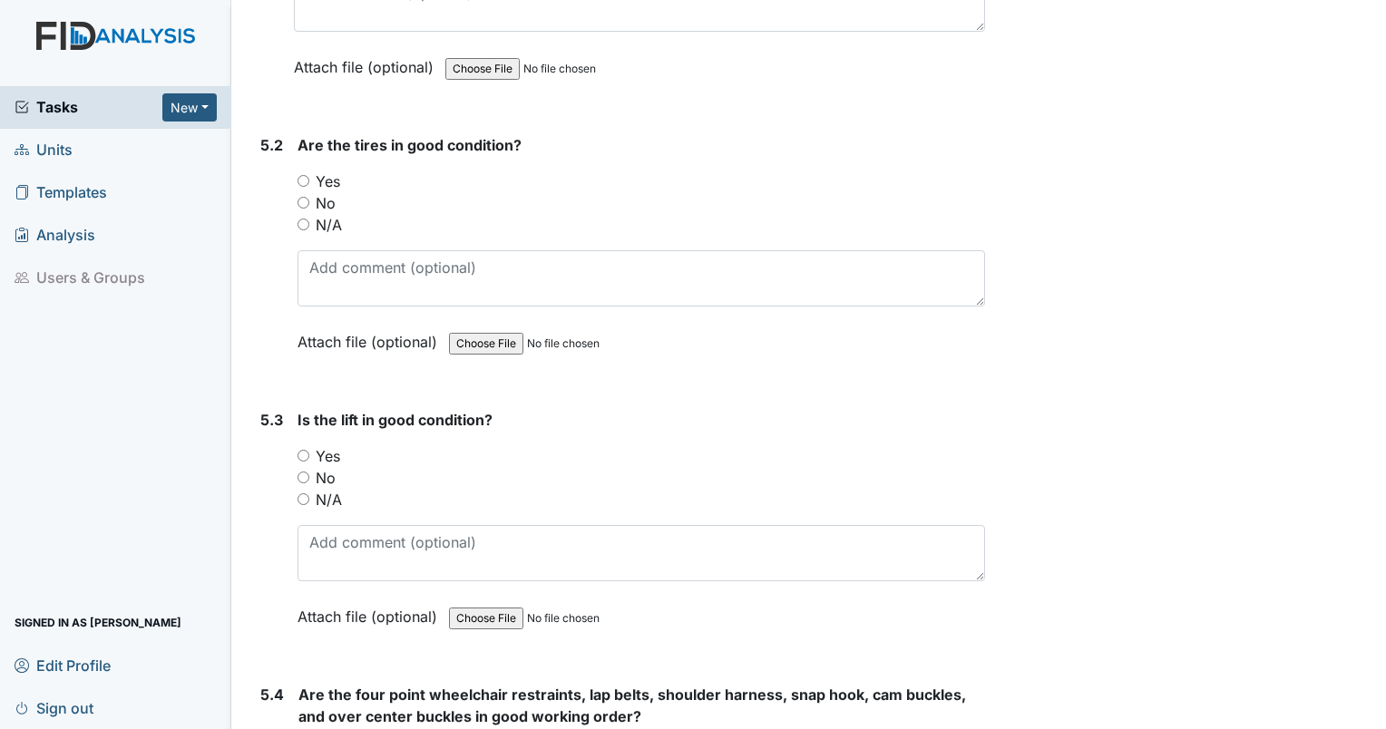
click at [303, 175] on input "Yes" at bounding box center [304, 181] width 12 height 12
radio input "true"
click at [301, 493] on input "N/A" at bounding box center [304, 499] width 12 height 12
radio input "true"
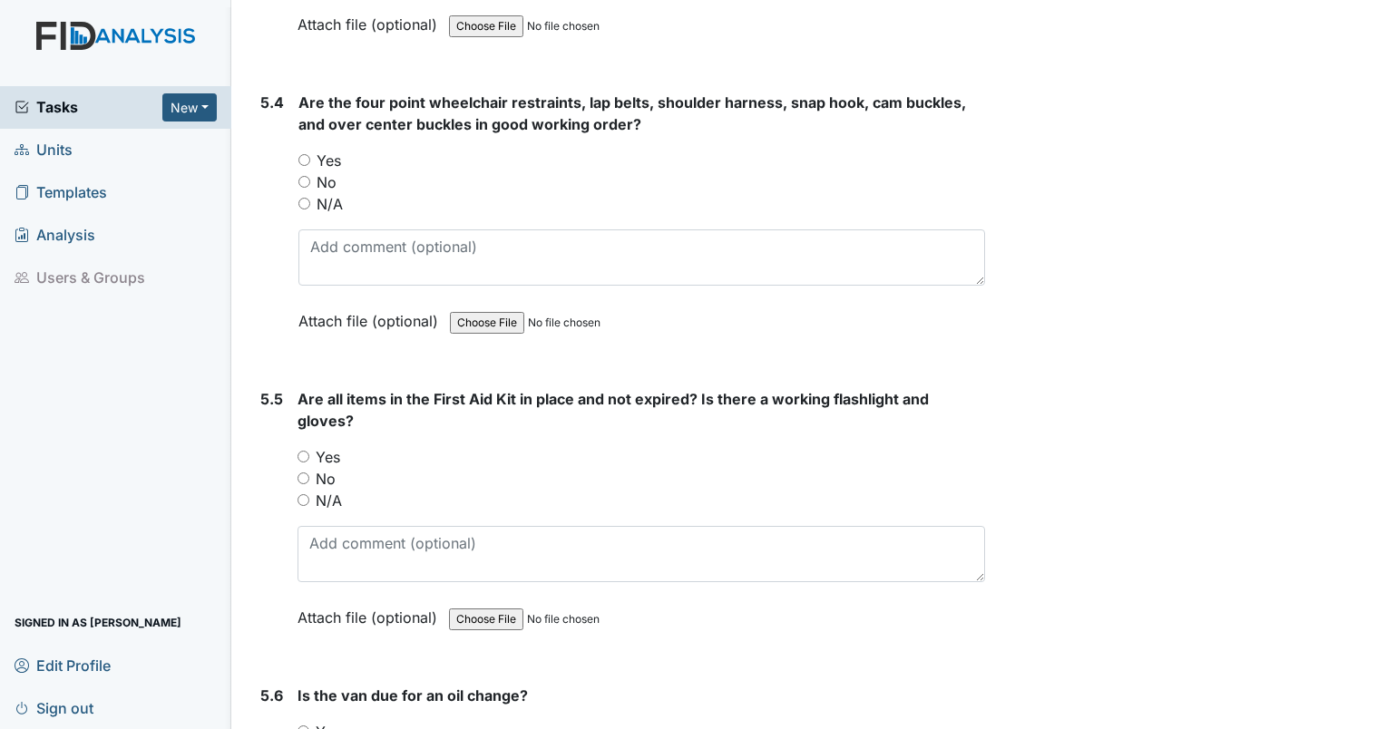
scroll to position [13645, 0]
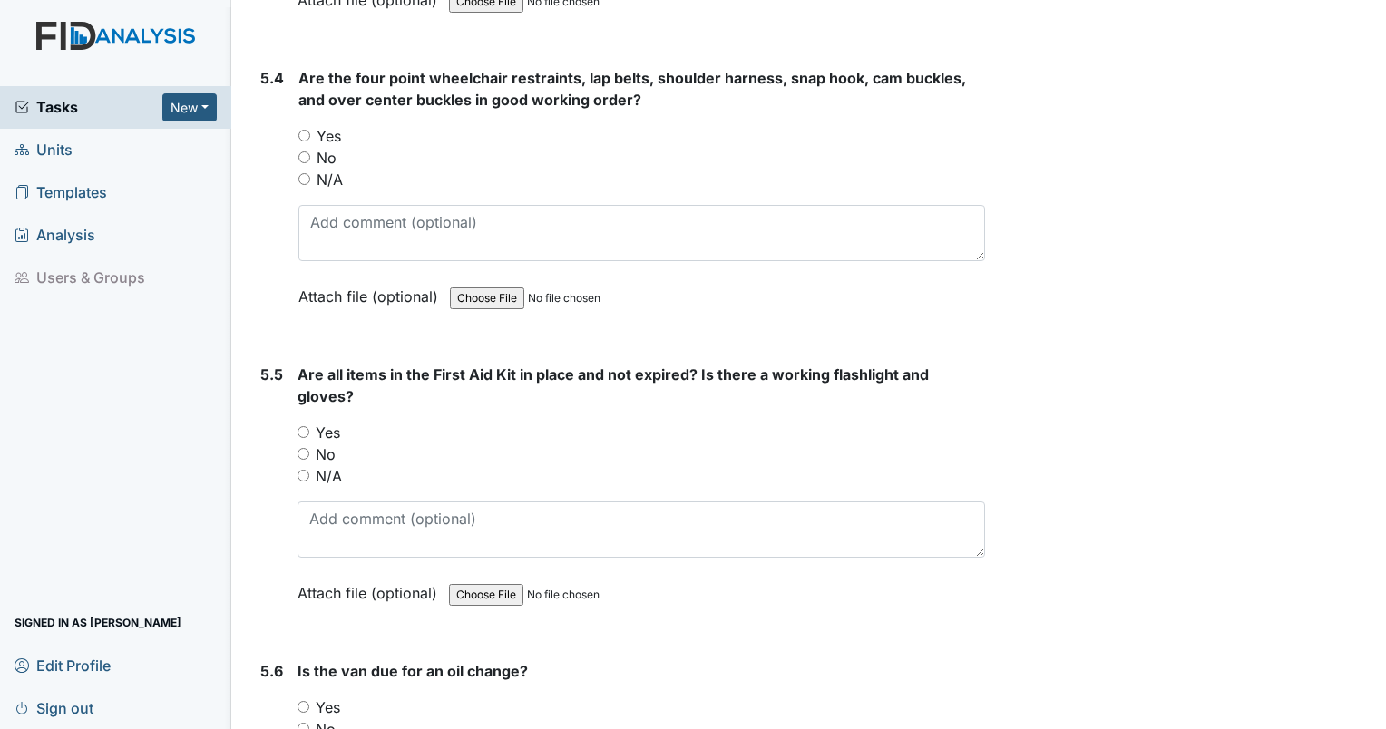
click at [303, 173] on input "N/A" at bounding box center [304, 179] width 12 height 12
radio input "true"
click at [305, 426] on input "Yes" at bounding box center [304, 432] width 12 height 12
radio input "true"
click at [301, 723] on input "No" at bounding box center [304, 729] width 12 height 12
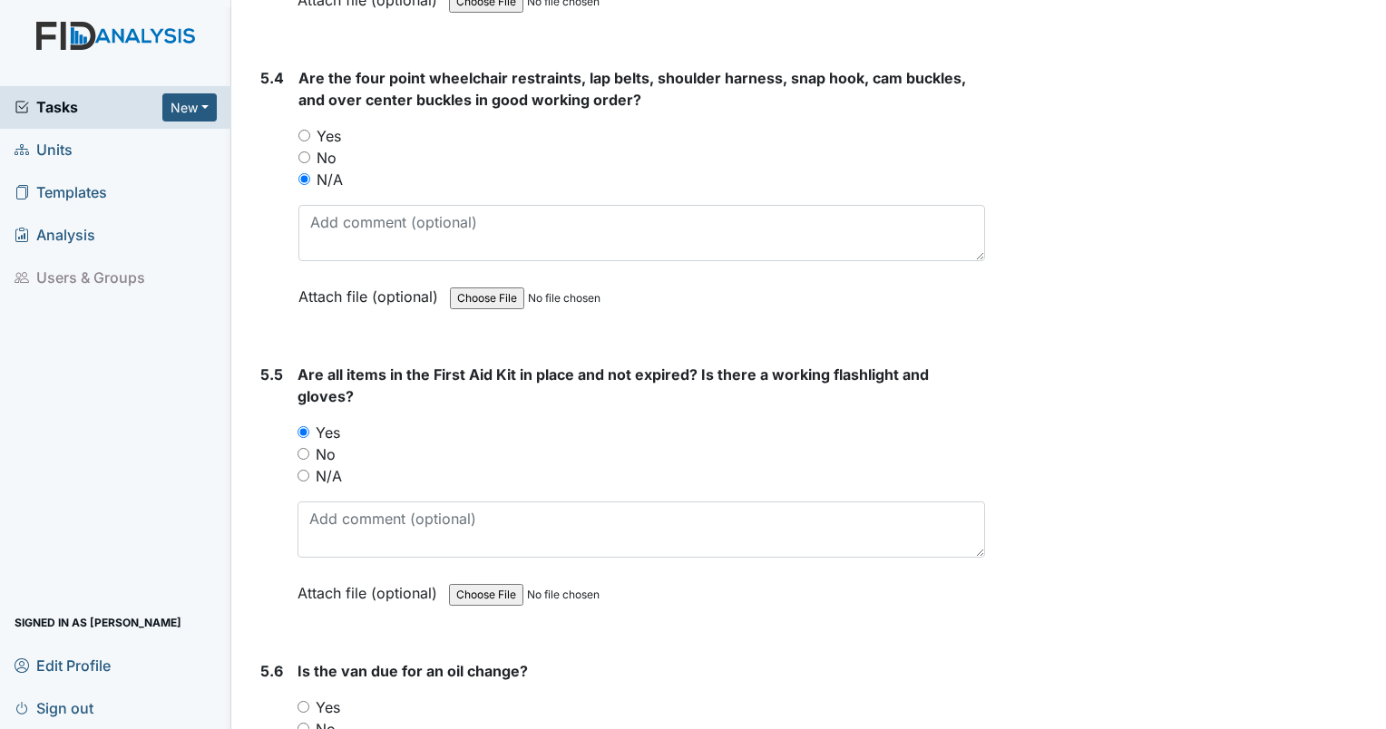
radio input "true"
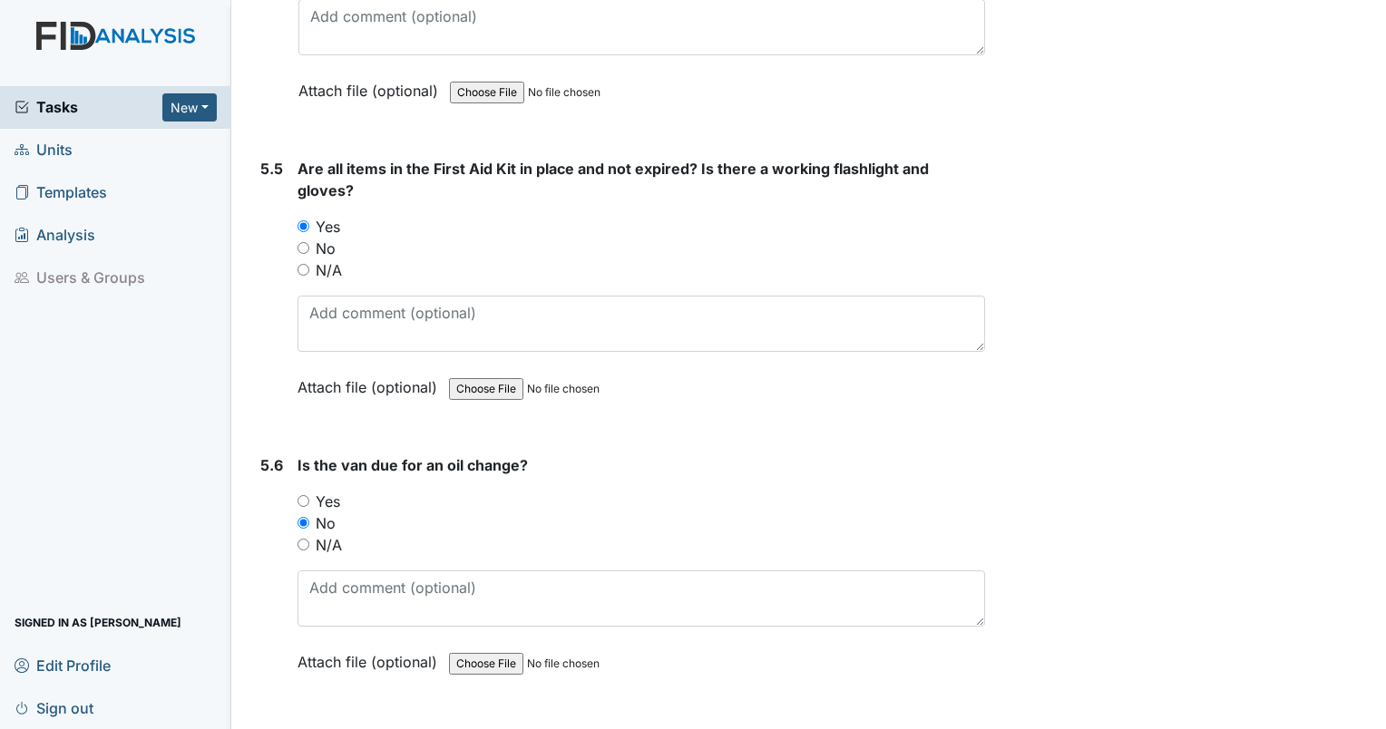
scroll to position [13854, 0]
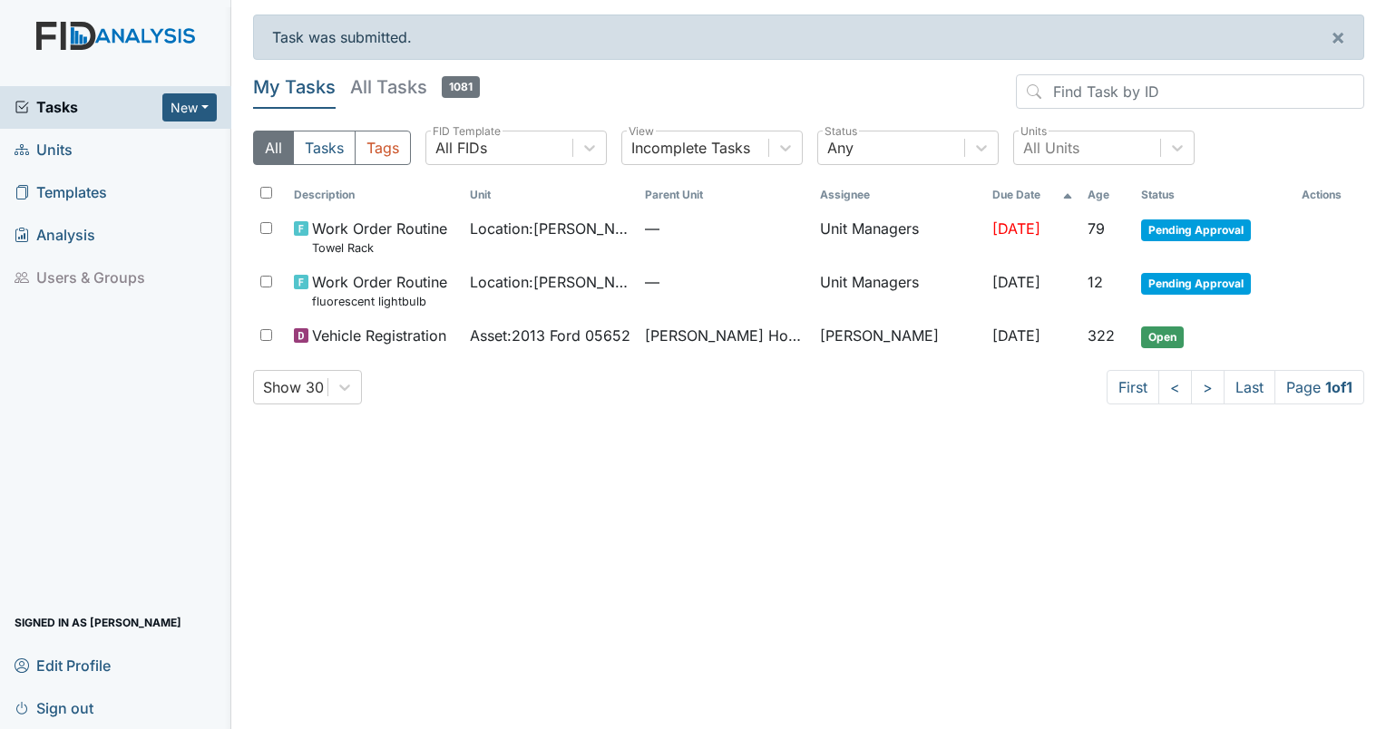
click at [76, 714] on span "Sign out" at bounding box center [54, 708] width 79 height 28
